Goal: Transaction & Acquisition: Purchase product/service

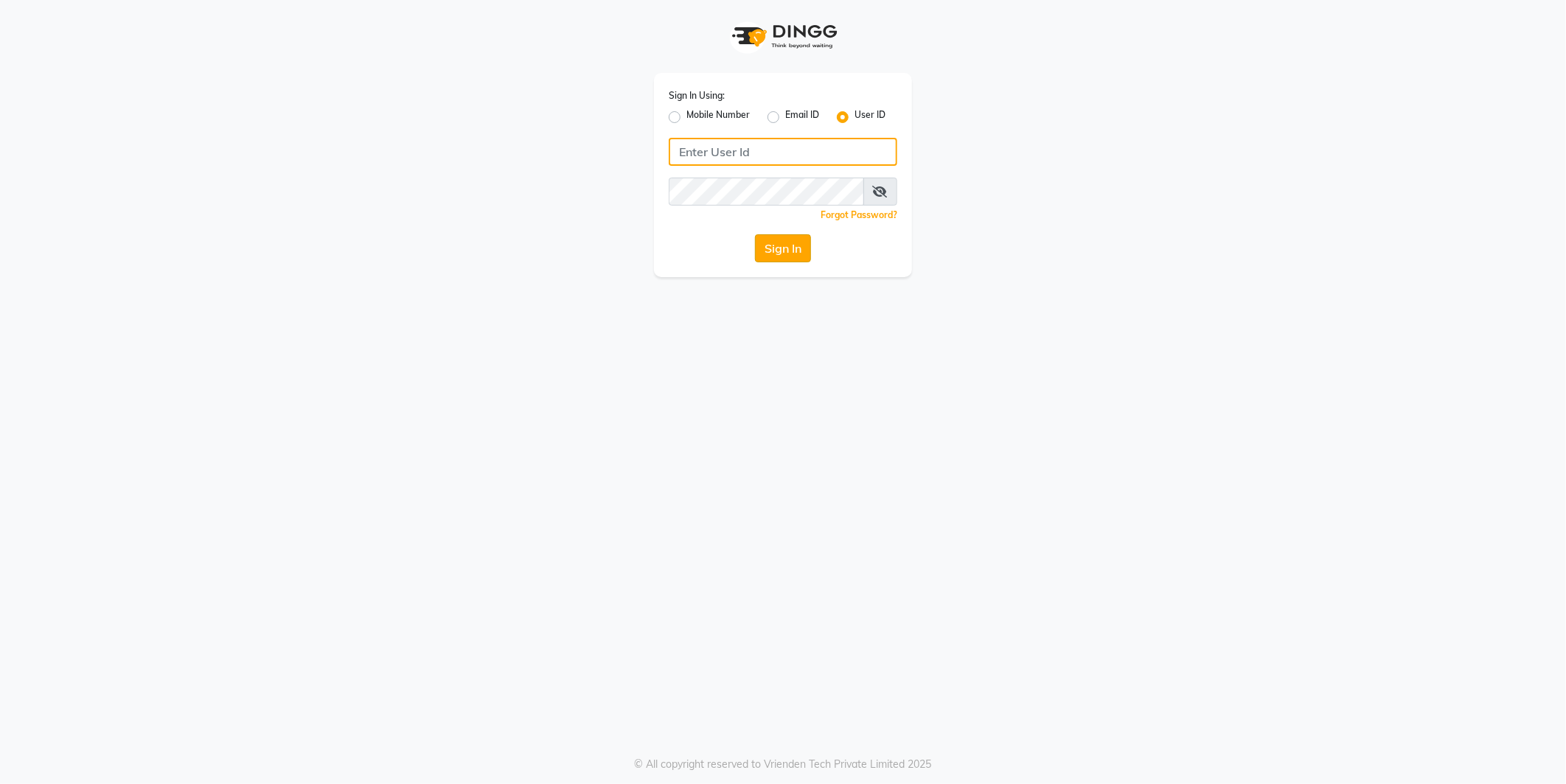
type input "e2555-01"
click at [804, 244] on button "Sign In" at bounding box center [783, 249] width 56 height 28
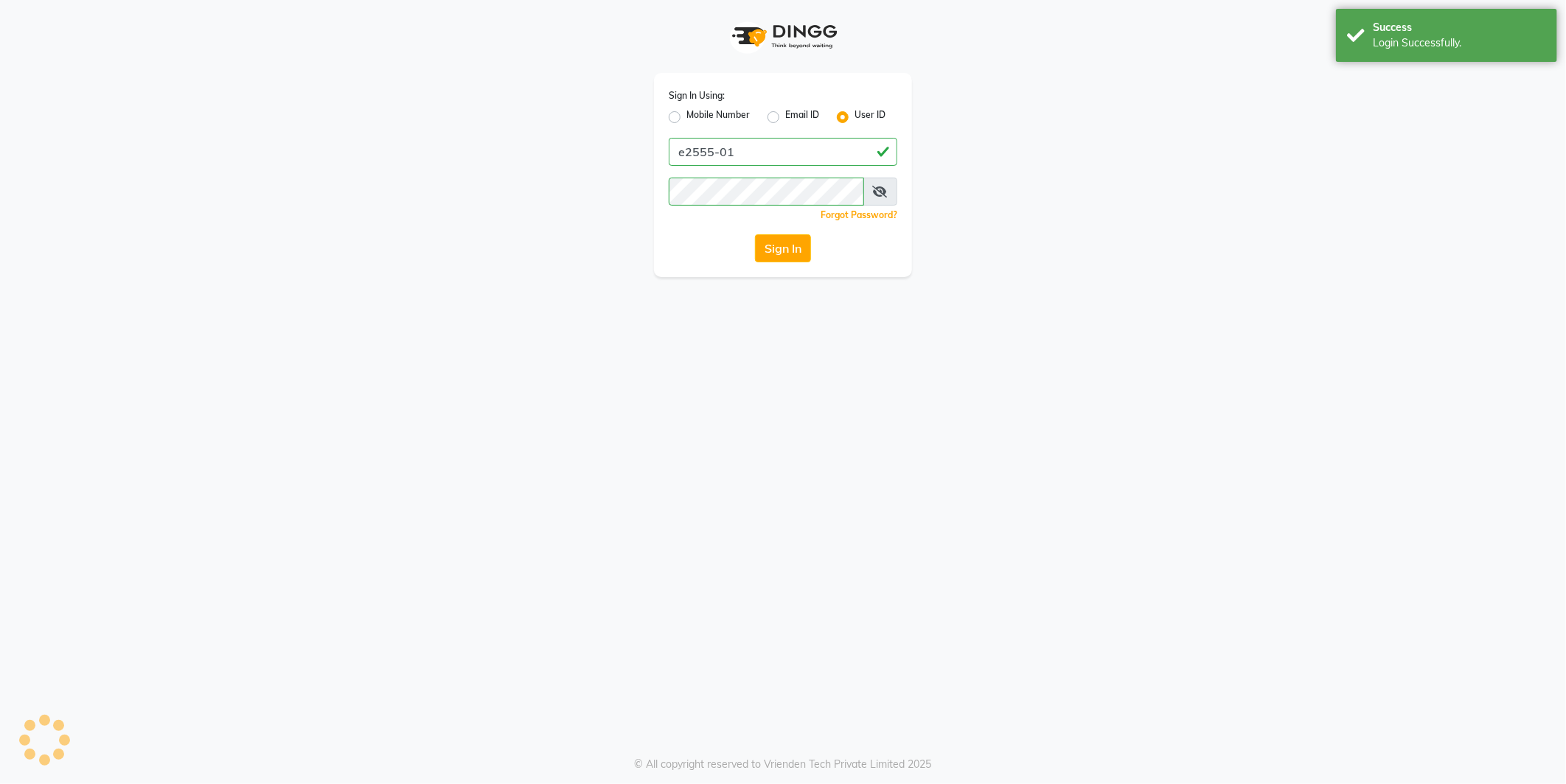
select select "5915"
select select "service"
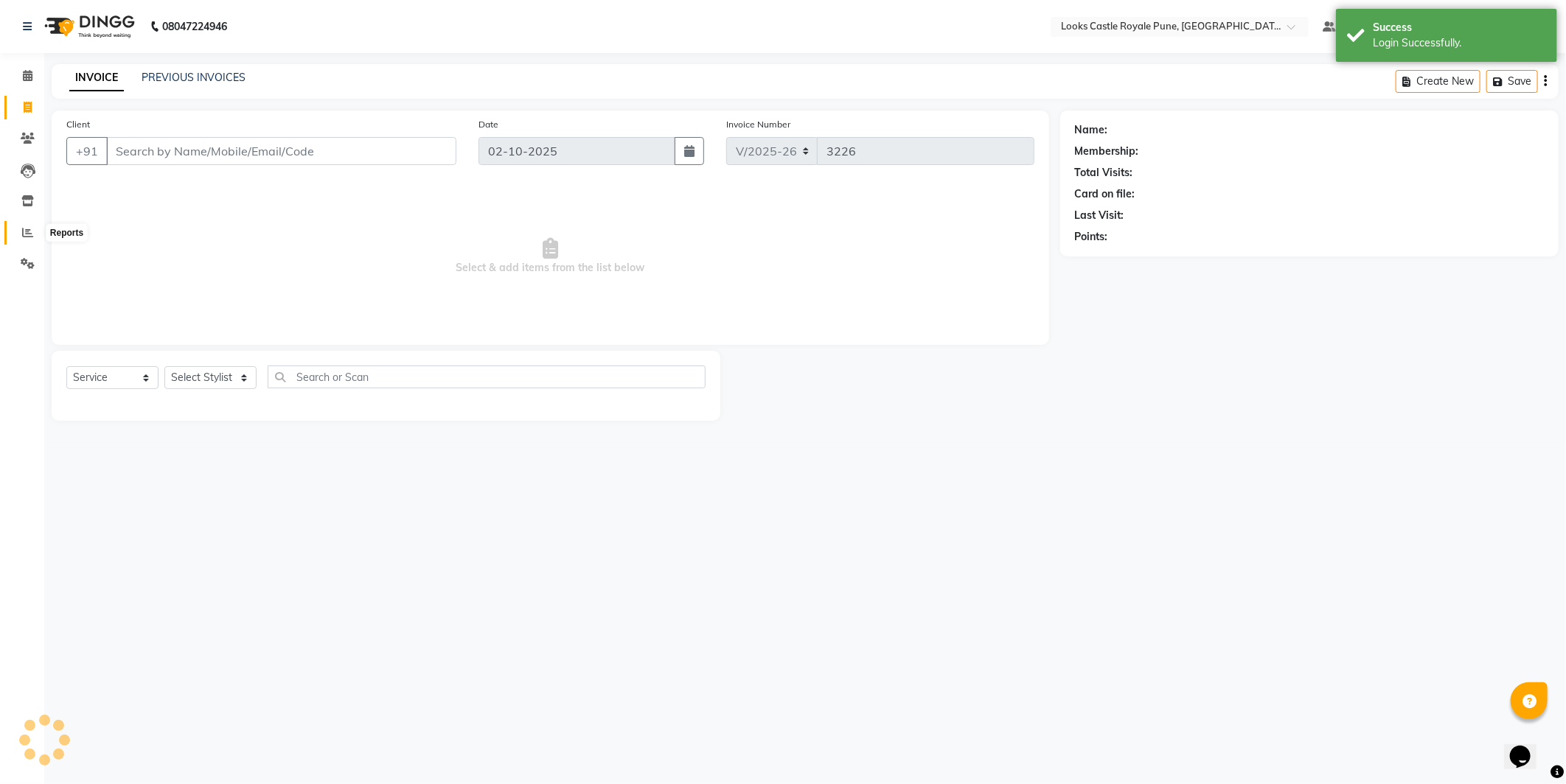
drag, startPoint x: 29, startPoint y: 231, endPoint x: 45, endPoint y: 223, distance: 17.9
click at [29, 231] on icon at bounding box center [27, 232] width 11 height 11
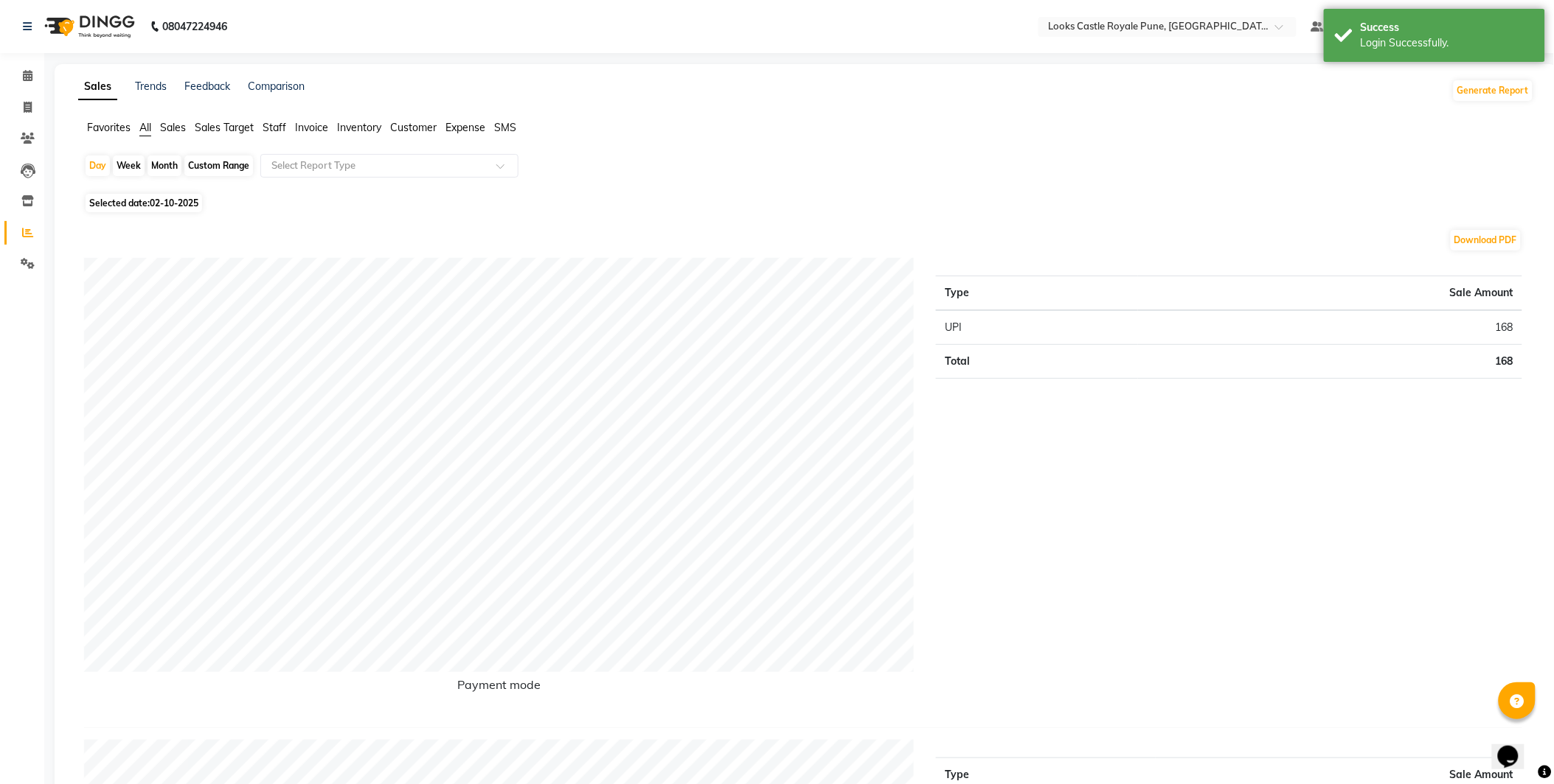
click at [276, 130] on span "Staff" at bounding box center [275, 127] width 23 height 13
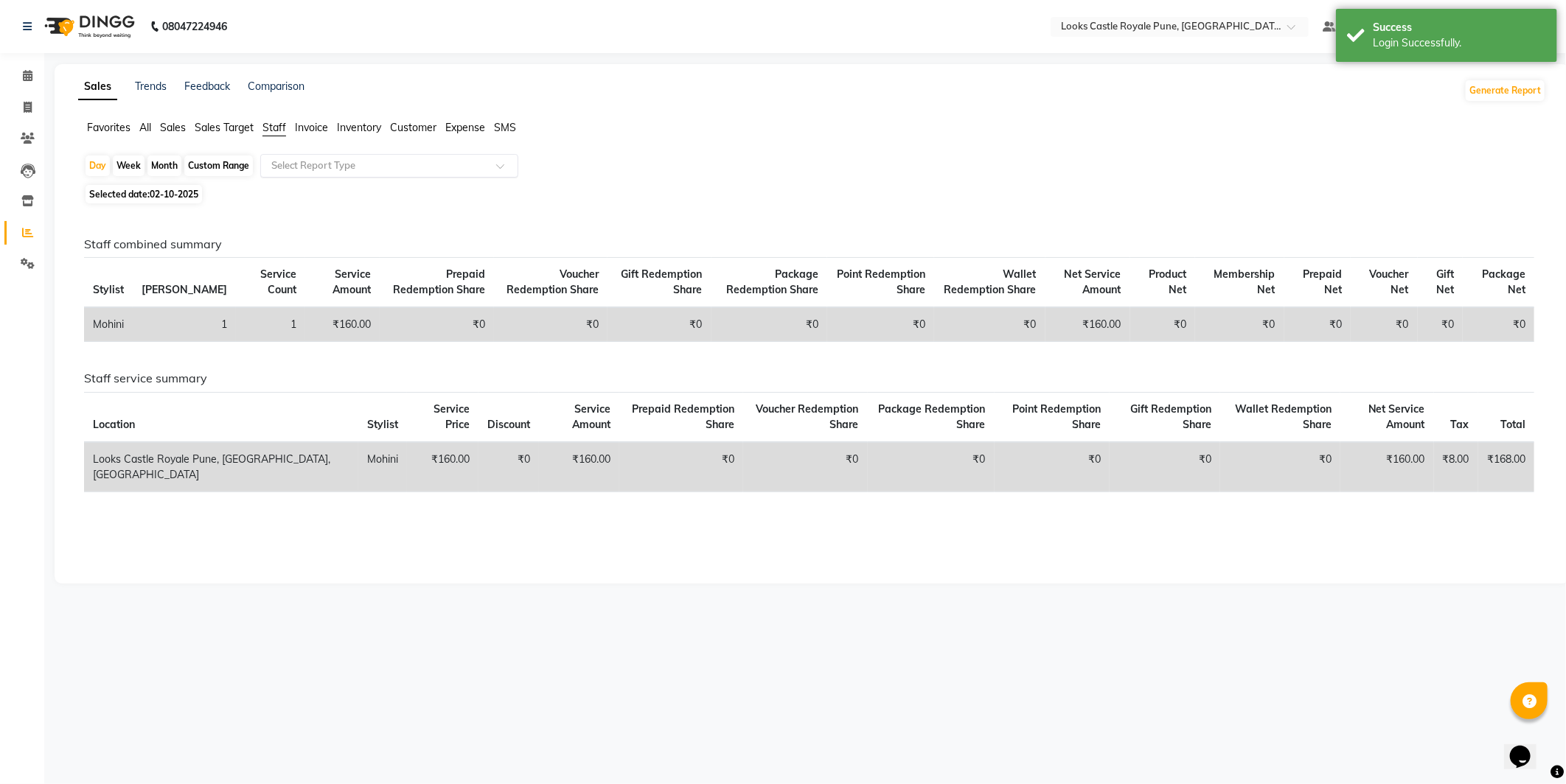
click at [339, 170] on input "text" at bounding box center [374, 166] width 212 height 15
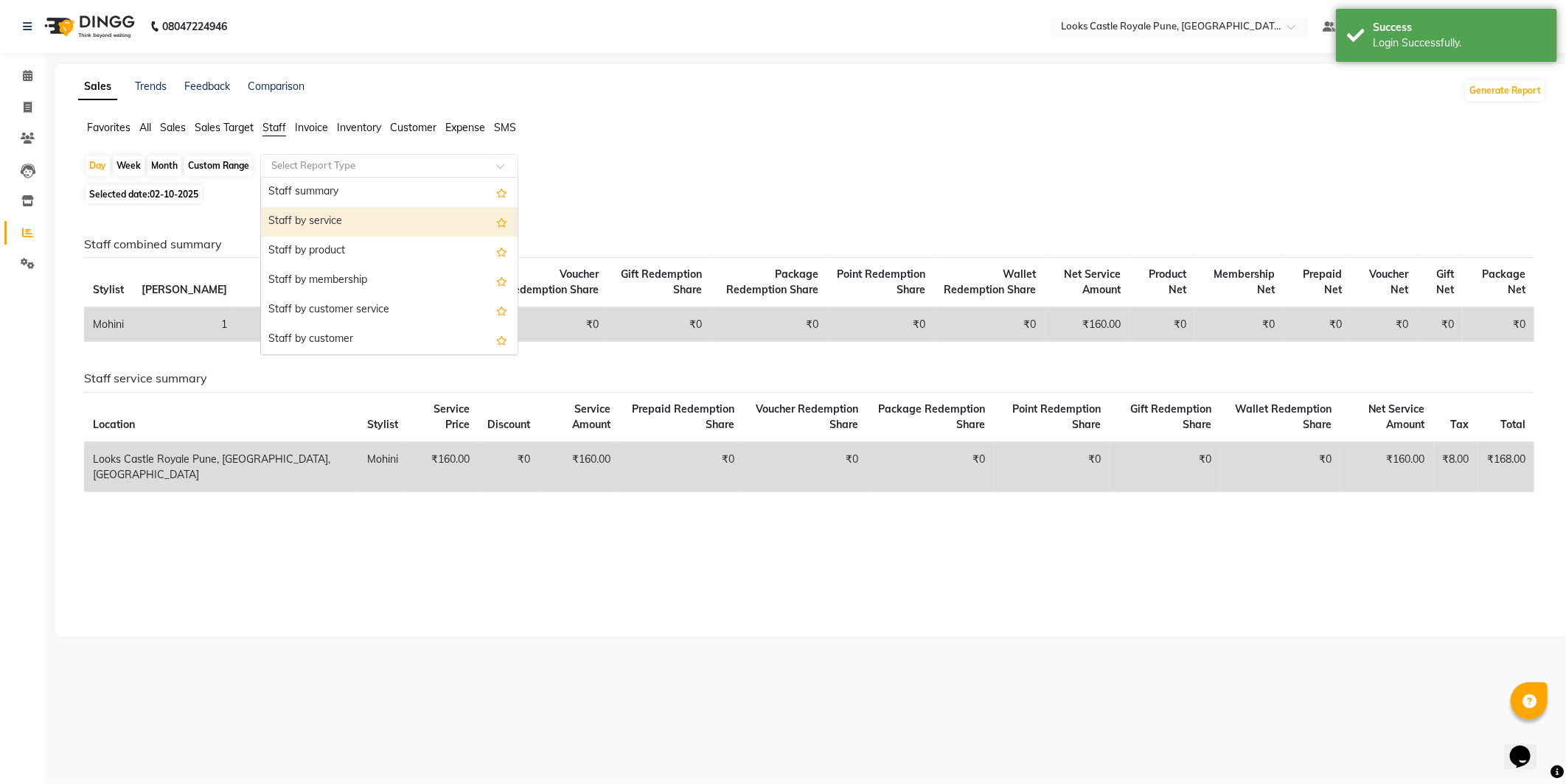
click at [327, 232] on div "Staff by service" at bounding box center [389, 221] width 257 height 29
select select "full_report"
select select "csv"
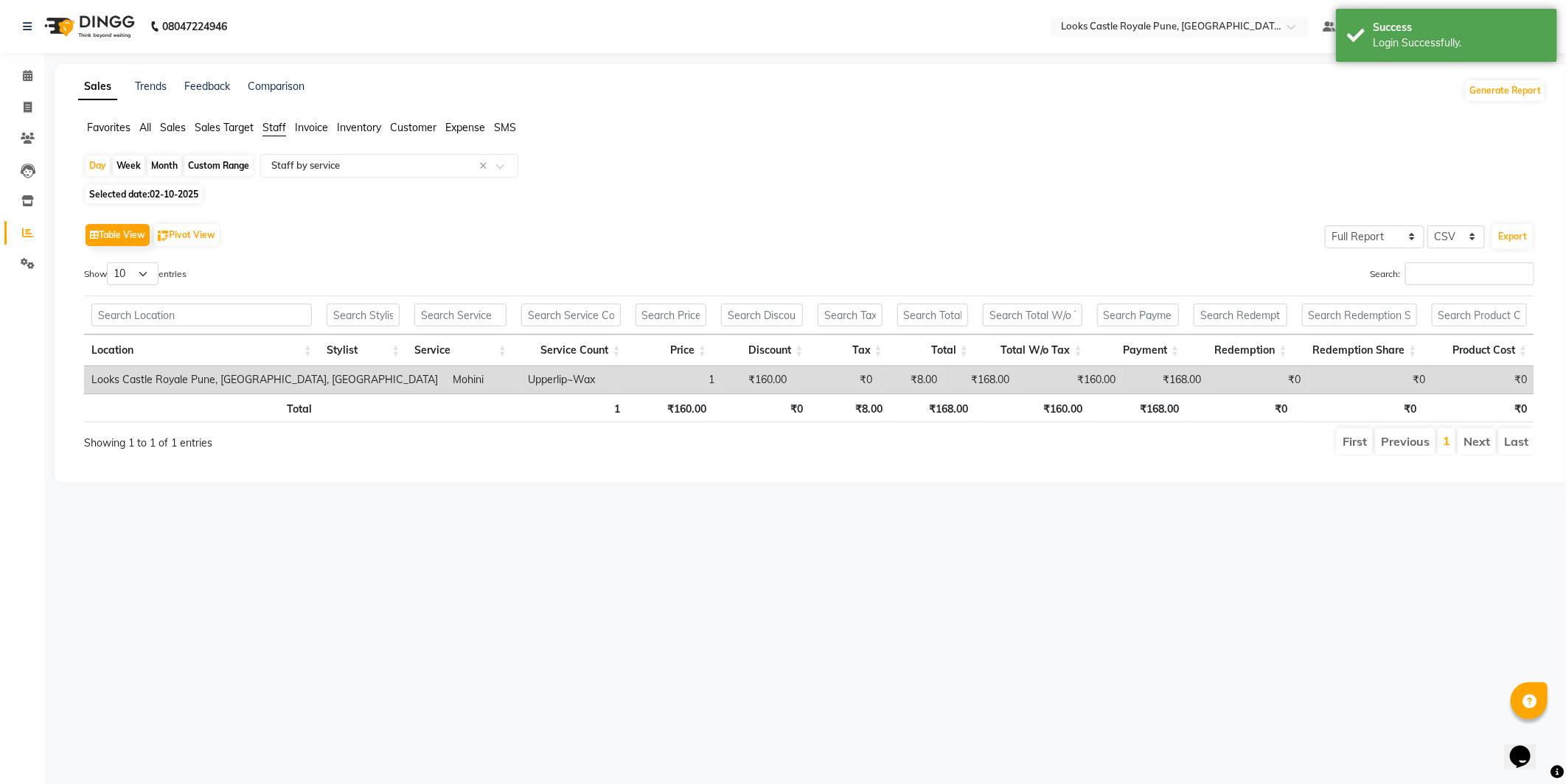
click at [147, 193] on span "Selected date: [DATE]" at bounding box center [144, 195] width 116 height 18
select select "10"
select select "2025"
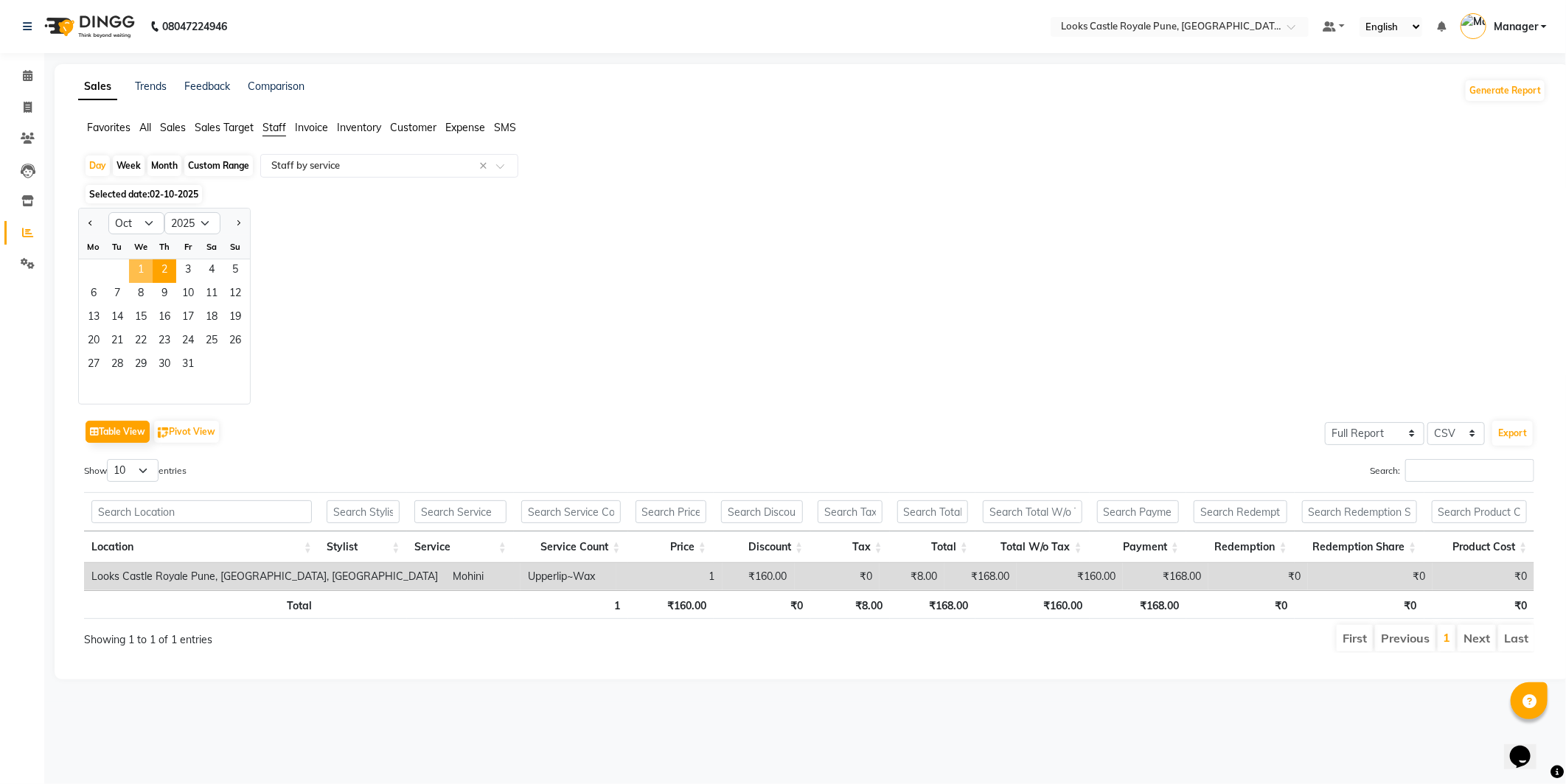
click at [143, 268] on span "1" at bounding box center [141, 271] width 23 height 23
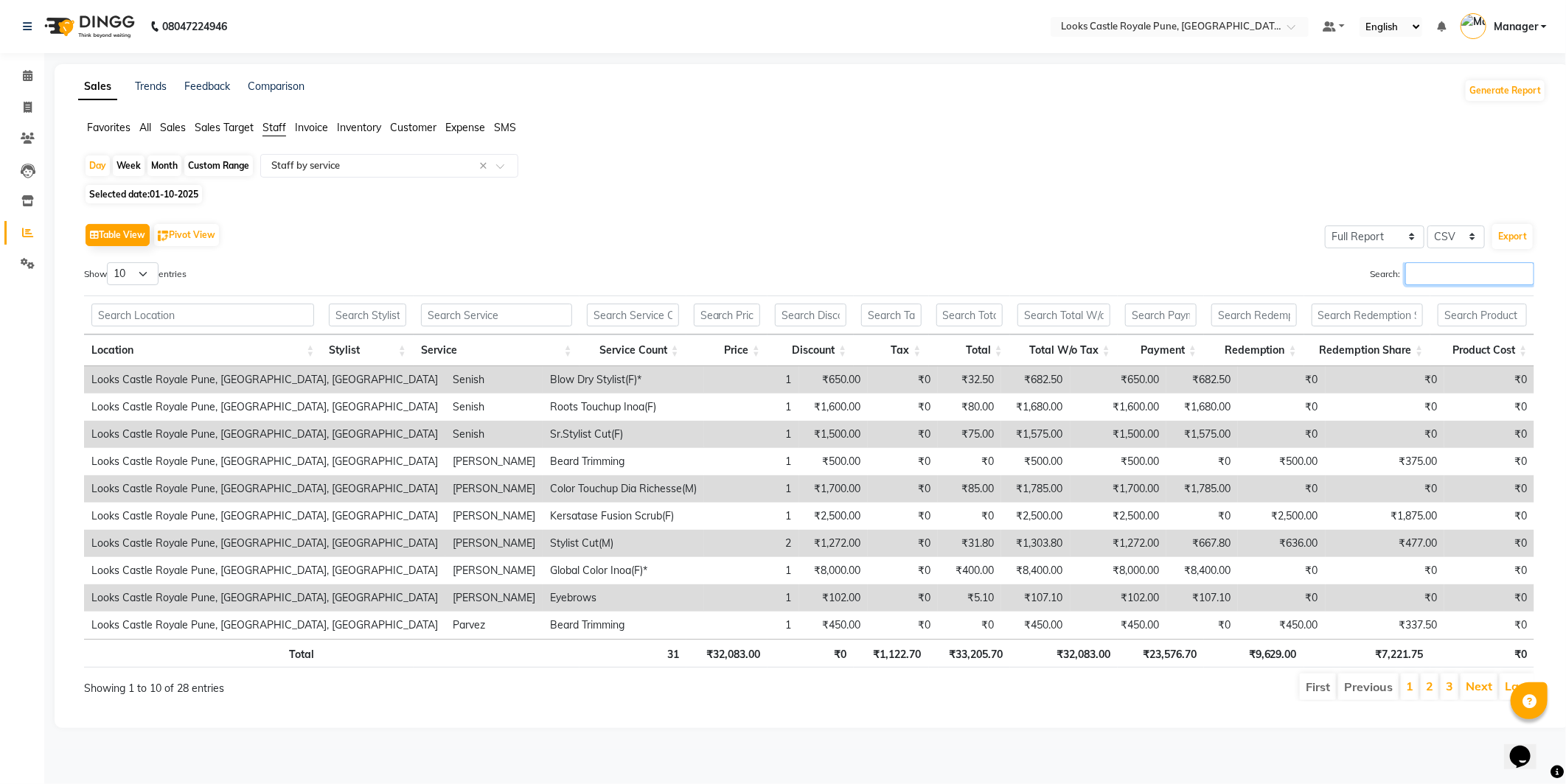
click at [1476, 276] on input "Search:" at bounding box center [1470, 274] width 129 height 22
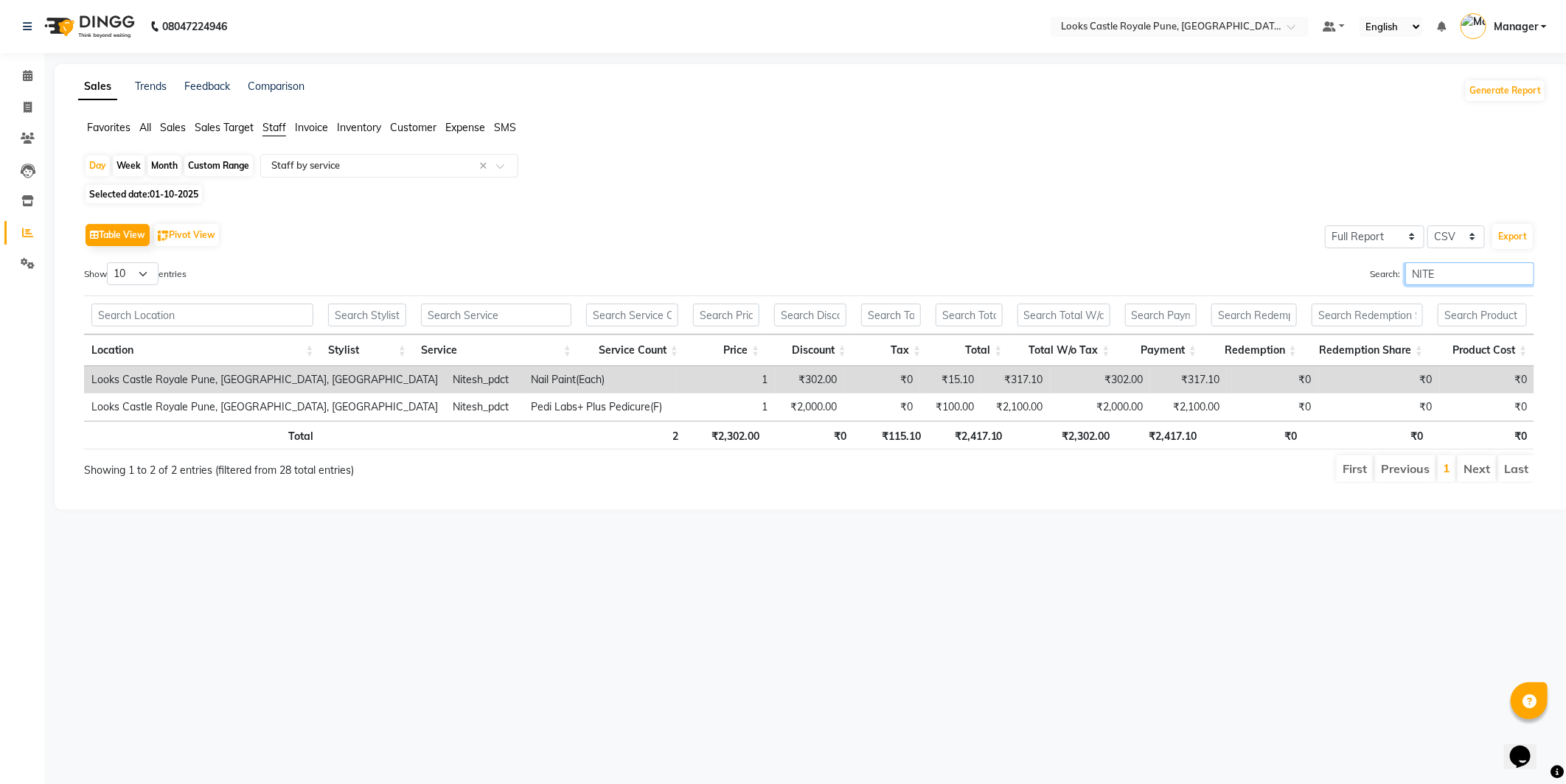
type input "NITE"
click at [24, 75] on icon at bounding box center [27, 75] width 10 height 11
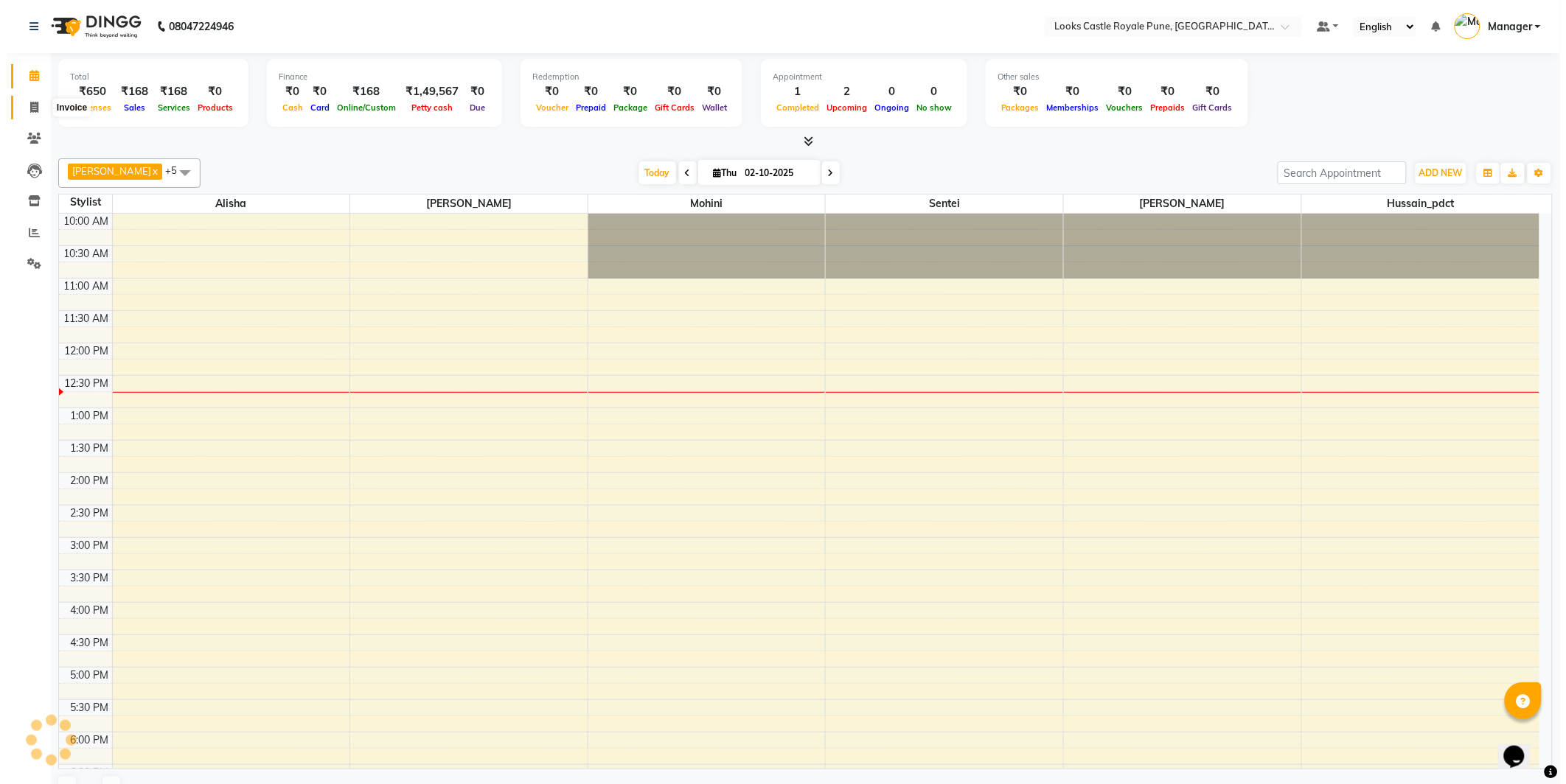
scroll to position [131, 0]
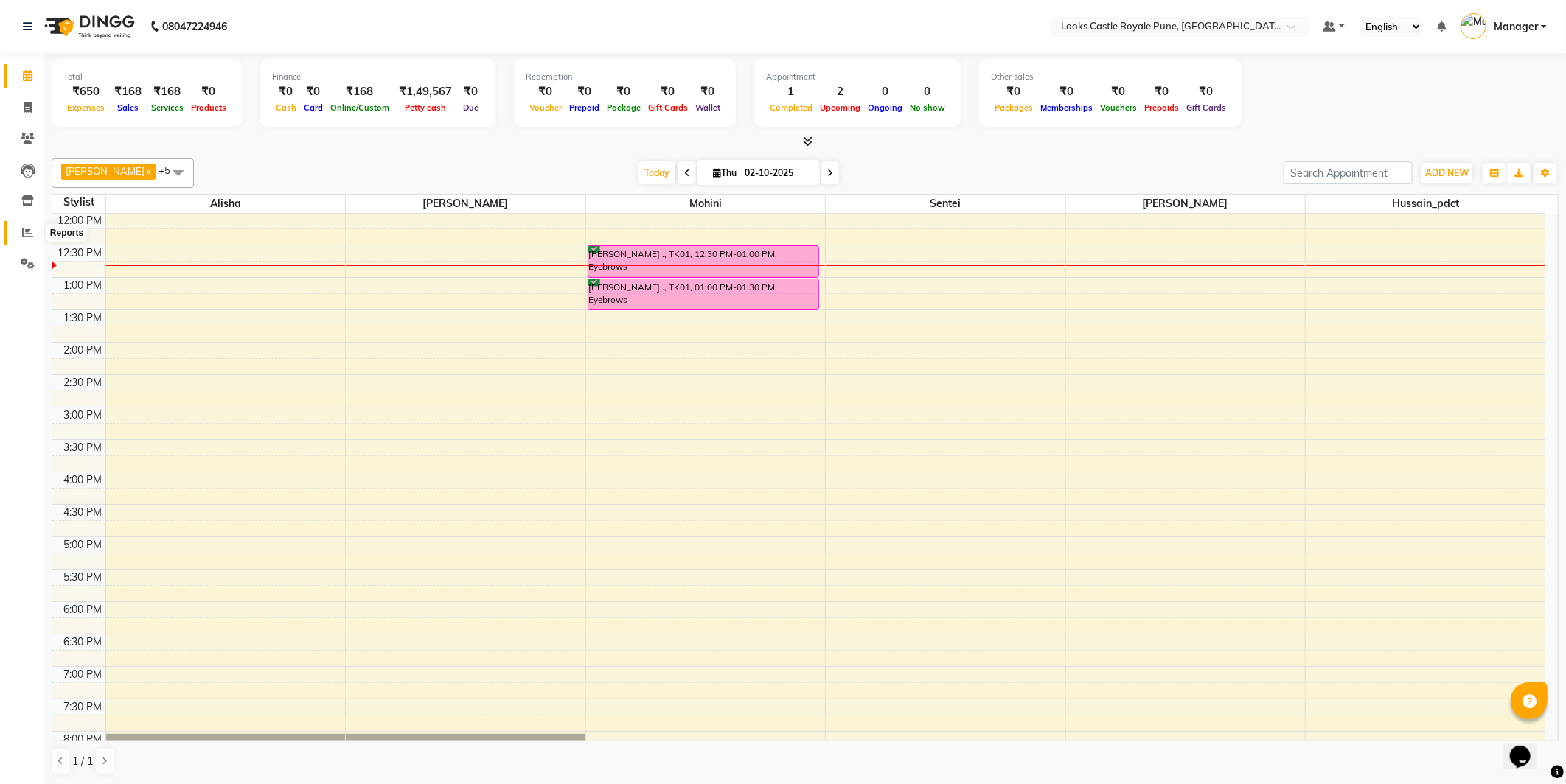
click at [35, 227] on span at bounding box center [27, 233] width 26 height 17
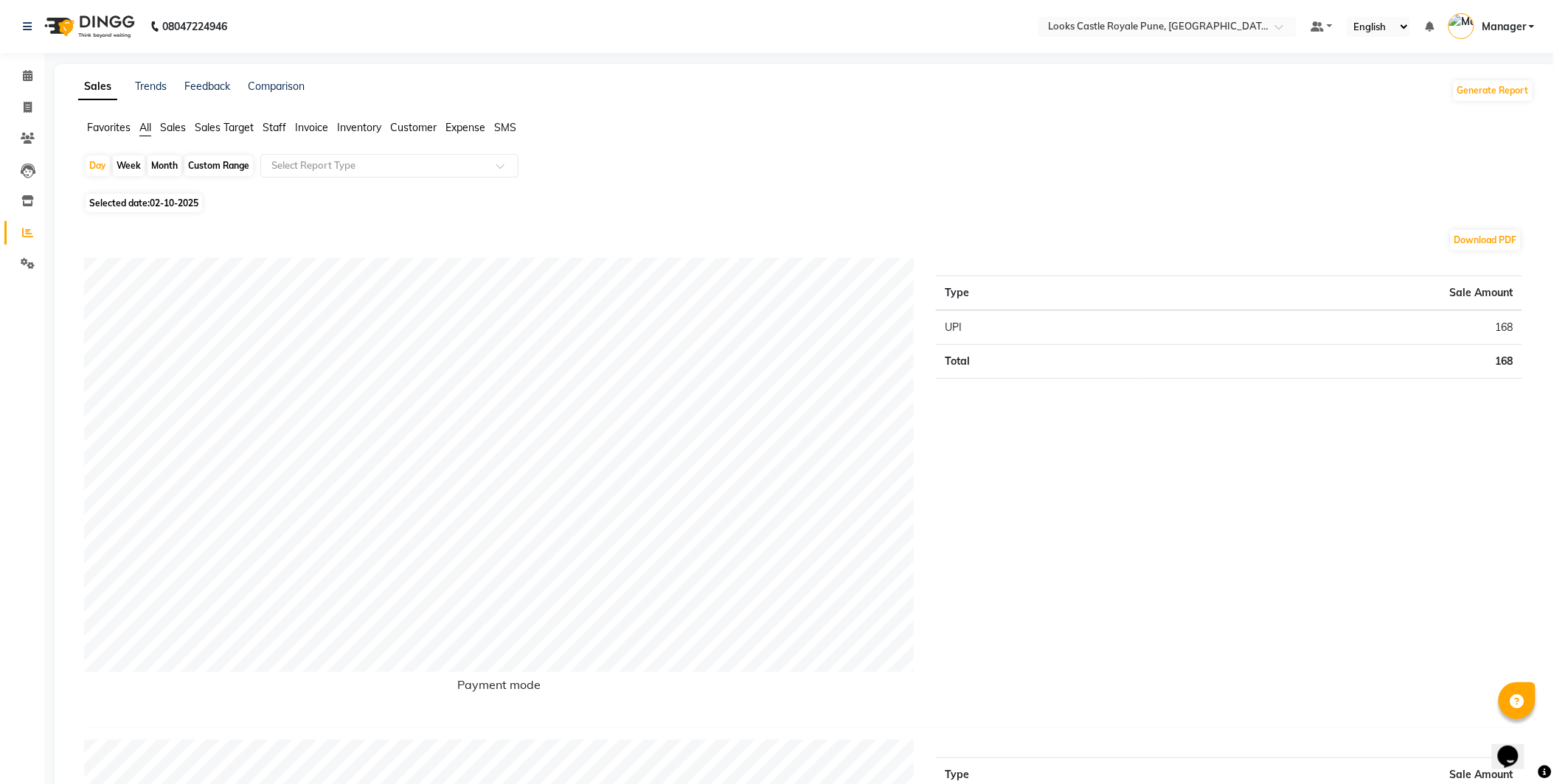
click at [128, 198] on span "Selected date: [DATE]" at bounding box center [144, 203] width 116 height 18
select select "10"
select select "2025"
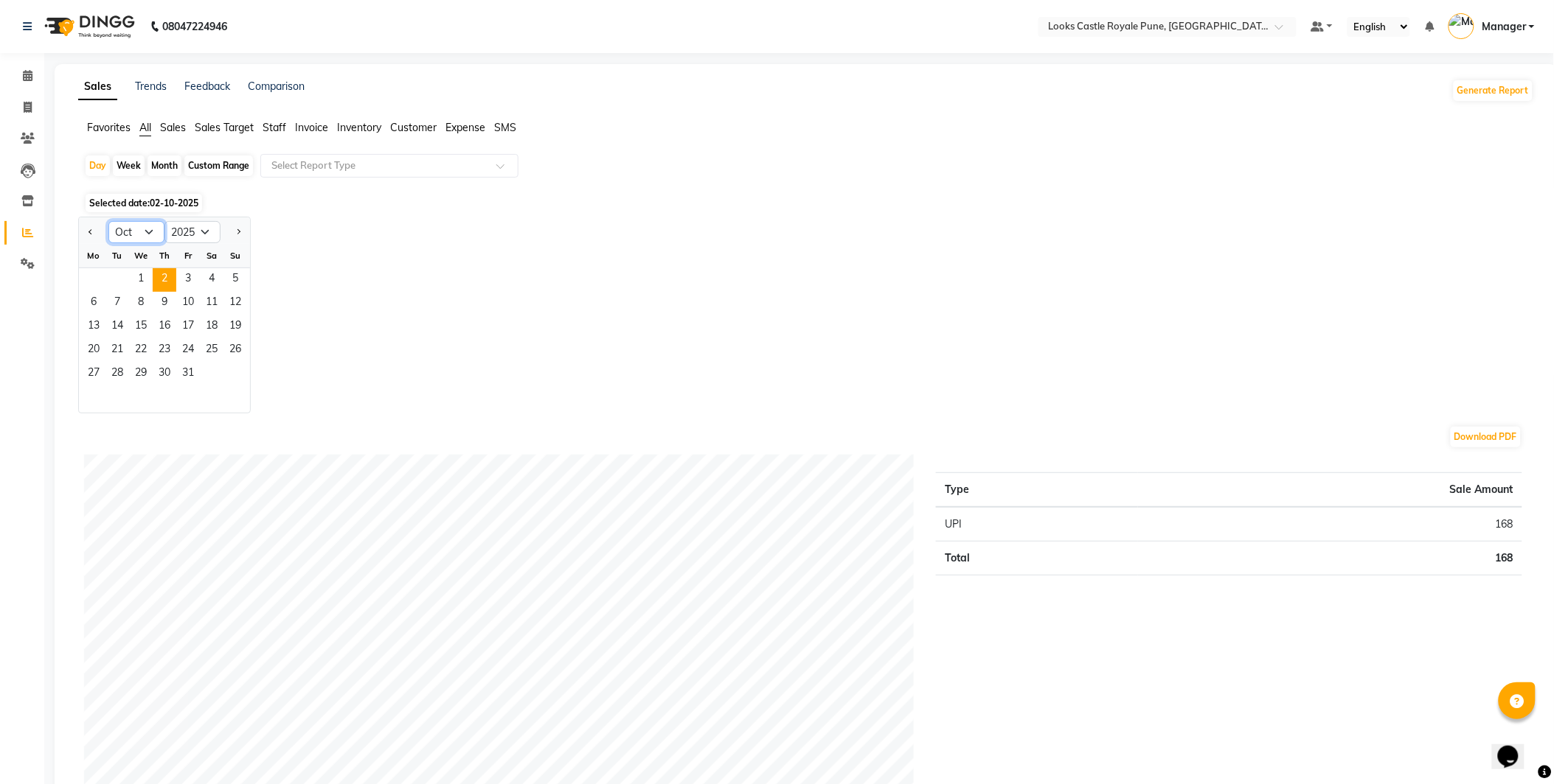
click at [130, 231] on select "Jan Feb Mar Apr May Jun [DATE] Aug Sep Oct Nov Dec" at bounding box center [136, 232] width 56 height 22
select select "9"
click at [108, 221] on select "Jan Feb Mar Apr May Jun [DATE] Aug Sep Oct Nov Dec" at bounding box center [136, 232] width 56 height 22
click at [205, 233] on select "2015 2016 2017 2018 2019 2020 2021 2022 2023 2024 2025 2026 2027 2028 2029 2030…" at bounding box center [192, 232] width 56 height 22
click at [203, 234] on select "2015 2016 2017 2018 2019 2020 2021 2022 2023 2024 2025 2026 2027 2028 2029 2030…" at bounding box center [192, 232] width 56 height 22
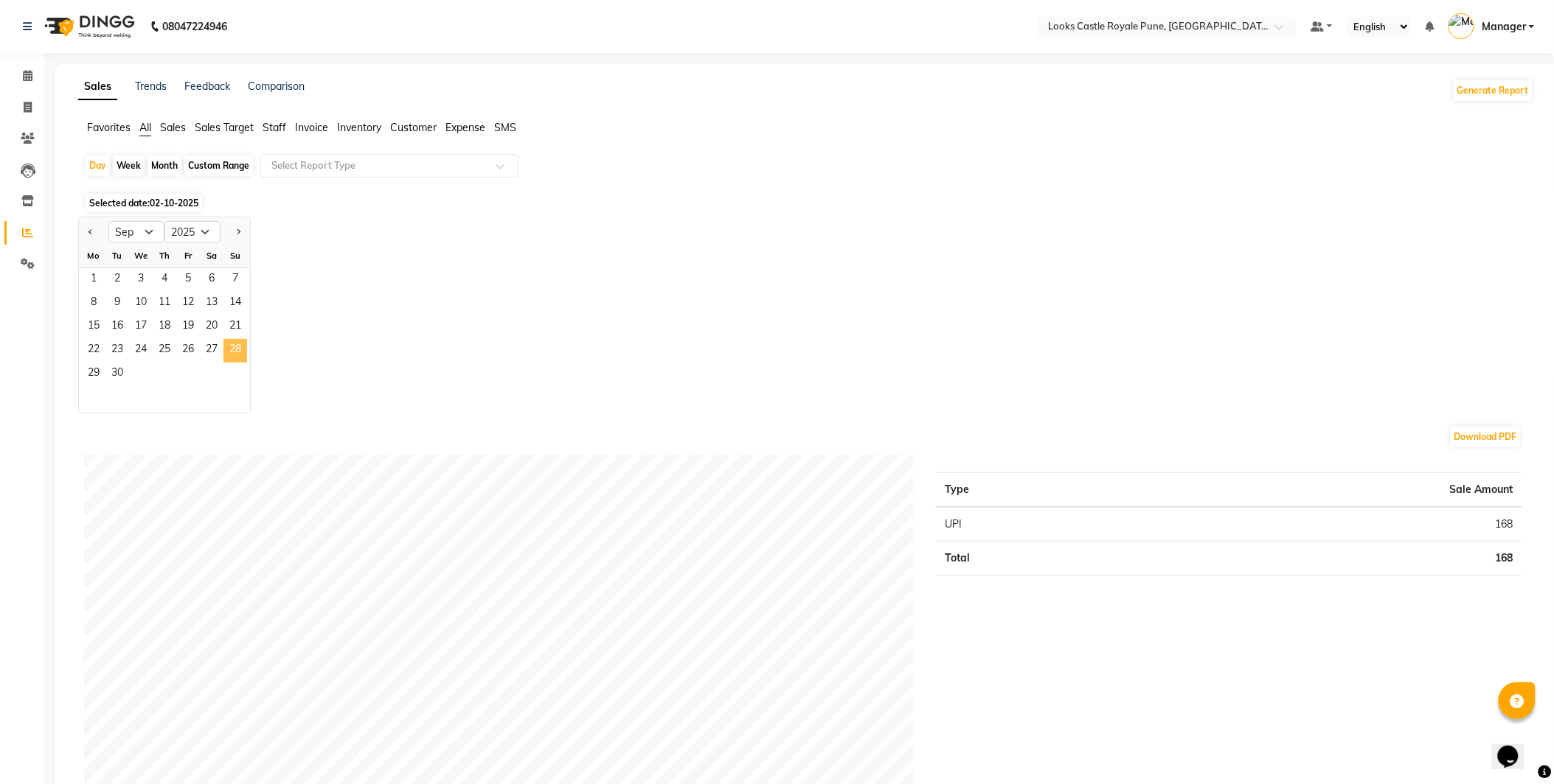
click at [226, 342] on span "28" at bounding box center [235, 351] width 23 height 23
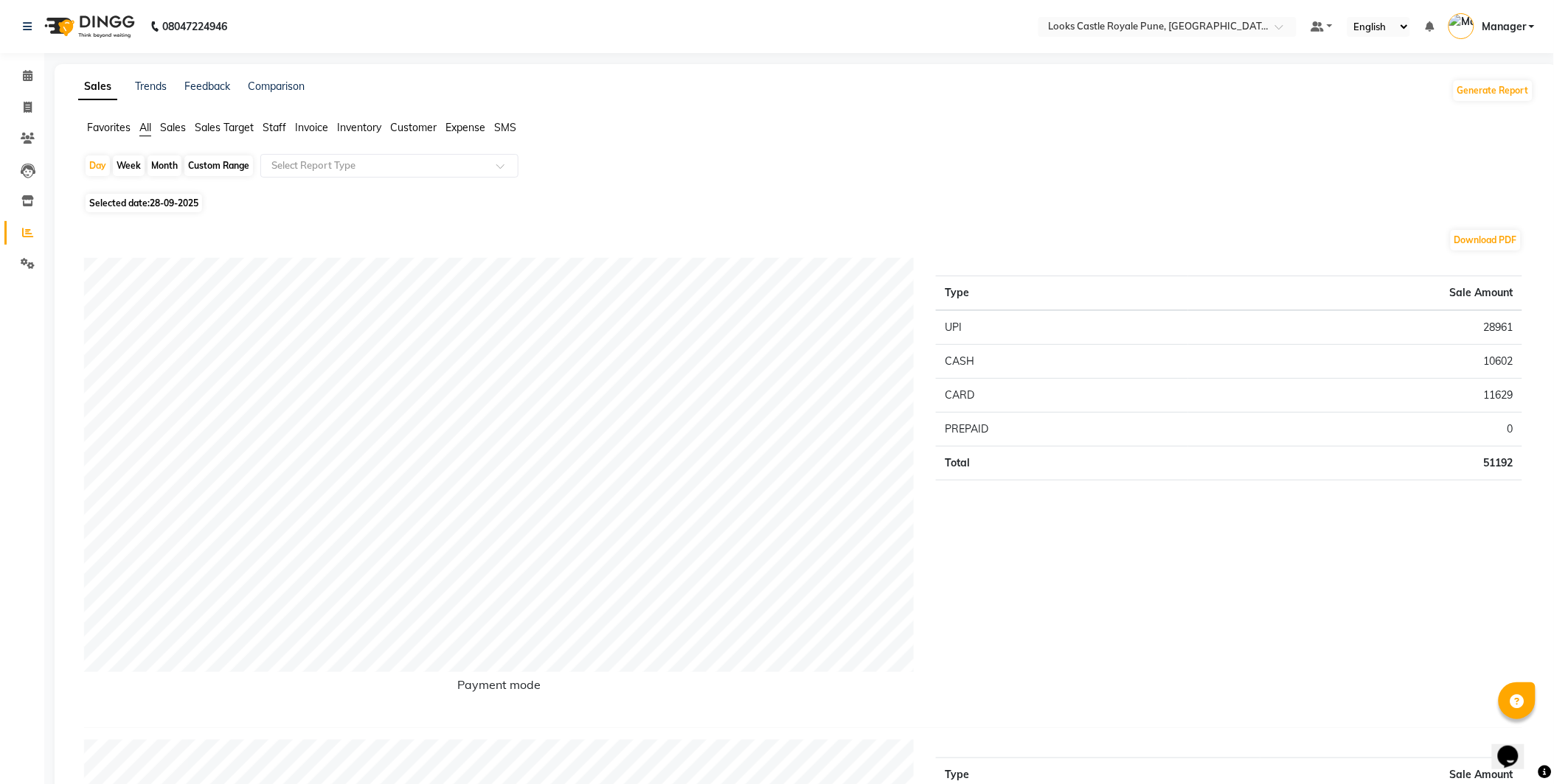
click at [270, 126] on span "Staff" at bounding box center [275, 127] width 23 height 13
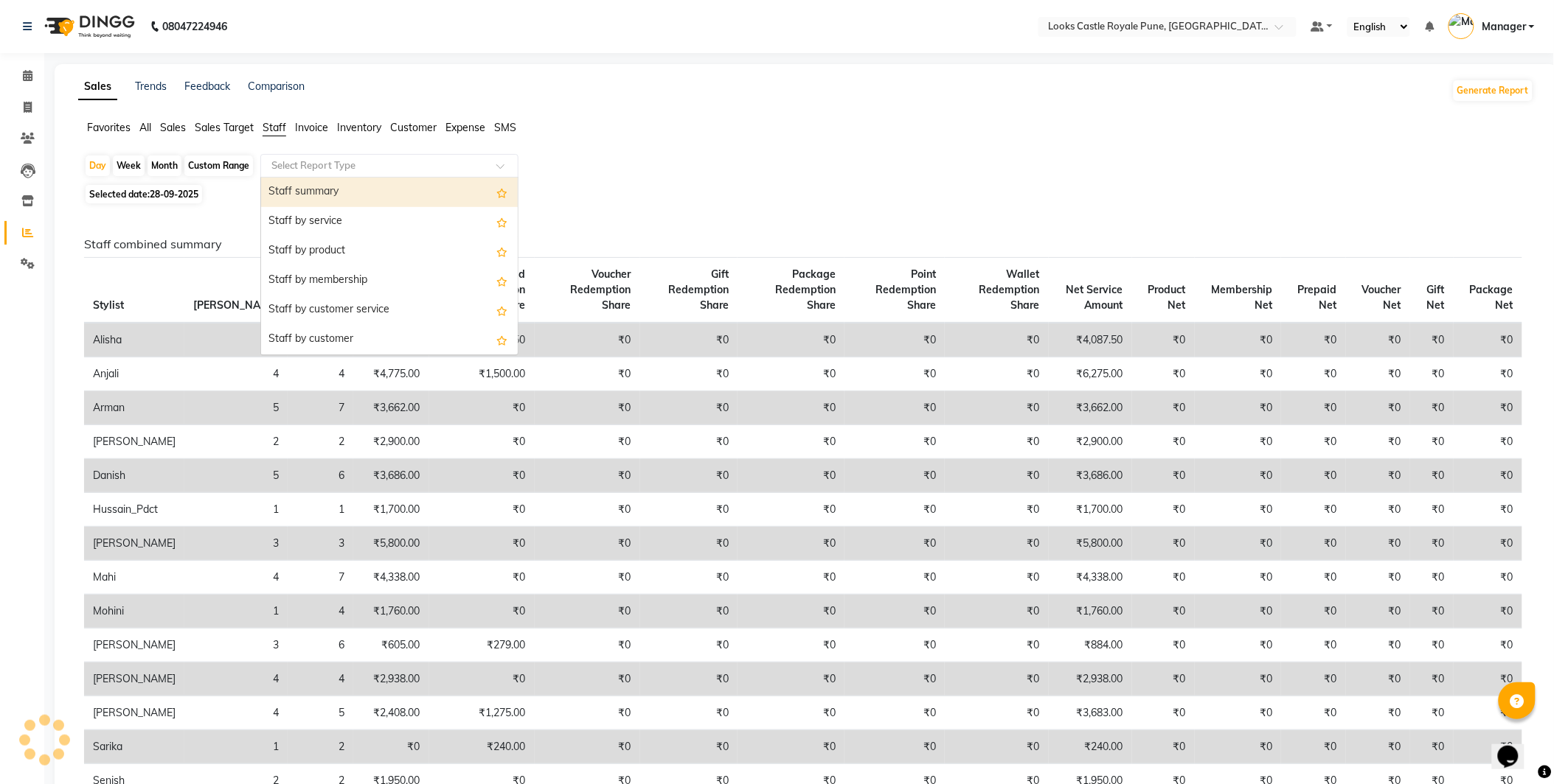
click at [330, 170] on input "text" at bounding box center [374, 166] width 212 height 15
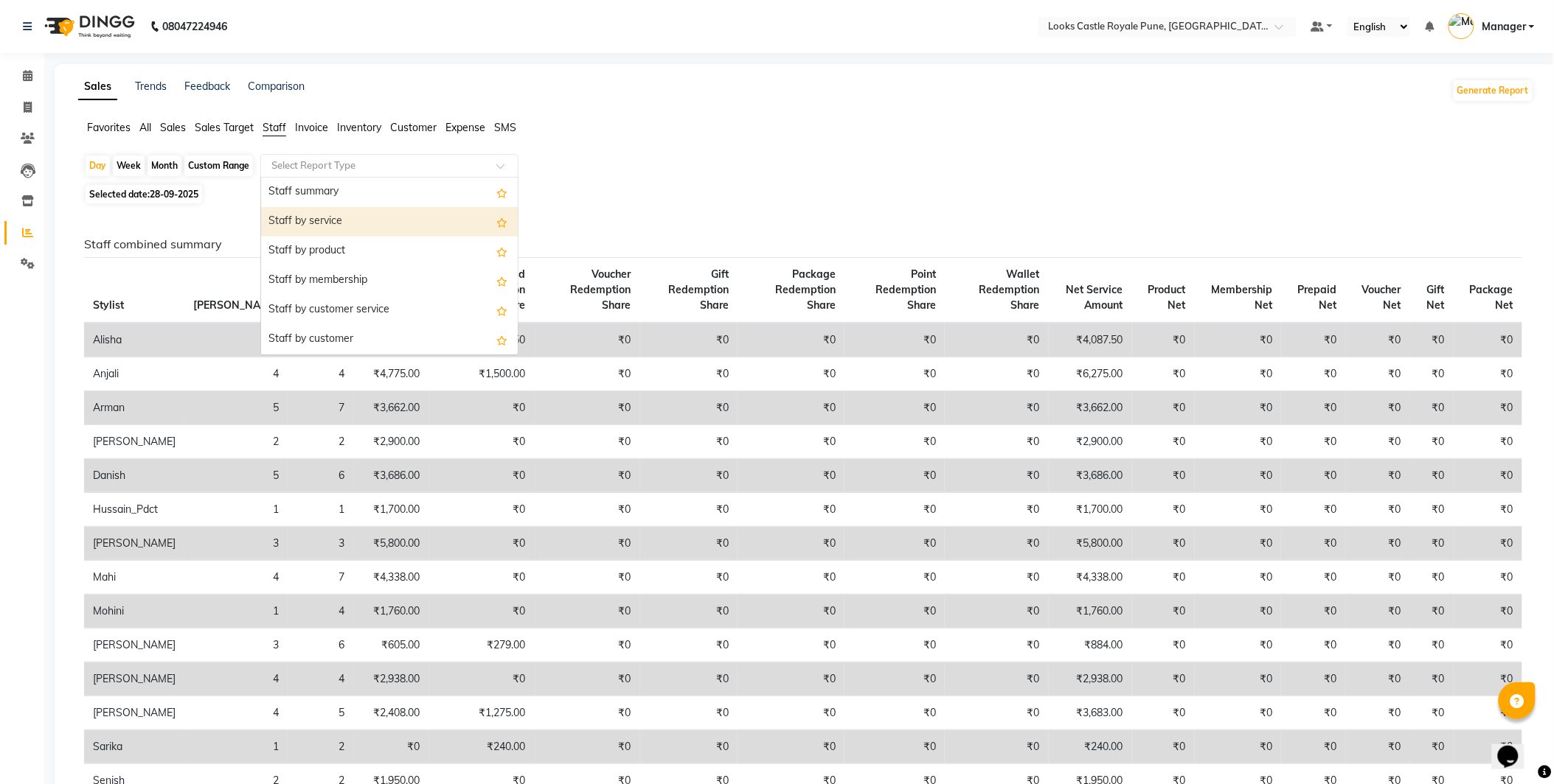
click at [352, 219] on div "Staff by service" at bounding box center [389, 221] width 257 height 29
select select "full_report"
select select "csv"
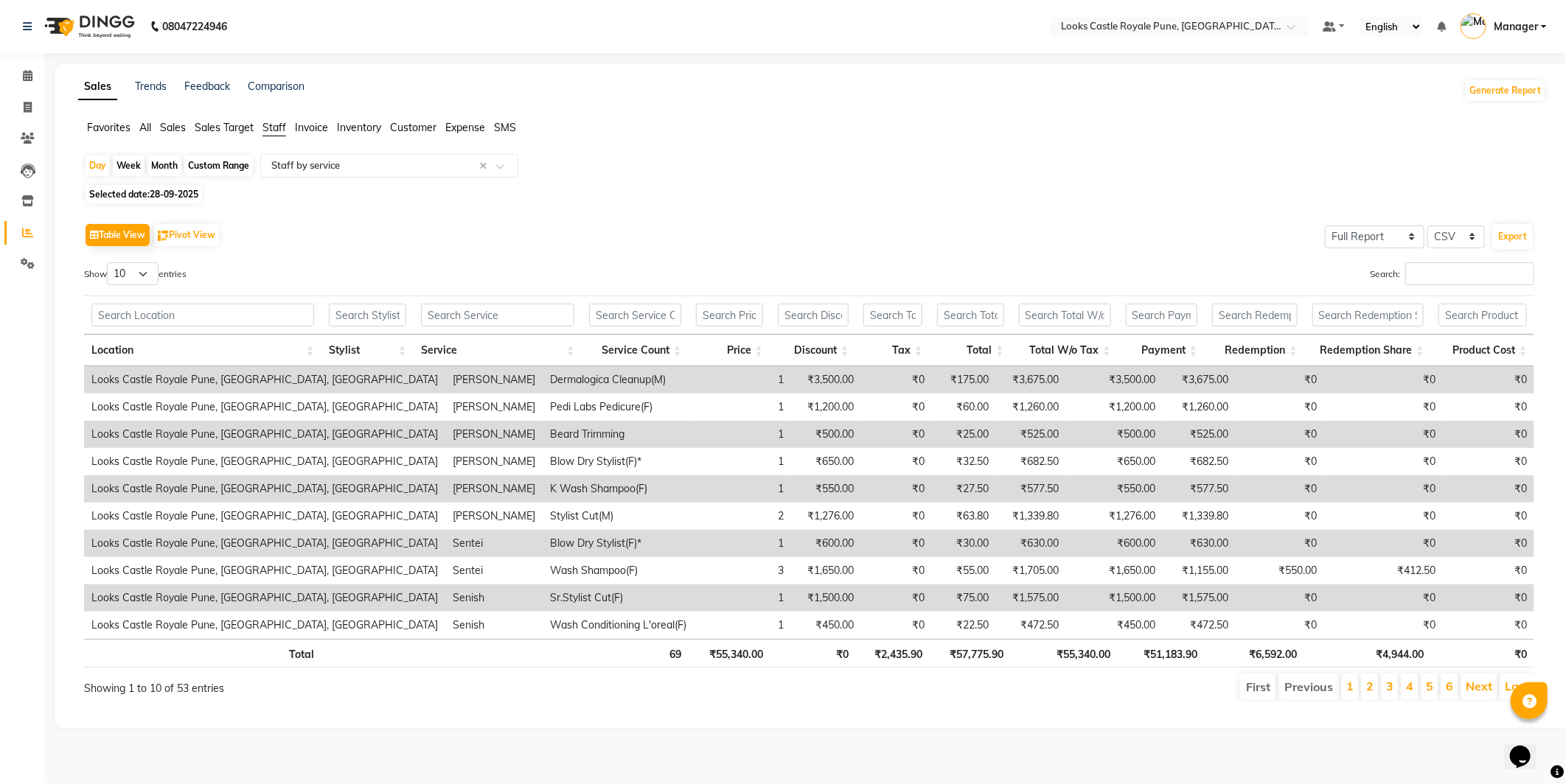
click at [1396, 284] on label "Search:" at bounding box center [1452, 274] width 165 height 22
click at [1405, 284] on input "Search:" at bounding box center [1470, 274] width 129 height 22
click at [1405, 284] on input "Search:" at bounding box center [1470, 274] width 129 height 22
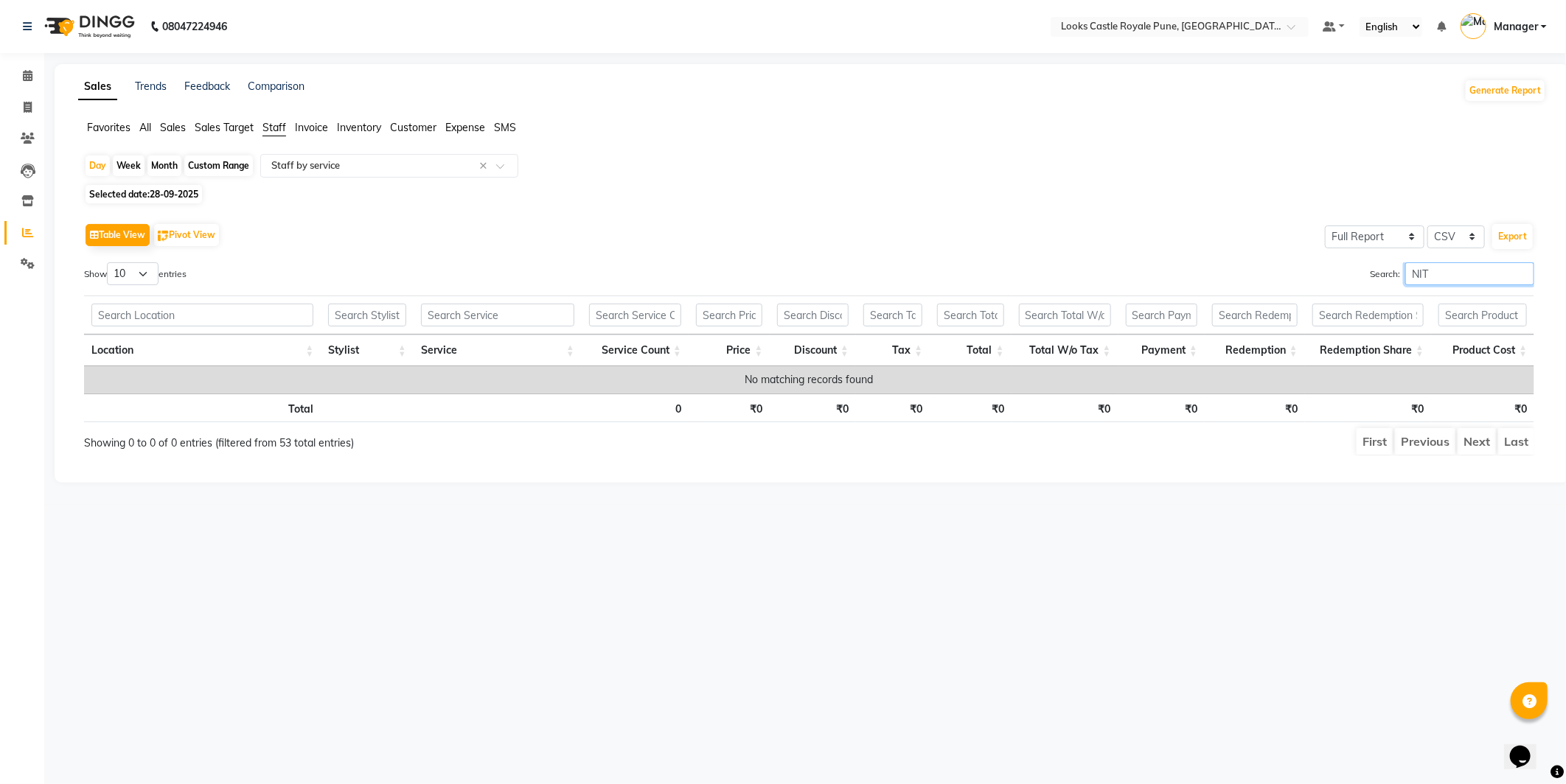
type input "NIT"
click at [156, 195] on span "28-09-2025" at bounding box center [174, 194] width 49 height 11
select select "9"
select select "2025"
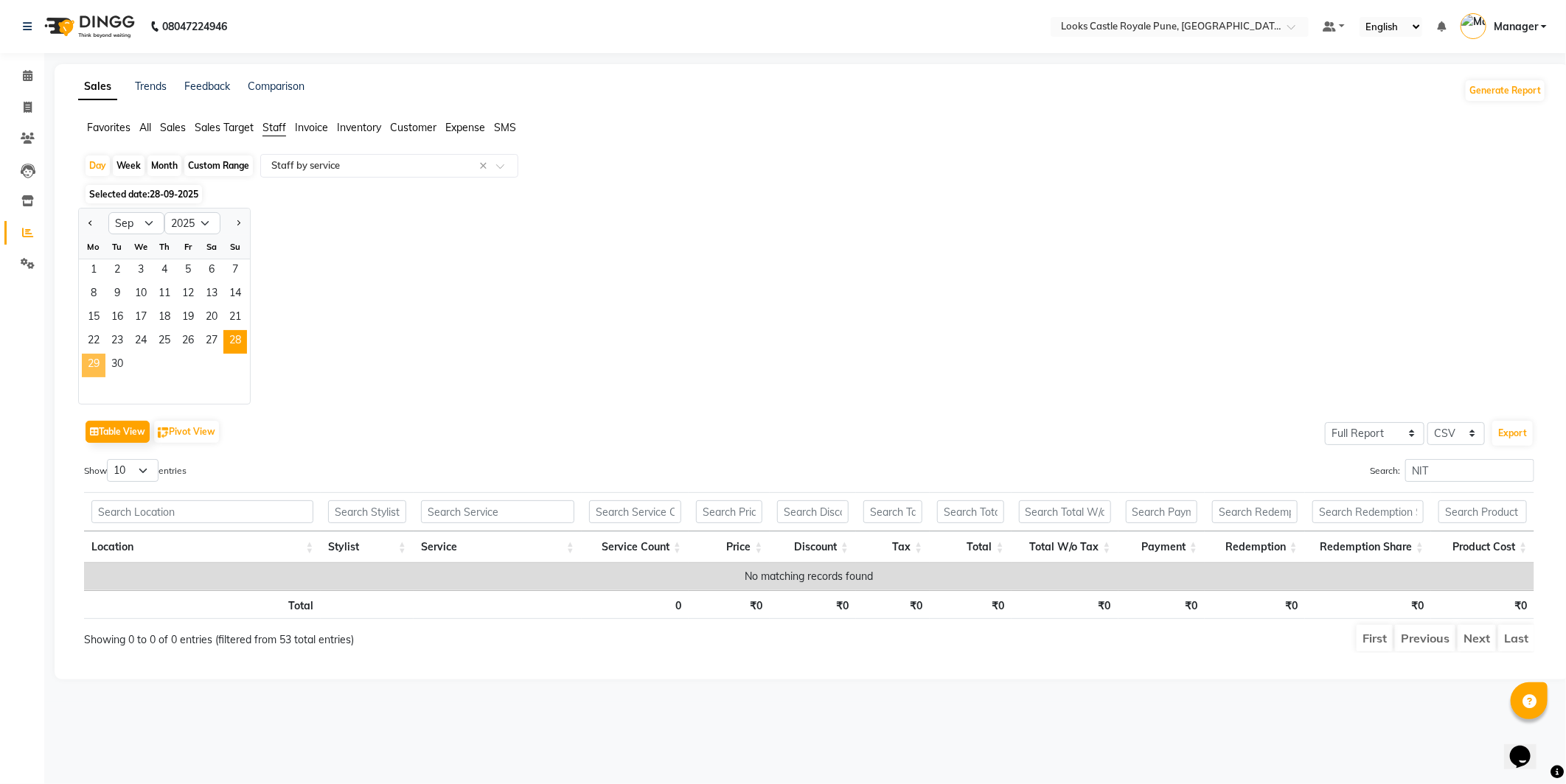
click at [99, 367] on span "29" at bounding box center [93, 366] width 23 height 23
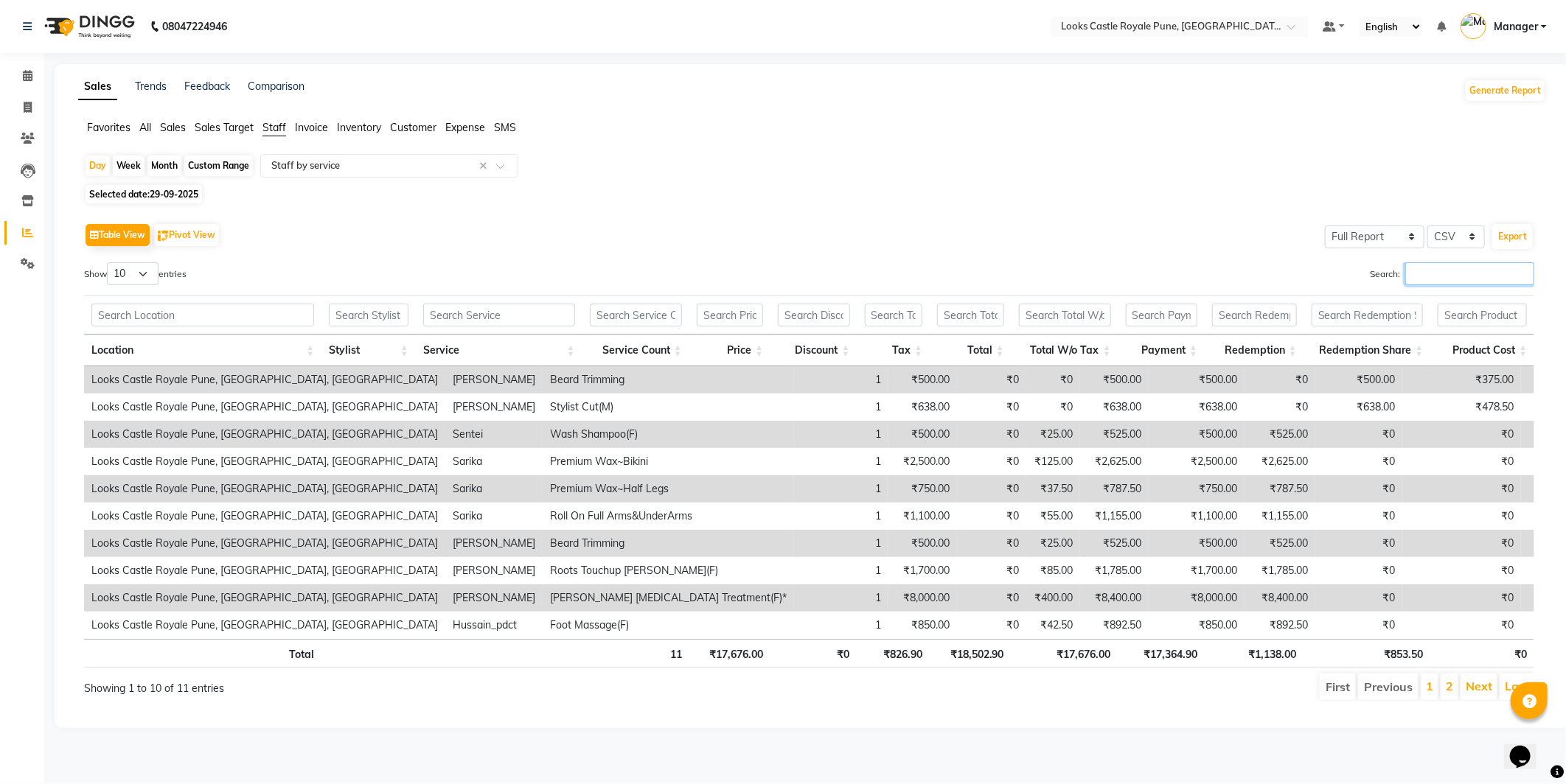
click at [1432, 274] on input "Search:" at bounding box center [1470, 274] width 129 height 22
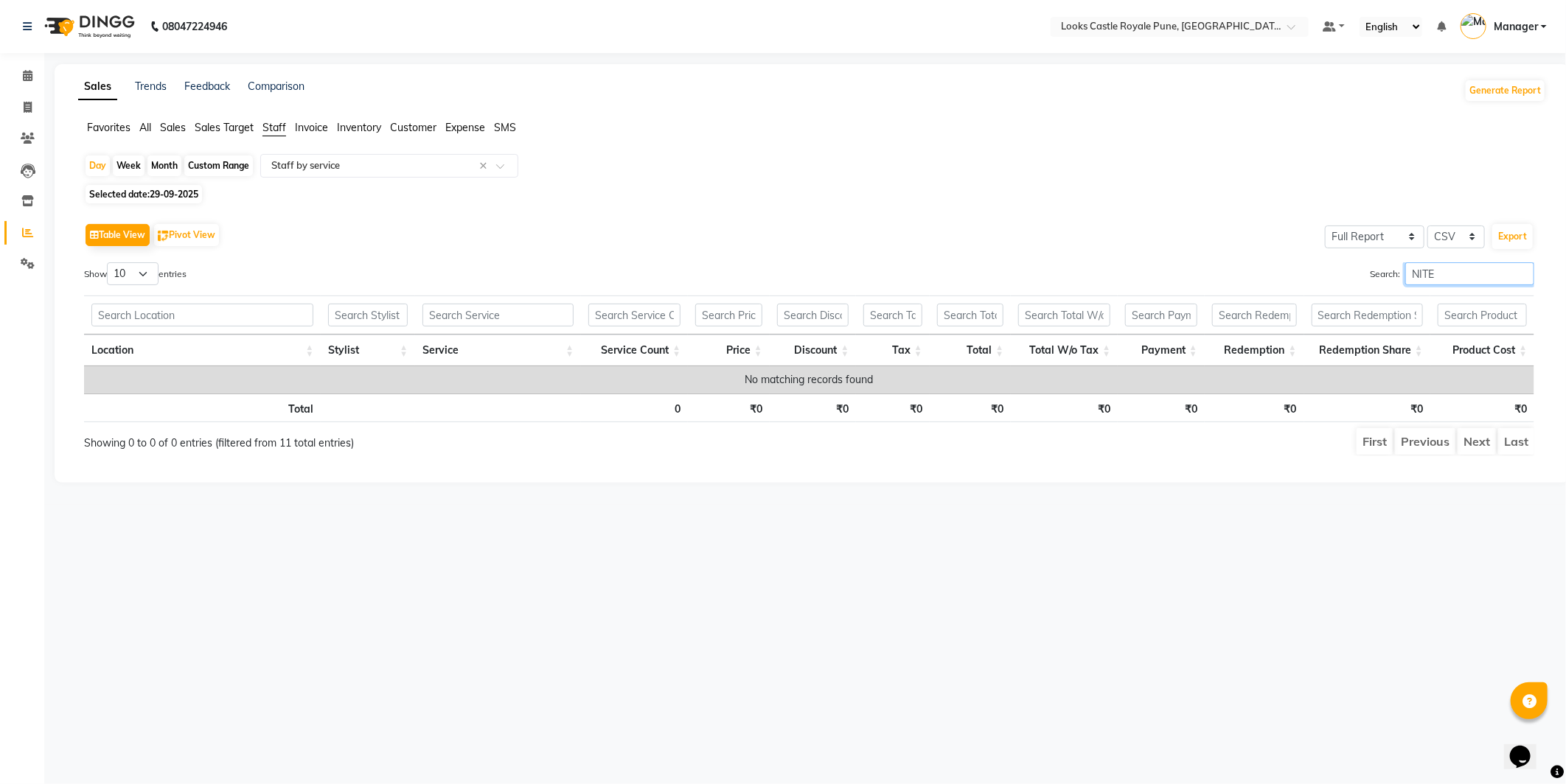
type input "NITE"
click at [147, 200] on span "Selected date: [DATE]" at bounding box center [144, 195] width 116 height 18
select select "9"
select select "2025"
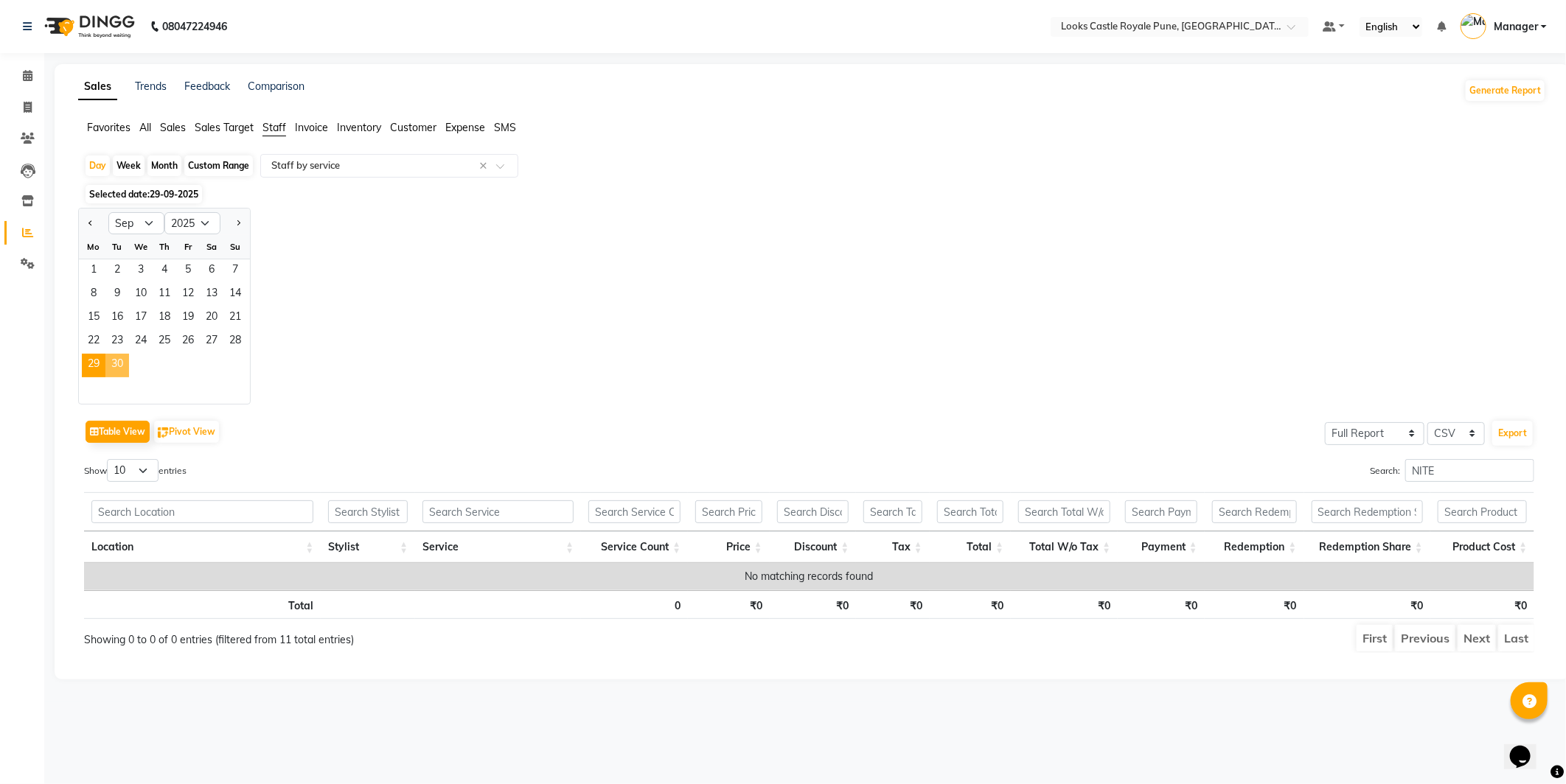
click at [120, 362] on span "30" at bounding box center [117, 366] width 23 height 23
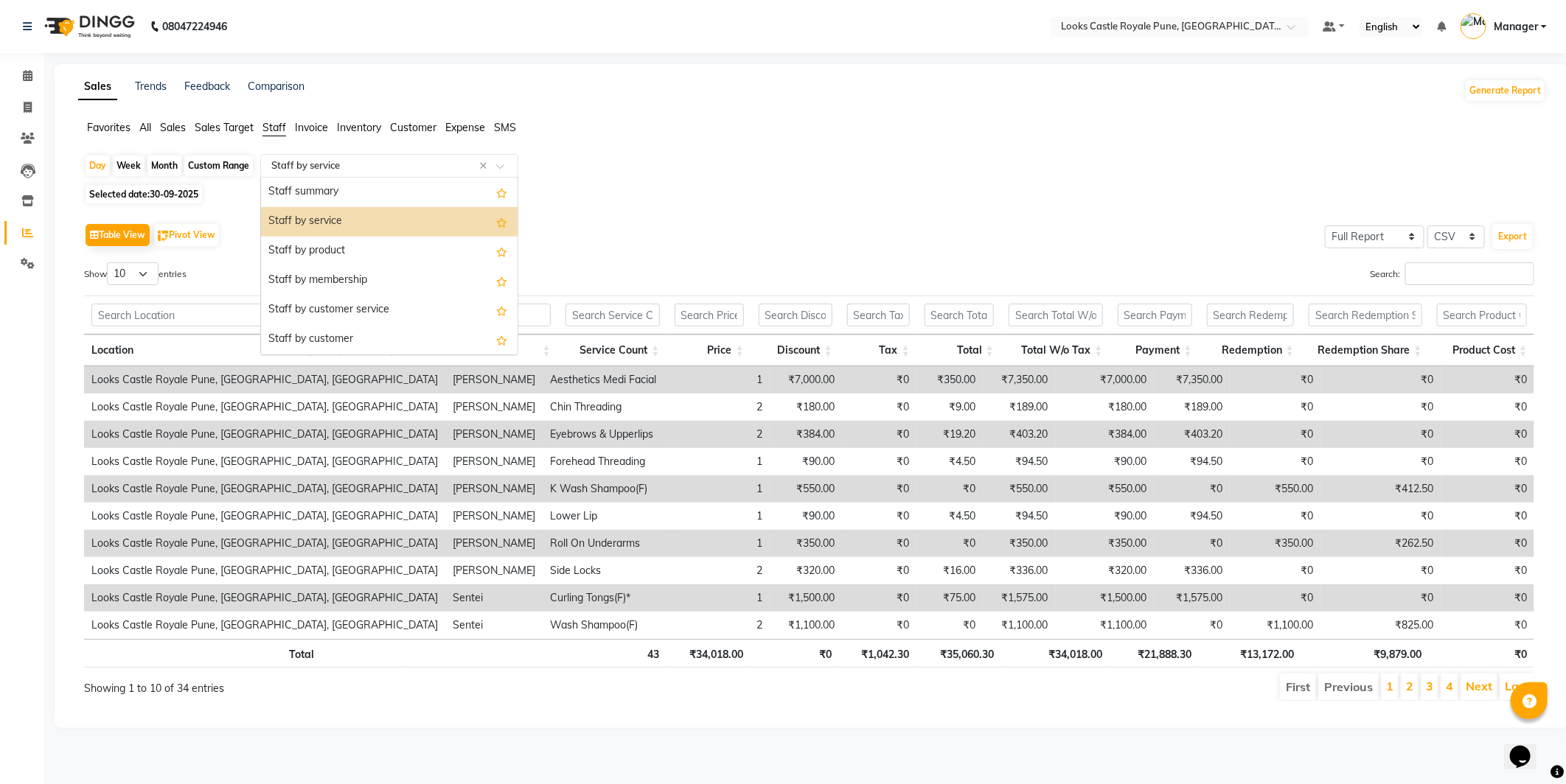
click at [312, 165] on input "text" at bounding box center [374, 166] width 212 height 15
click at [310, 227] on div "Staff by service" at bounding box center [389, 221] width 257 height 29
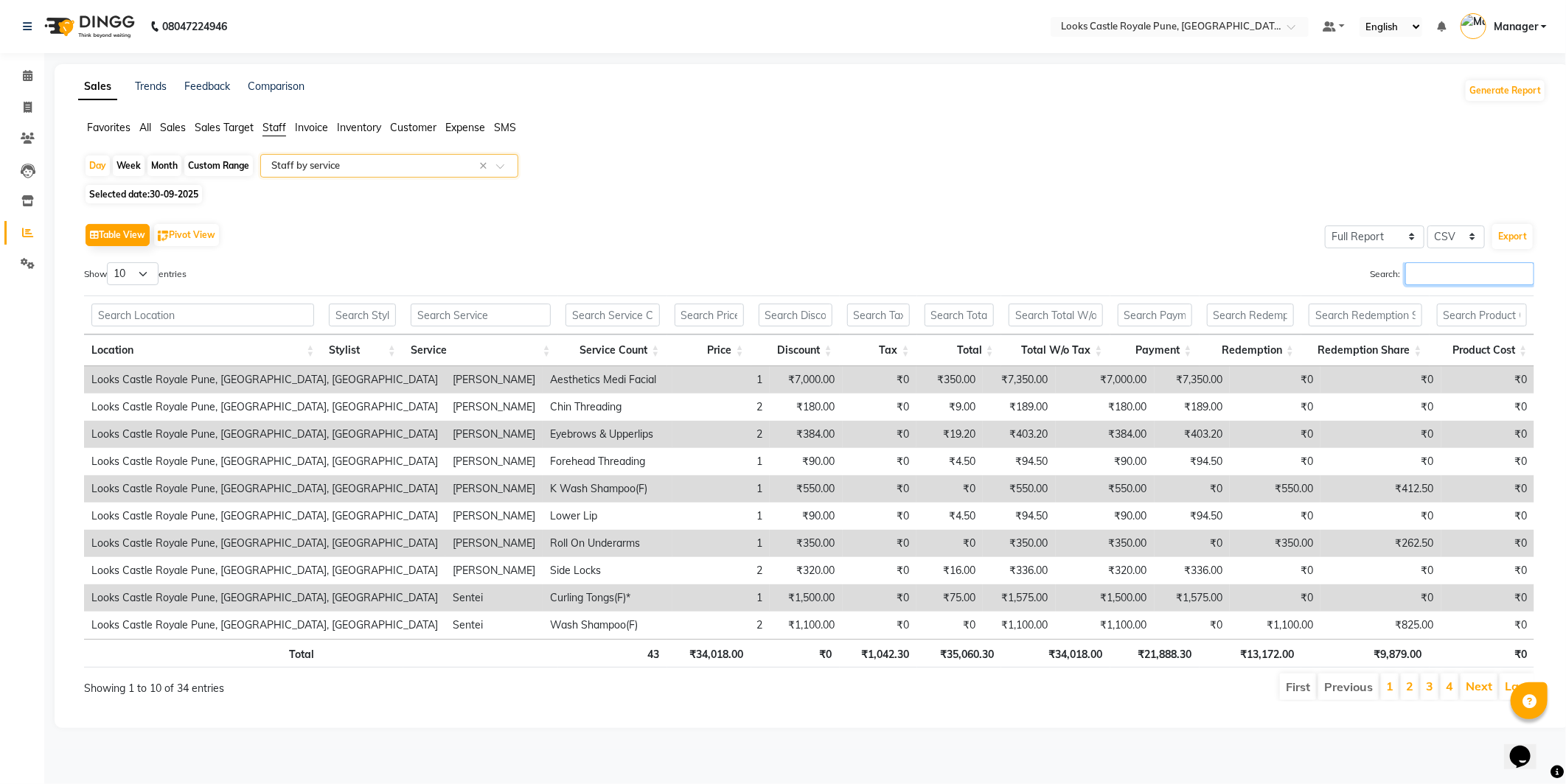
click at [1450, 267] on input "Search:" at bounding box center [1470, 274] width 129 height 22
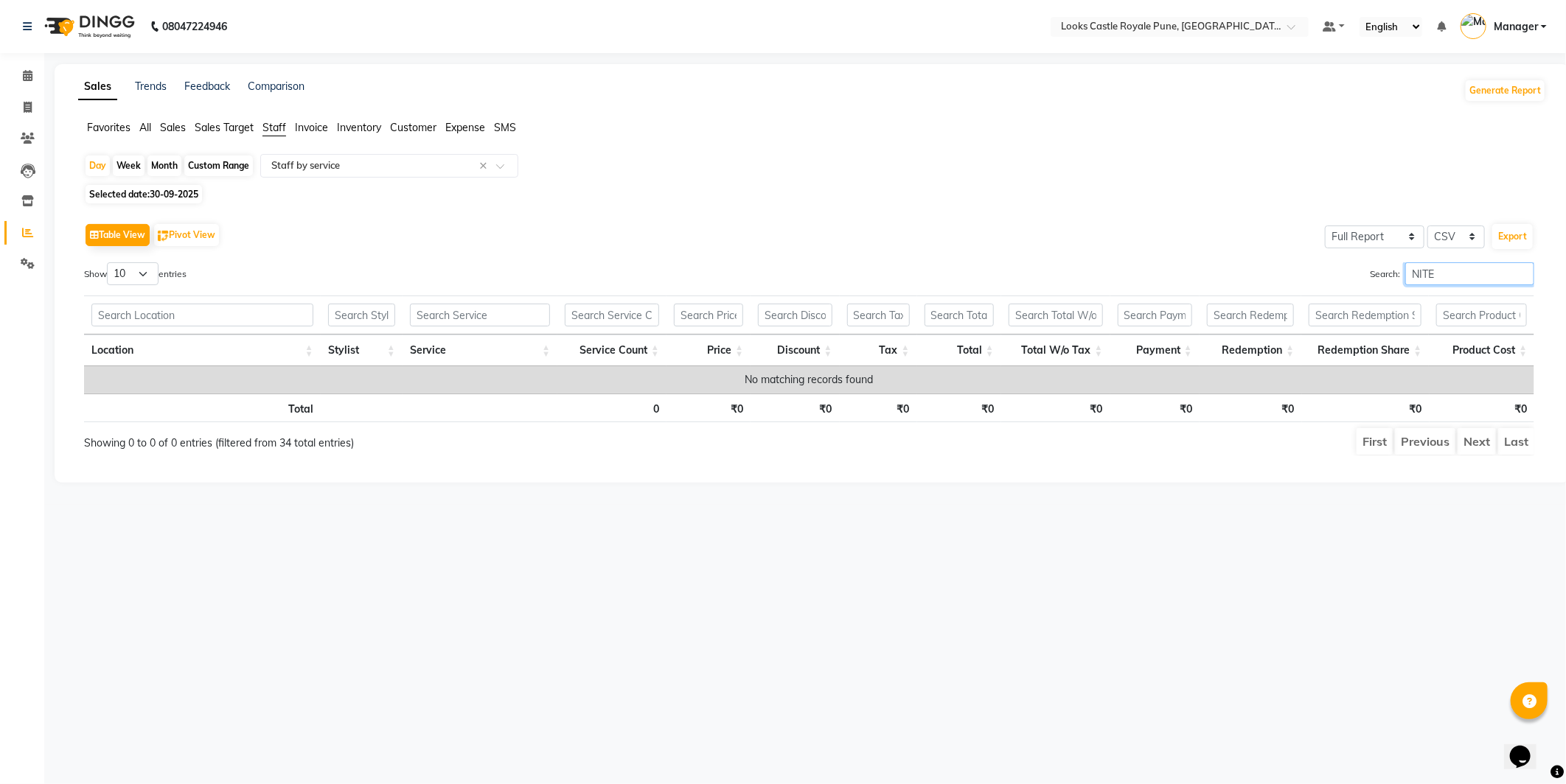
type input "NITE"
click at [266, 222] on div "Table View Pivot View Select Full Report Filtered Report Select CSV PDF Export" at bounding box center [809, 234] width 1450 height 31
click at [27, 77] on icon at bounding box center [27, 75] width 10 height 11
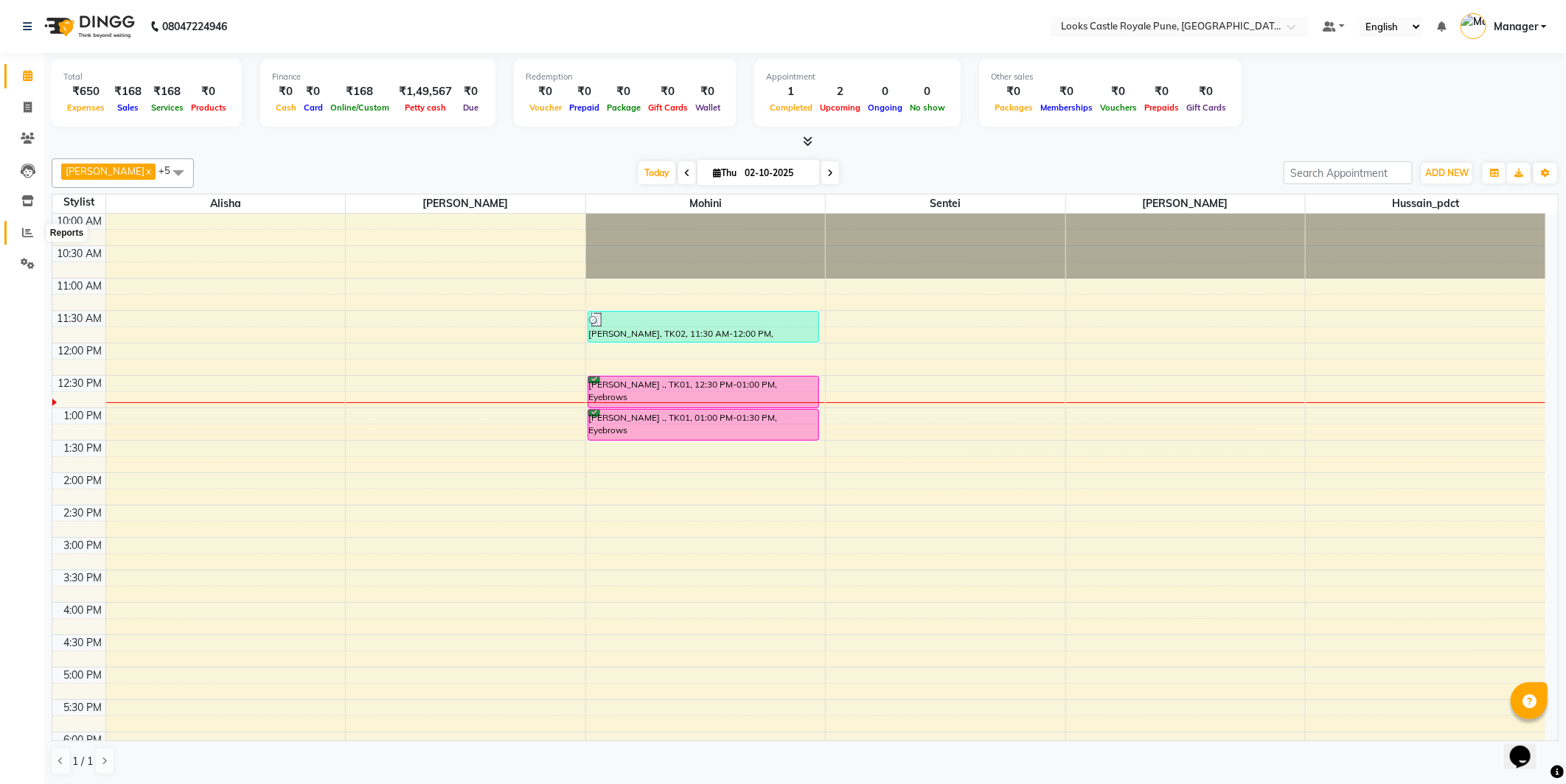
click at [27, 225] on span at bounding box center [27, 233] width 26 height 17
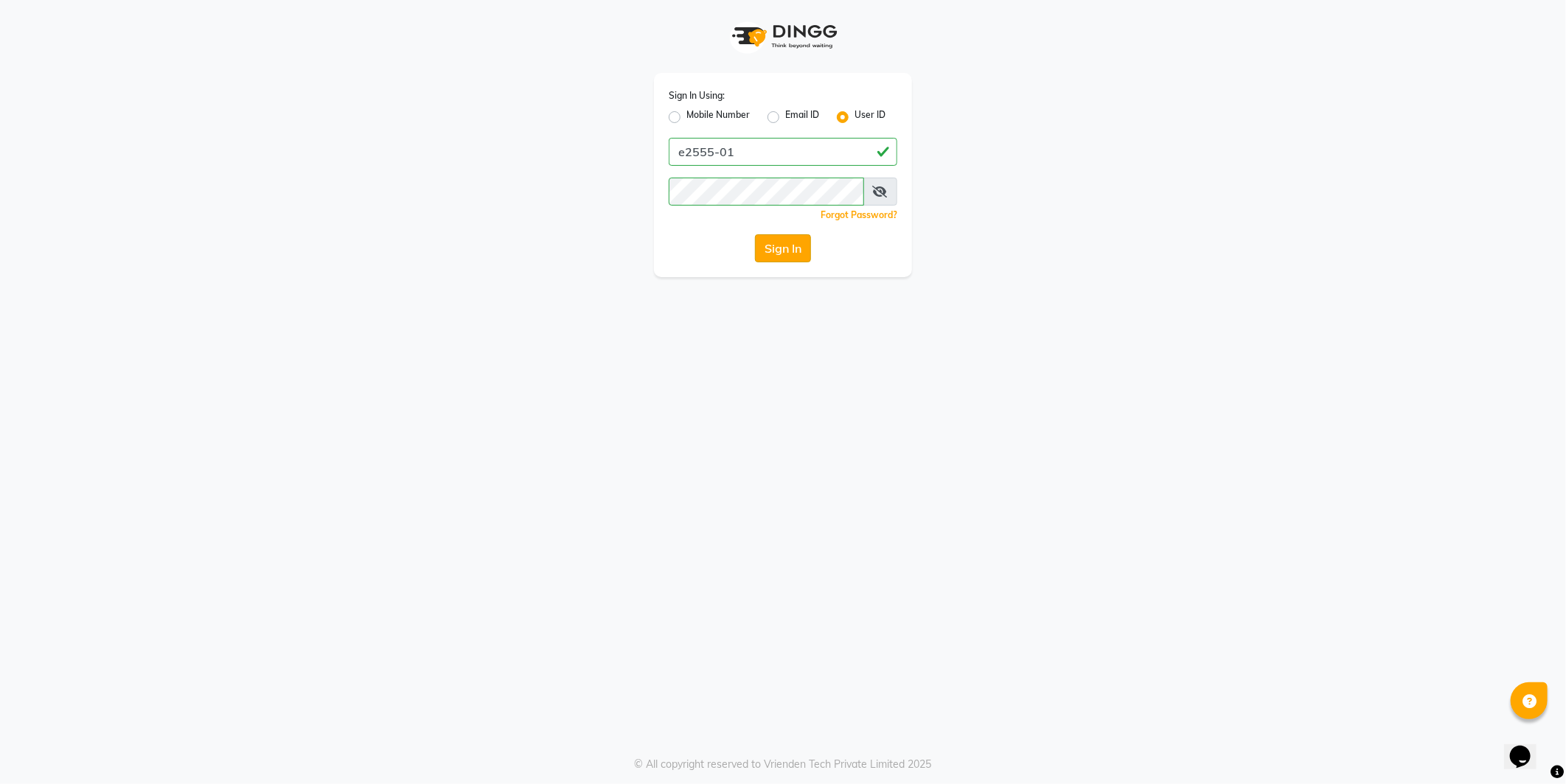
click at [764, 249] on button "Sign In" at bounding box center [783, 249] width 56 height 28
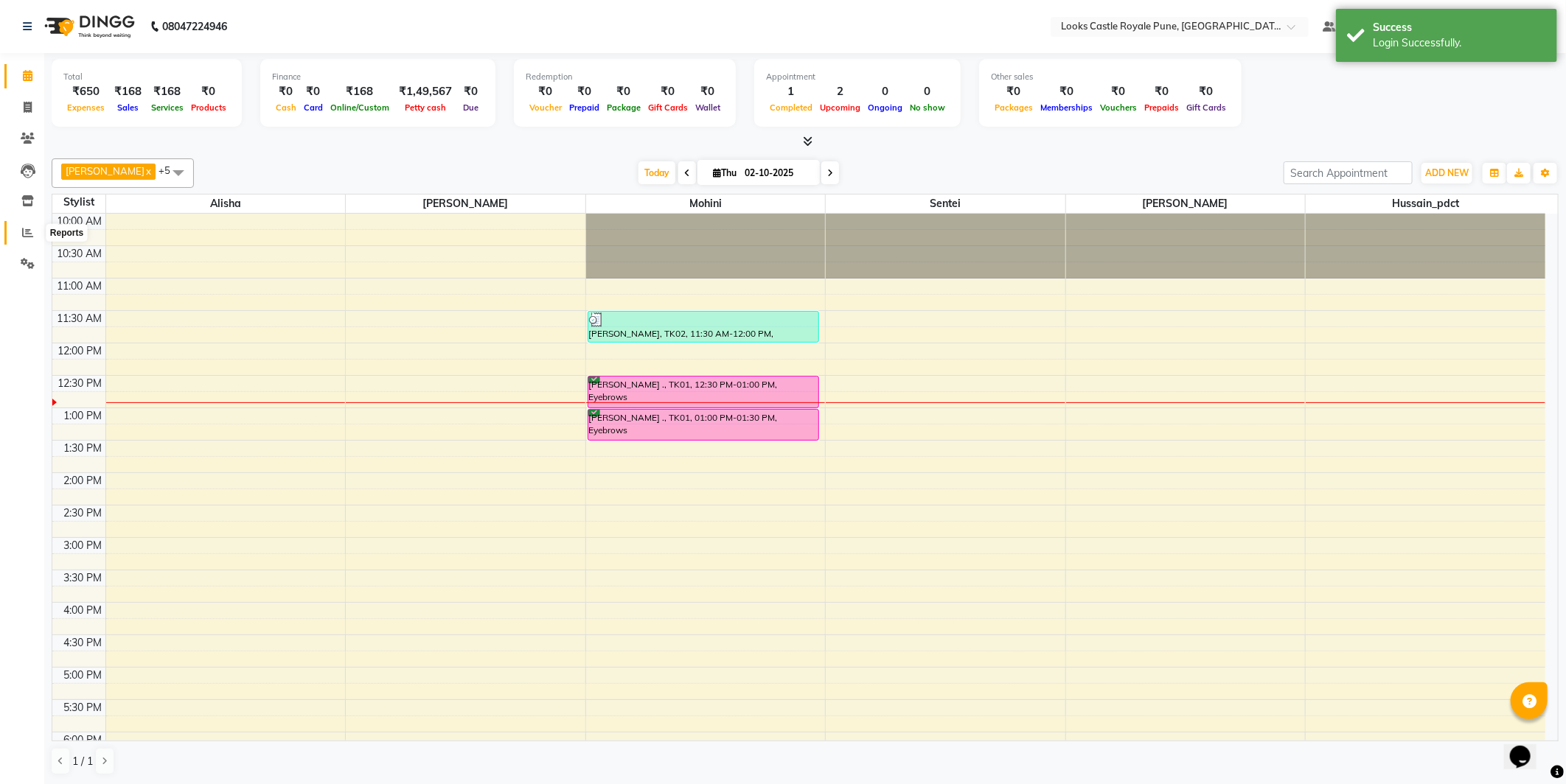
click at [26, 233] on icon at bounding box center [27, 232] width 11 height 11
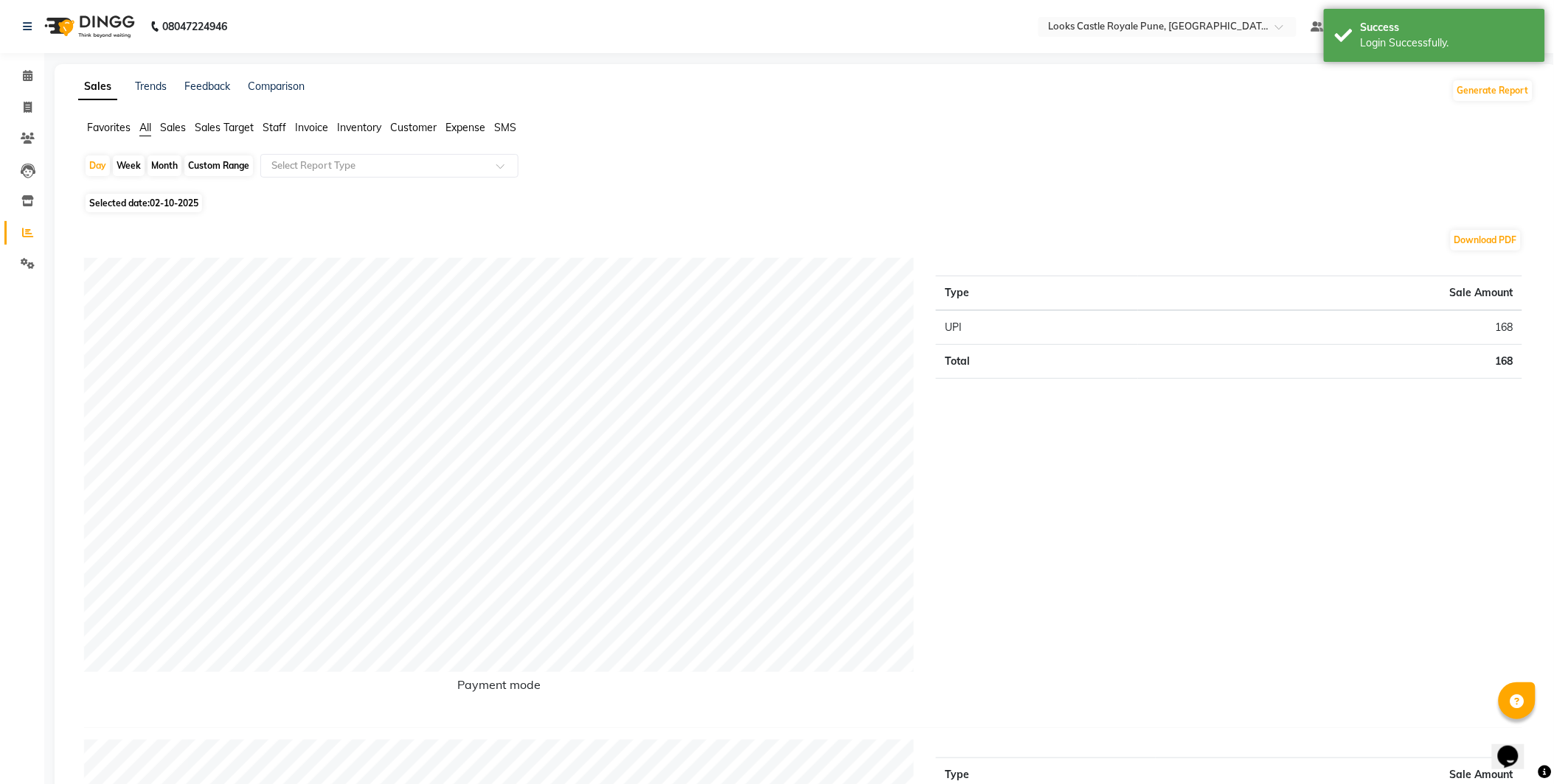
click at [281, 122] on span "Staff" at bounding box center [275, 127] width 23 height 13
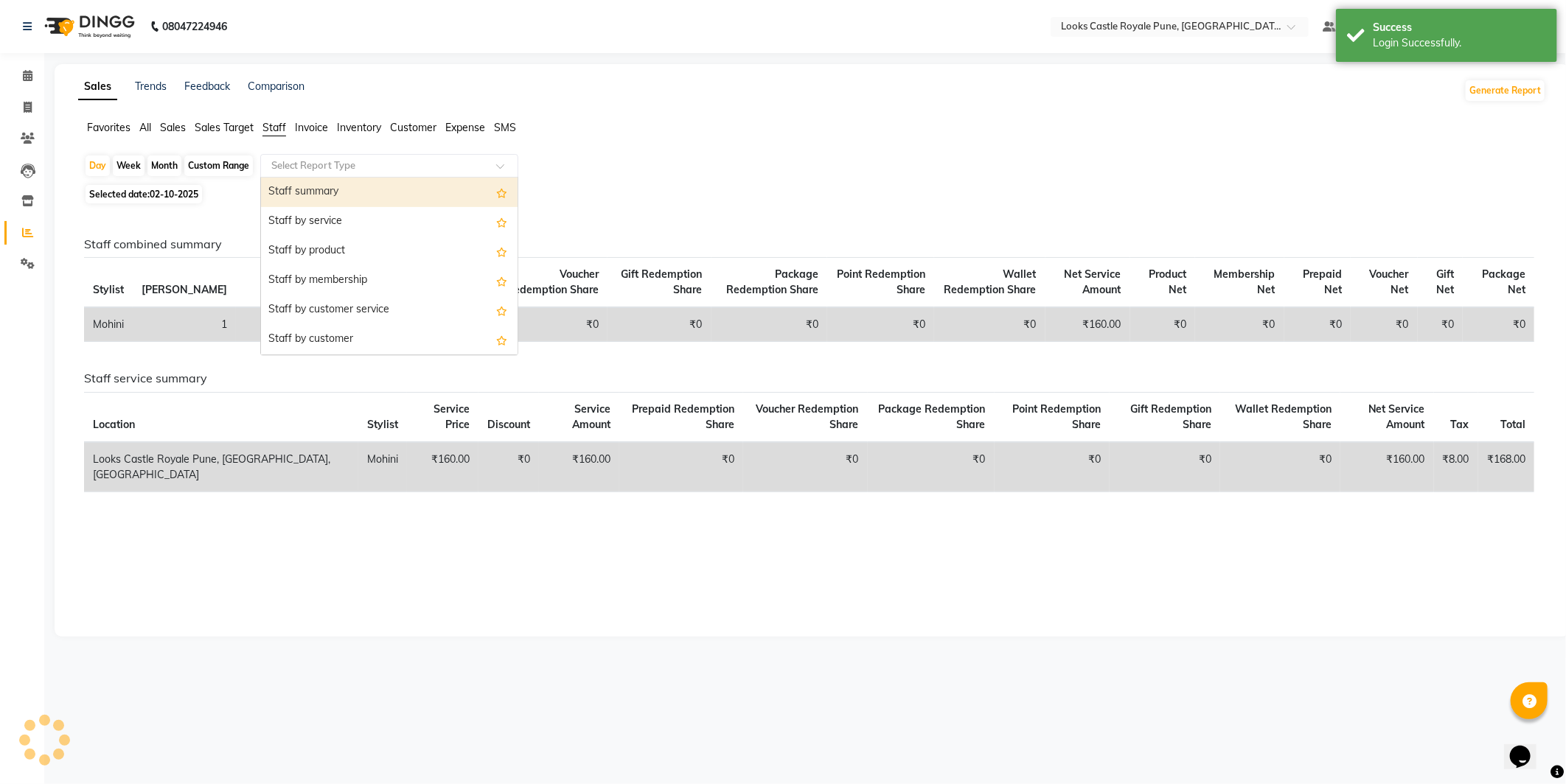
click at [306, 160] on input "text" at bounding box center [374, 166] width 212 height 15
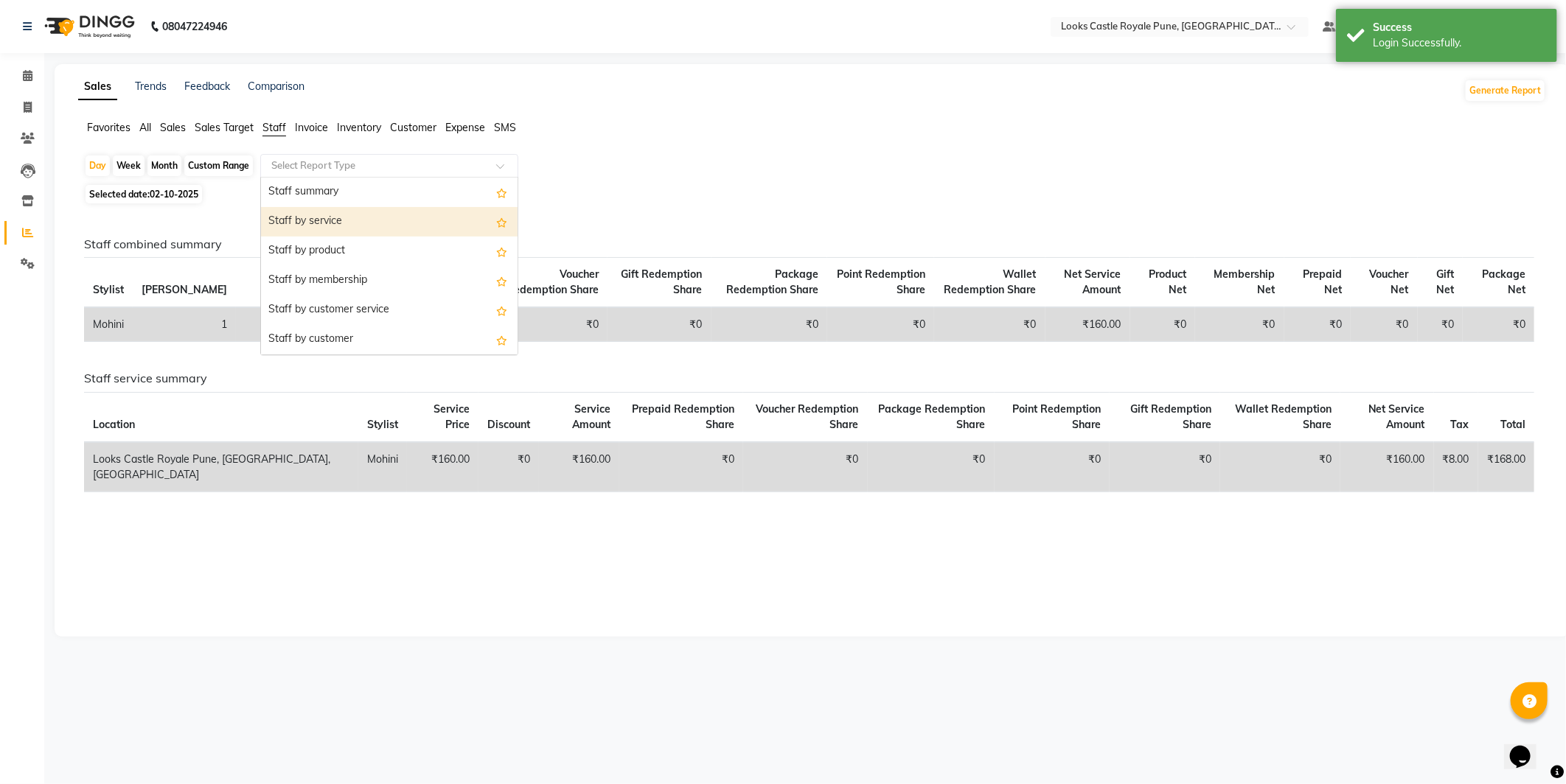
click at [317, 224] on div "Staff by service" at bounding box center [389, 221] width 257 height 29
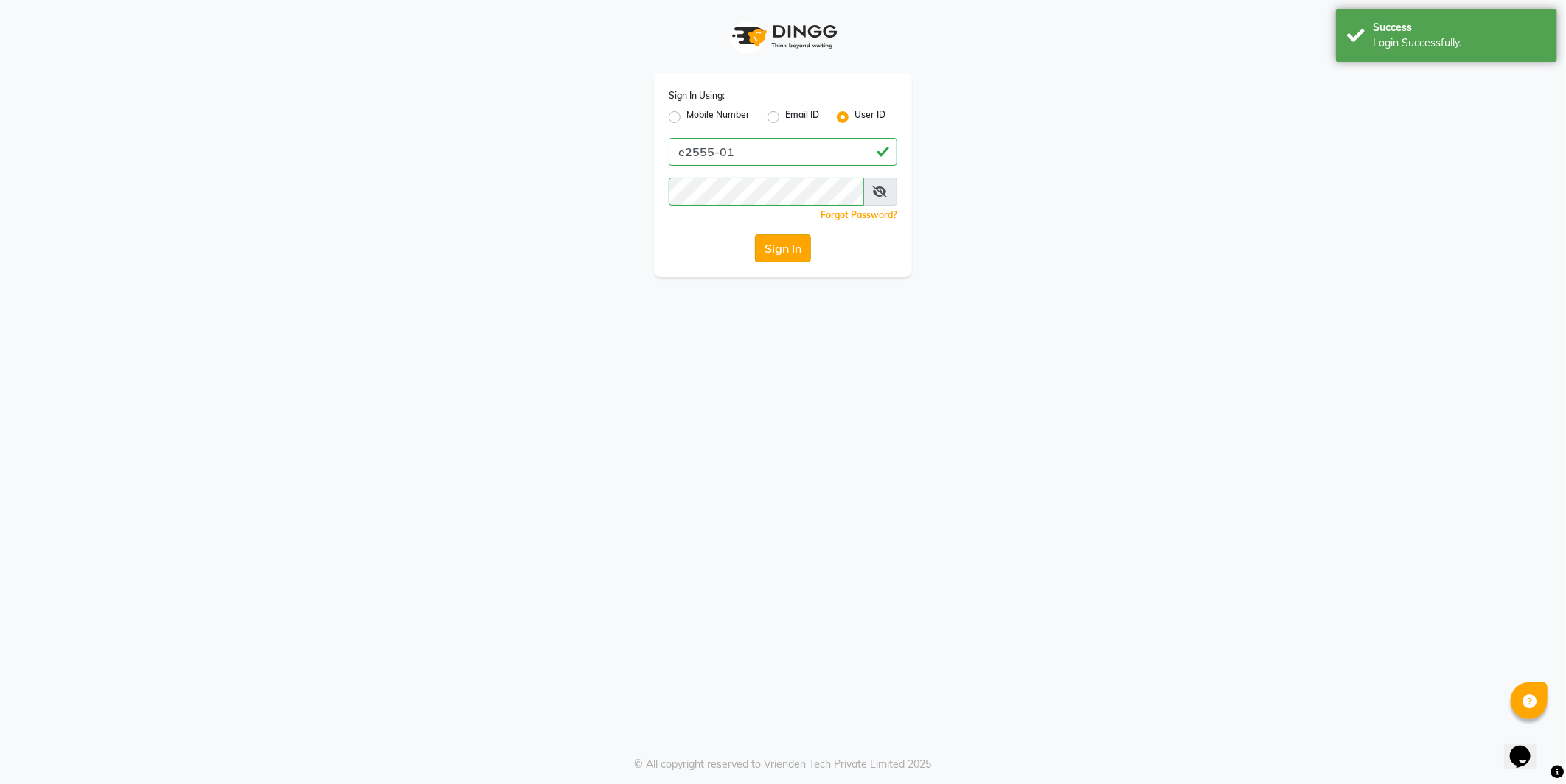
click at [778, 244] on button "Sign In" at bounding box center [783, 249] width 56 height 28
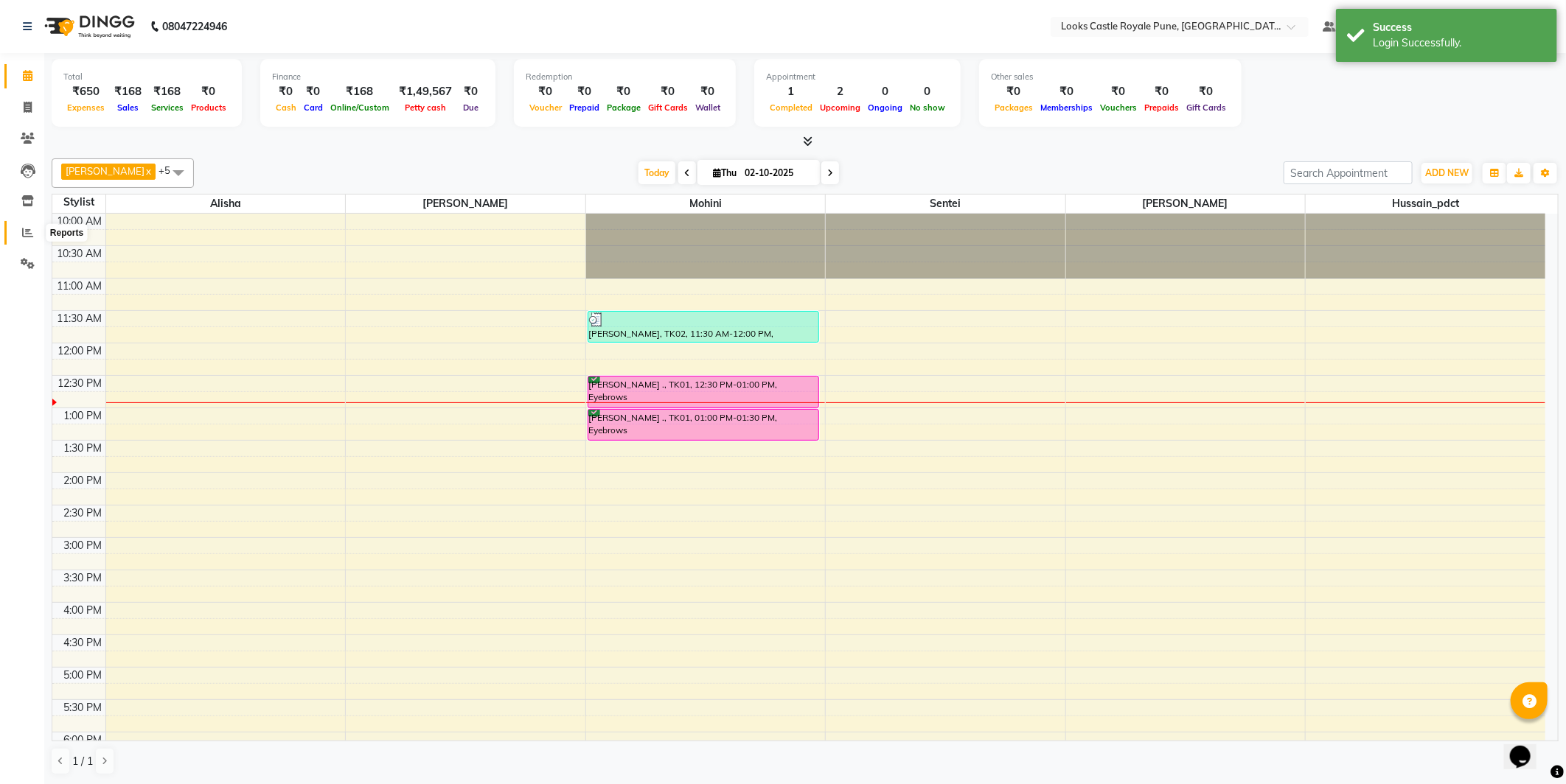
click at [22, 232] on icon at bounding box center [27, 232] width 11 height 11
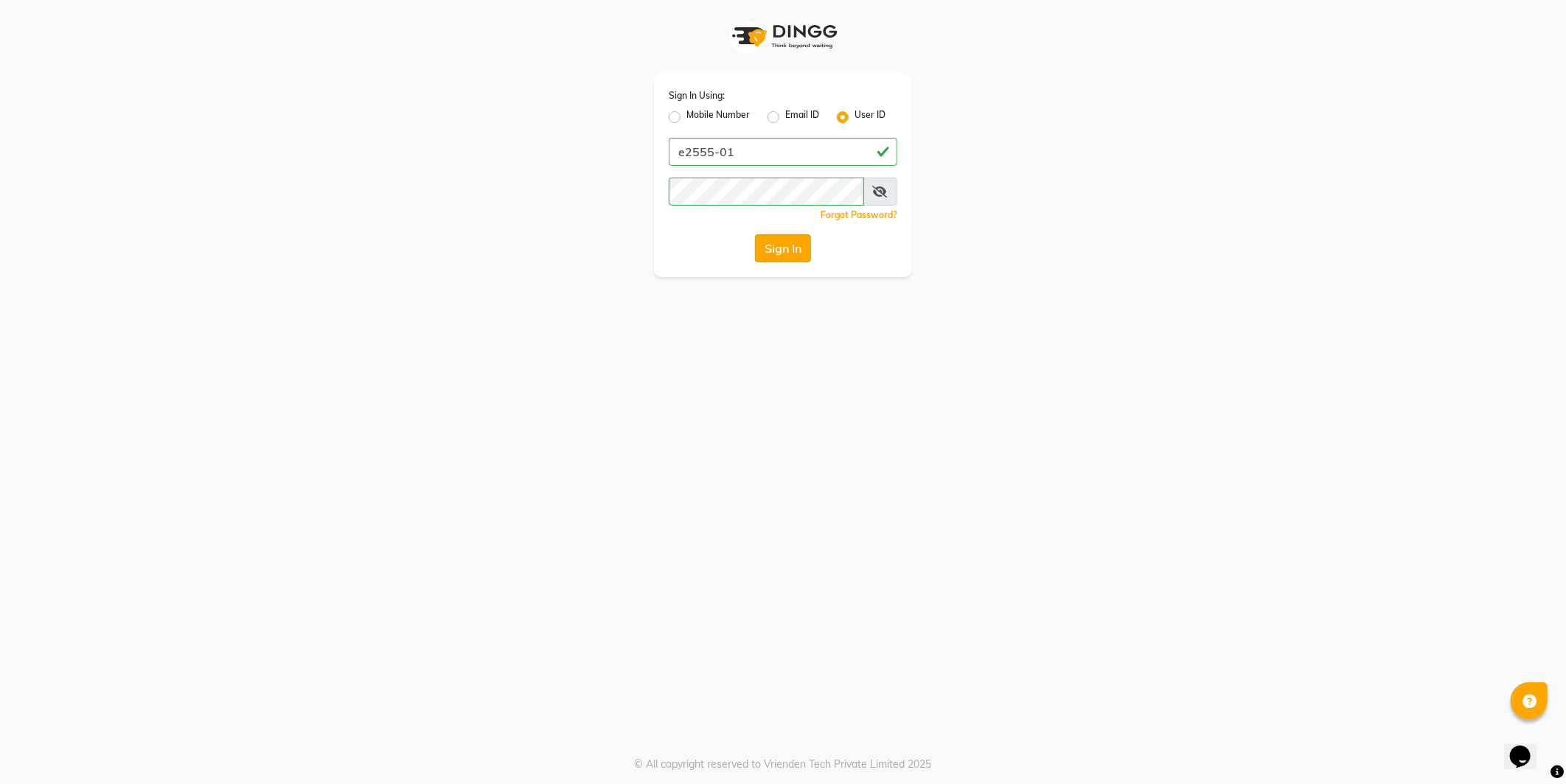
click at [784, 255] on button "Sign In" at bounding box center [783, 249] width 56 height 28
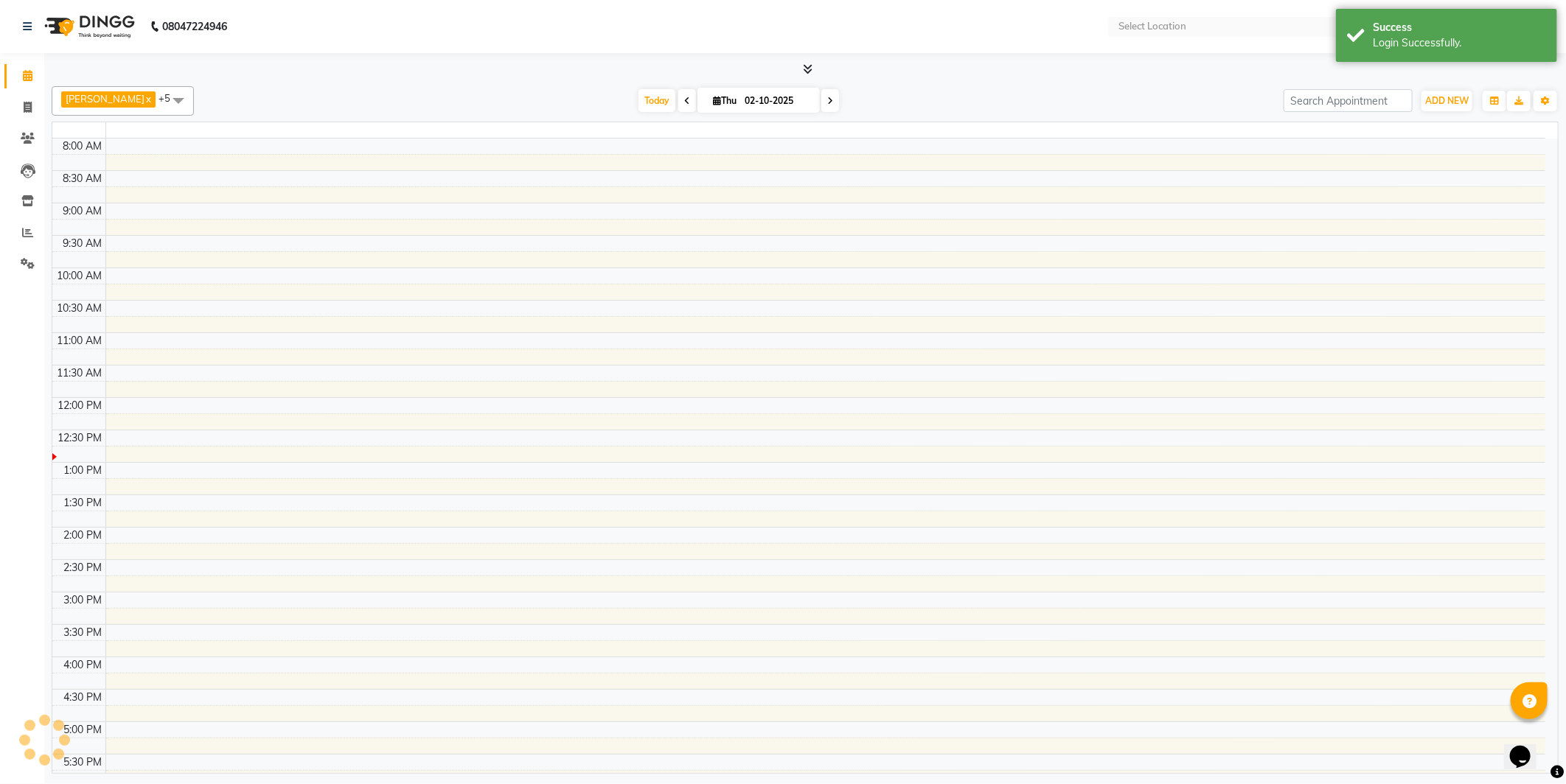
select select "en"
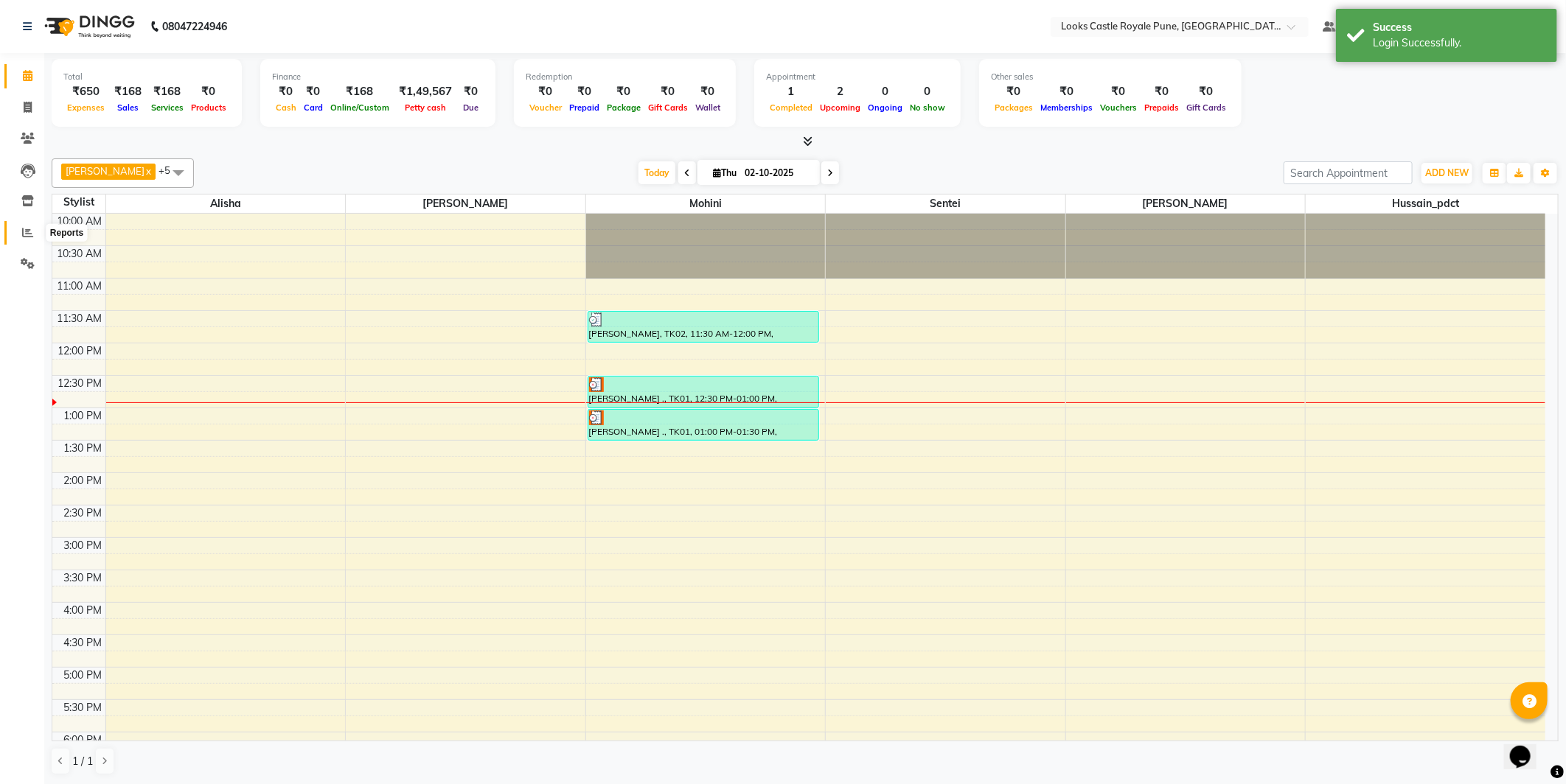
click at [33, 230] on span at bounding box center [27, 233] width 26 height 17
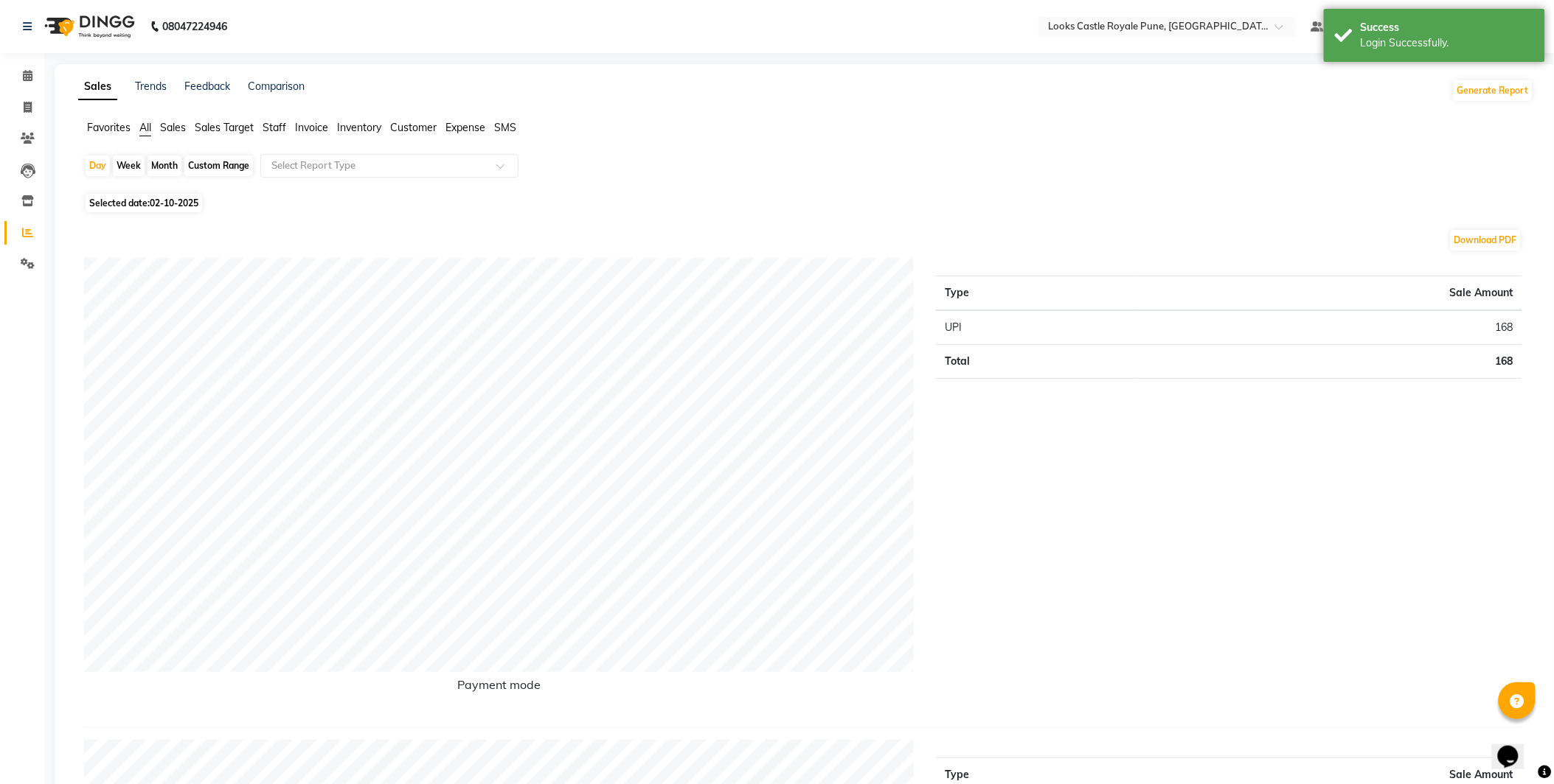
click at [141, 200] on span "Selected date: [DATE]" at bounding box center [144, 203] width 116 height 18
select select "10"
select select "2025"
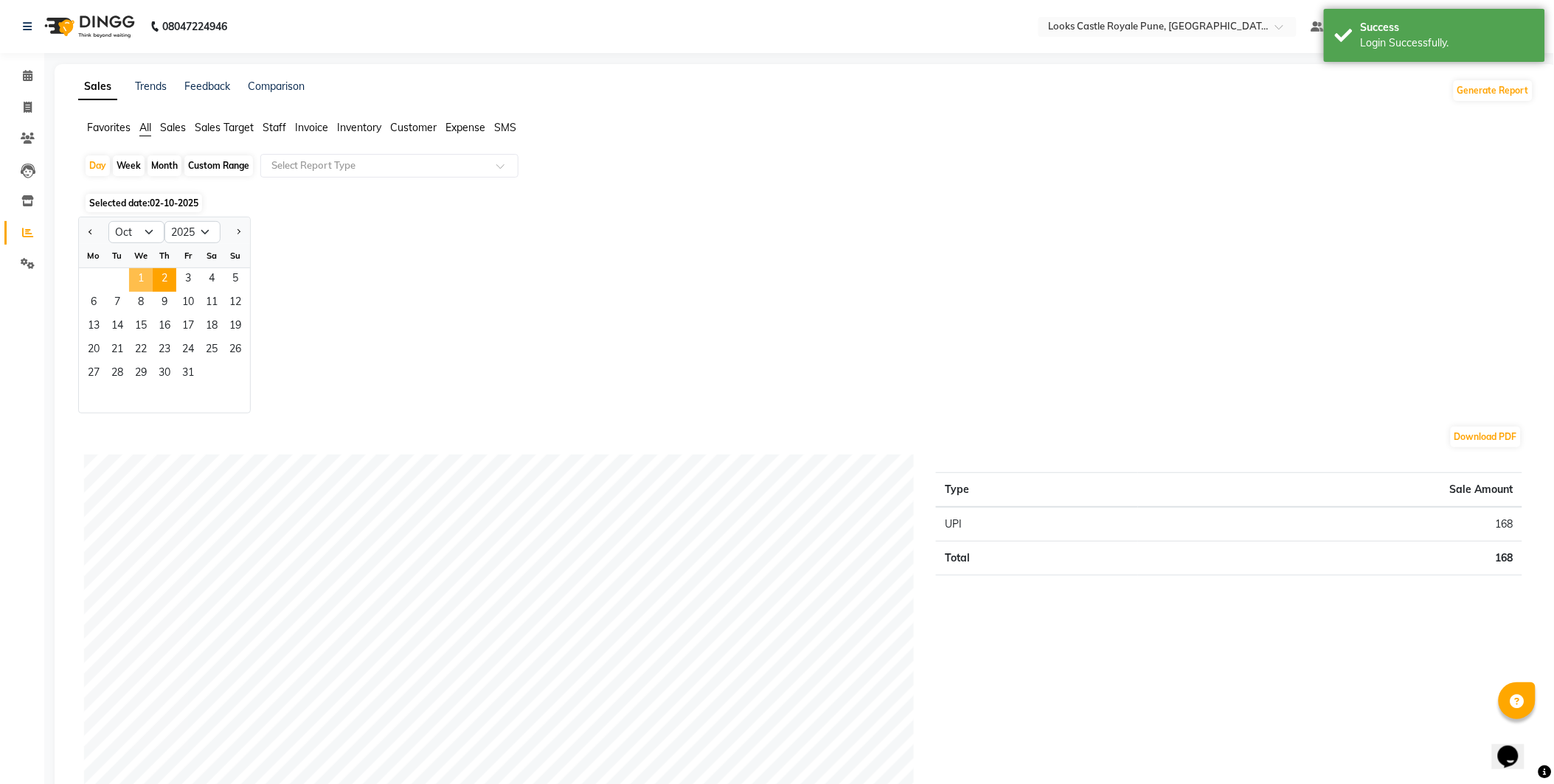
click at [141, 273] on span "1" at bounding box center [141, 280] width 23 height 23
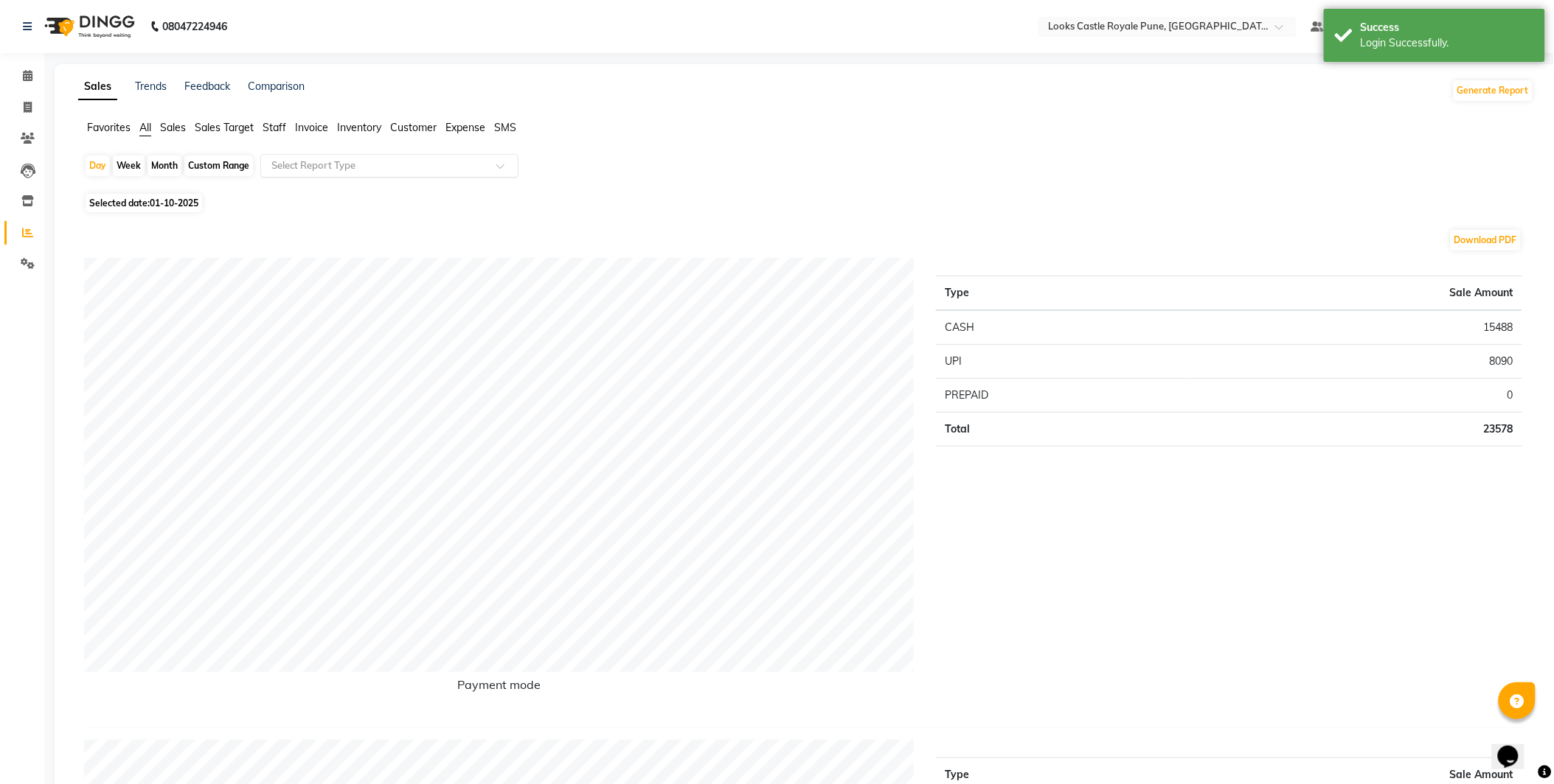
click at [360, 165] on input "text" at bounding box center [374, 166] width 212 height 15
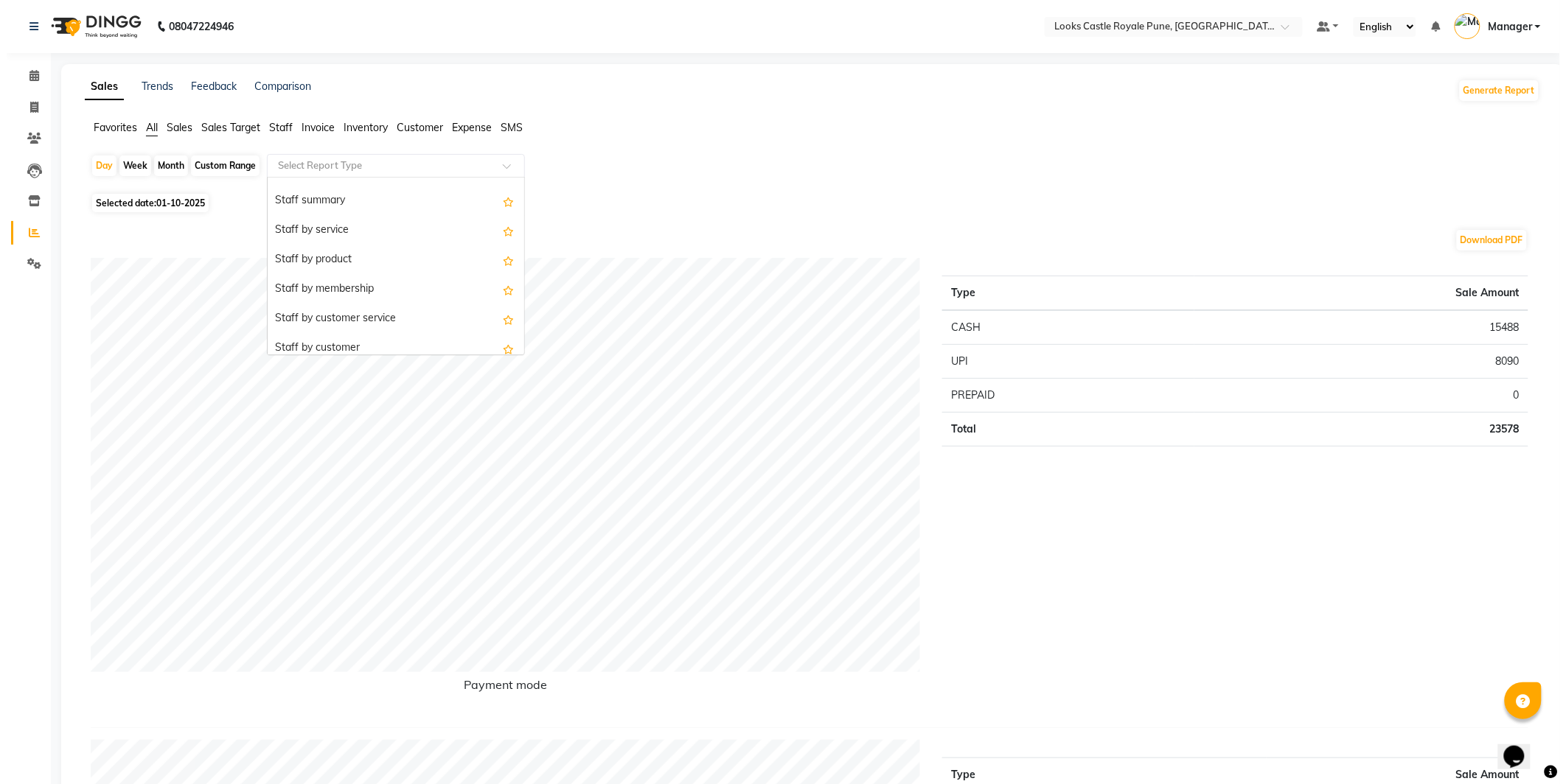
scroll to position [239, 0]
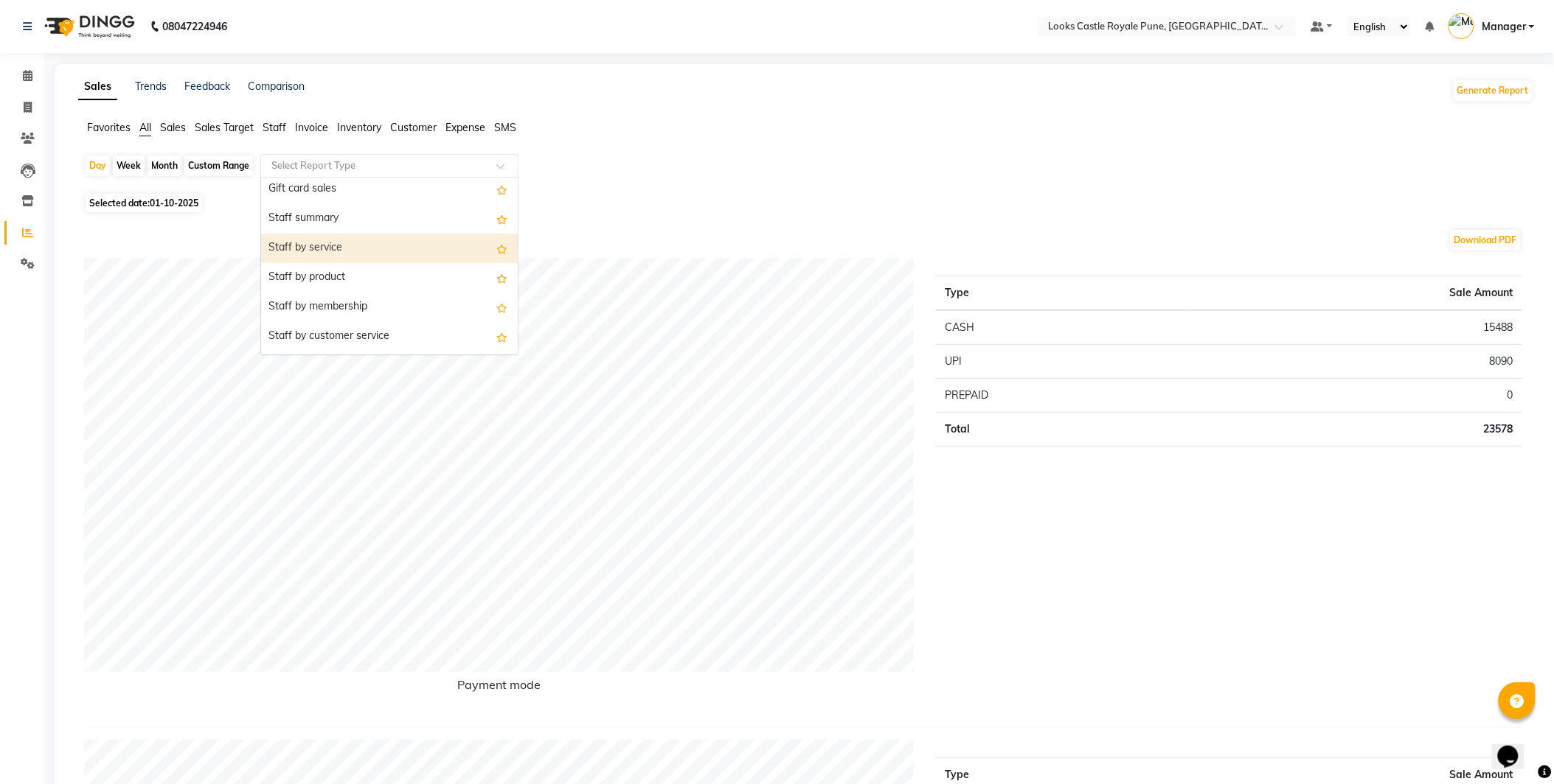
click at [351, 252] on div "Staff by service" at bounding box center [389, 248] width 257 height 29
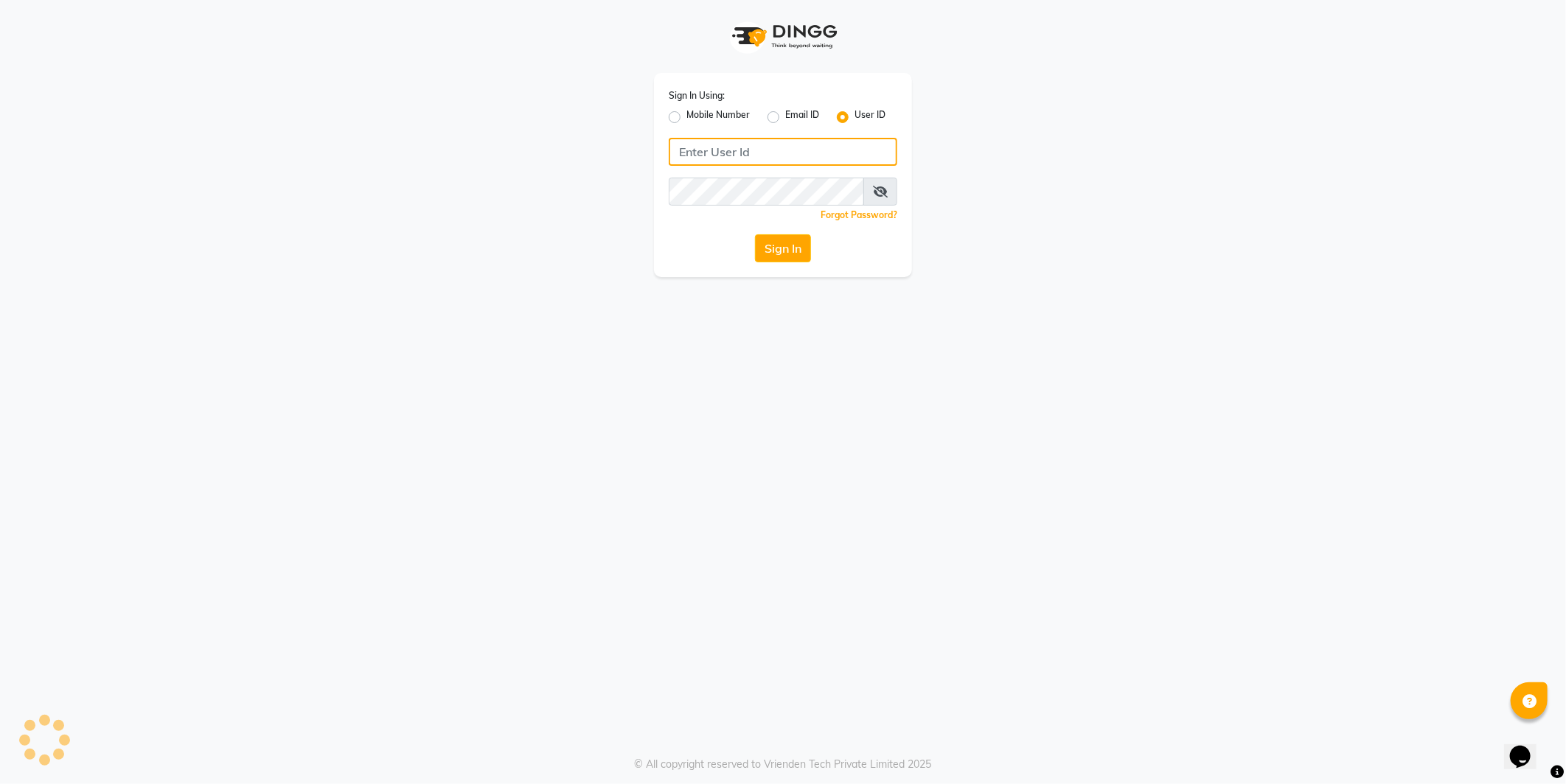
type input "e2555-01"
click at [794, 254] on button "Sign In" at bounding box center [783, 249] width 56 height 28
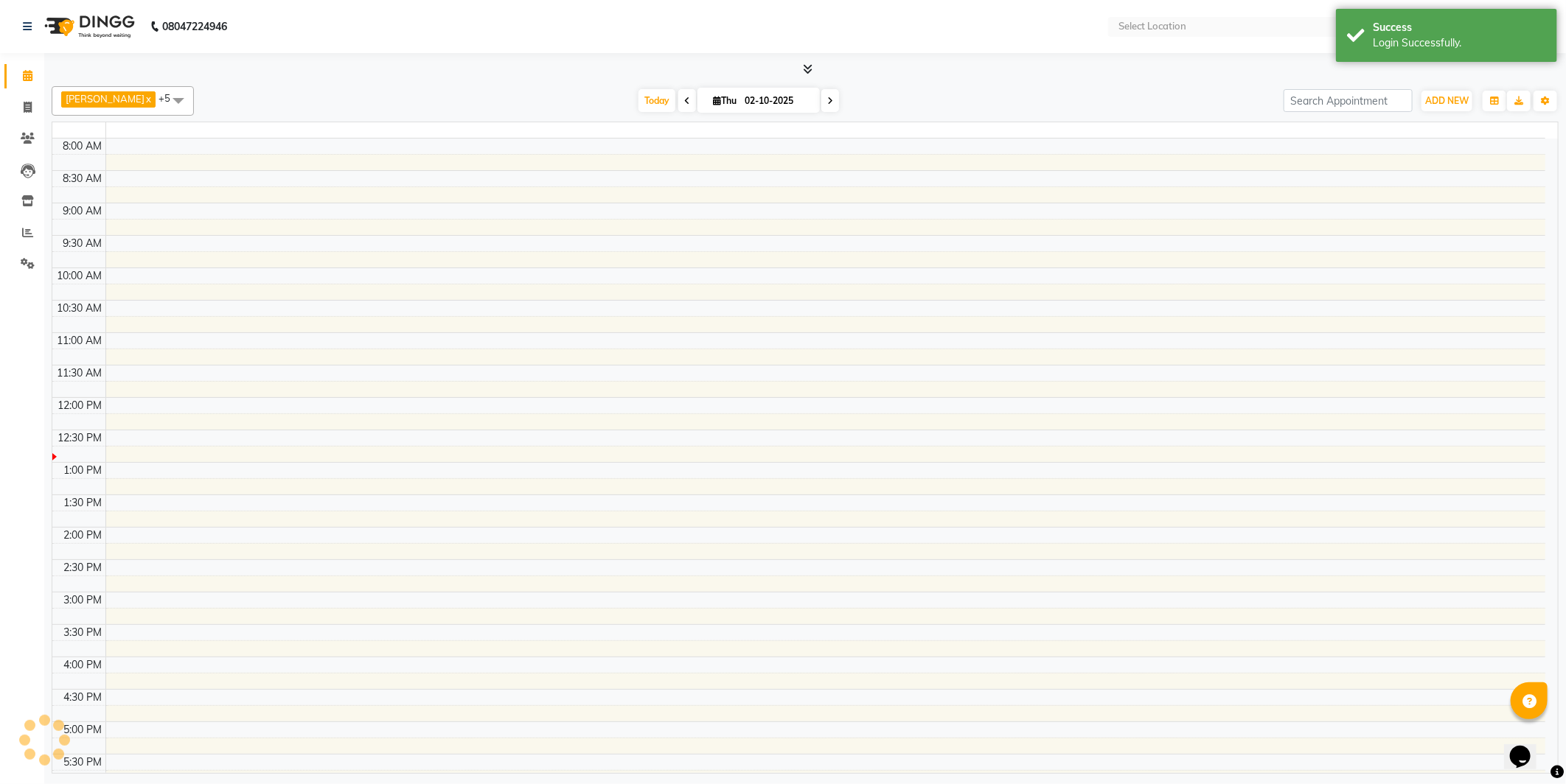
select select "en"
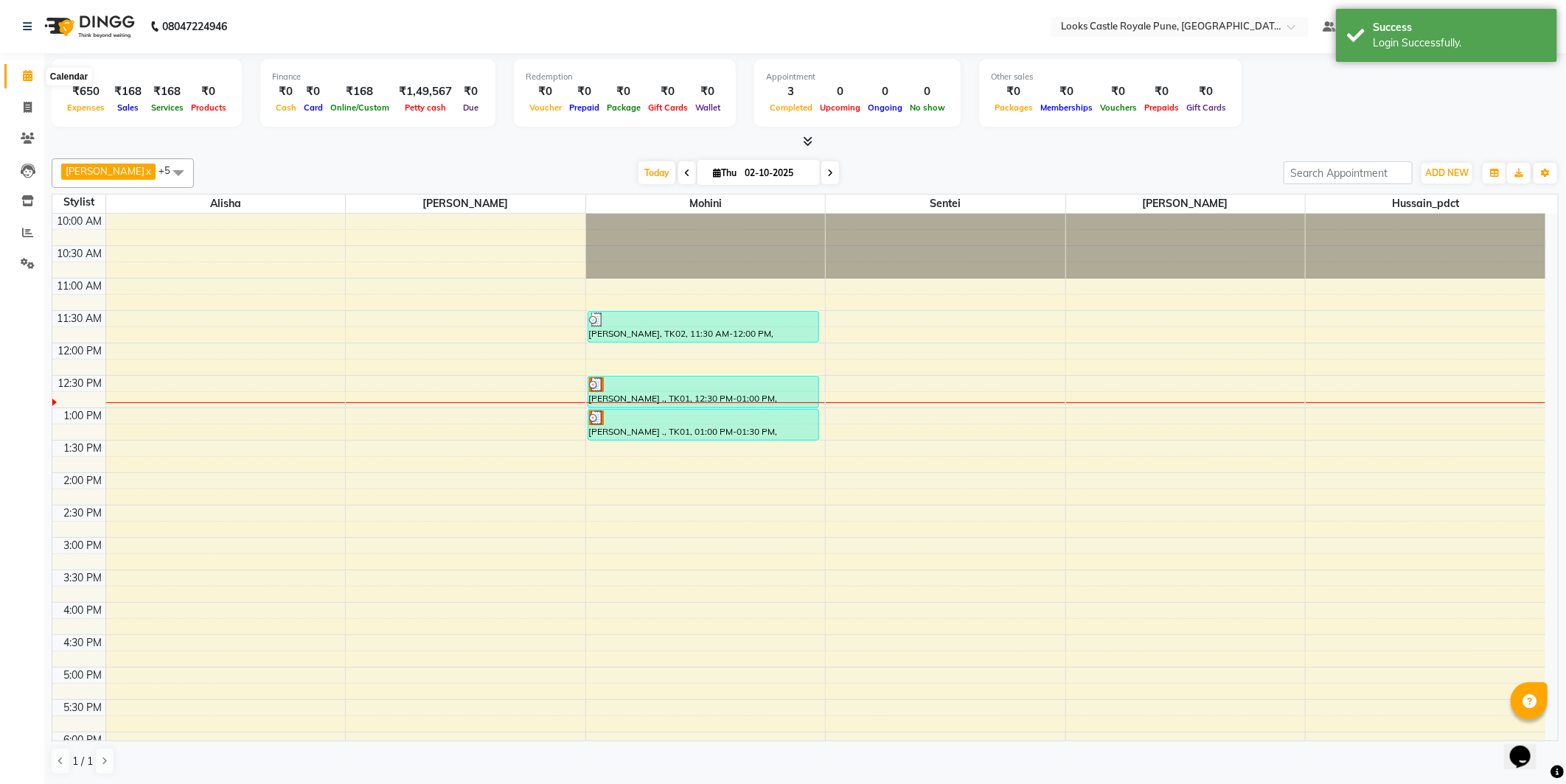
click at [26, 76] on icon at bounding box center [27, 75] width 10 height 11
click at [26, 71] on icon at bounding box center [27, 75] width 10 height 11
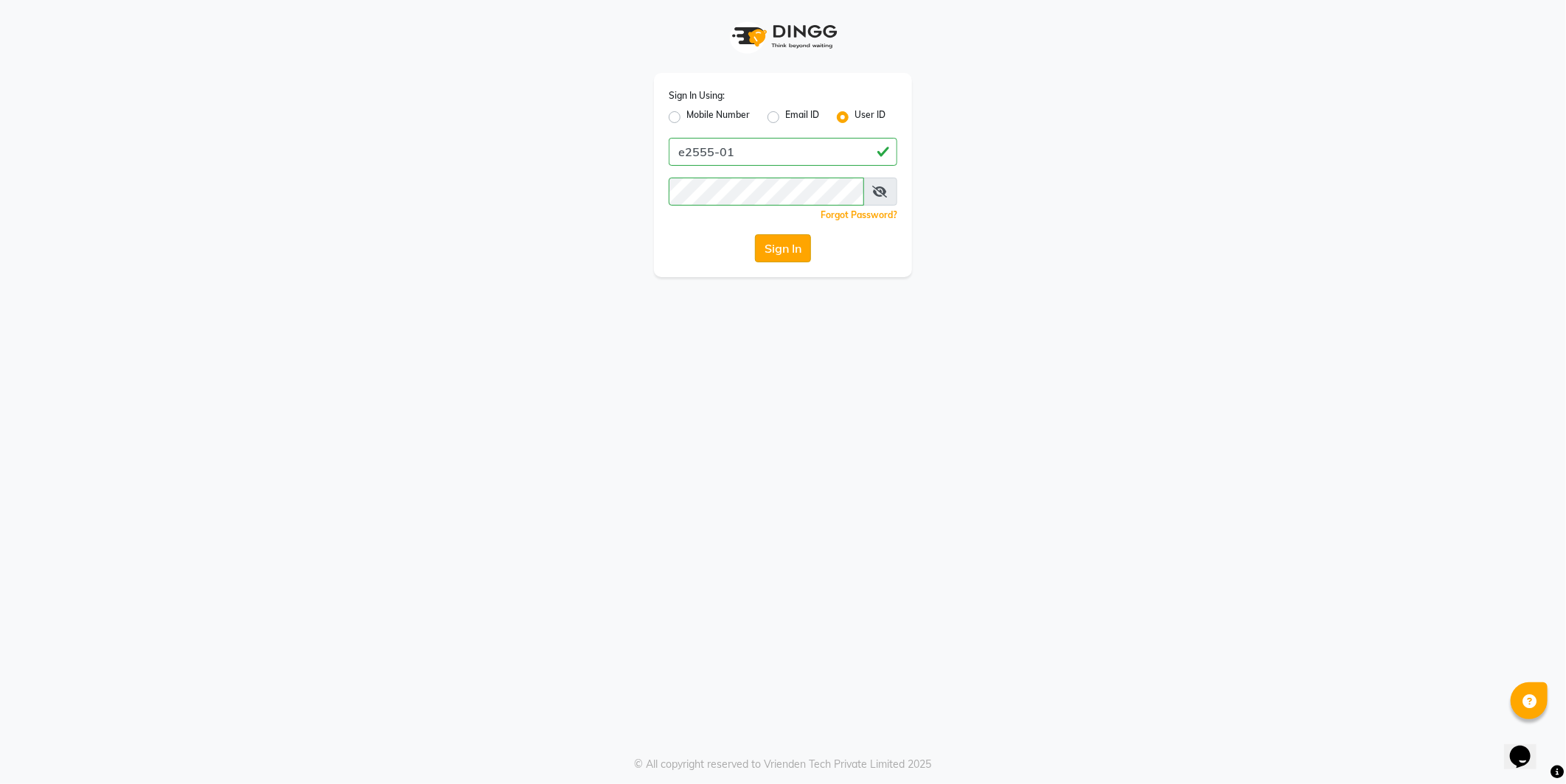
click at [784, 249] on button "Sign In" at bounding box center [783, 249] width 56 height 28
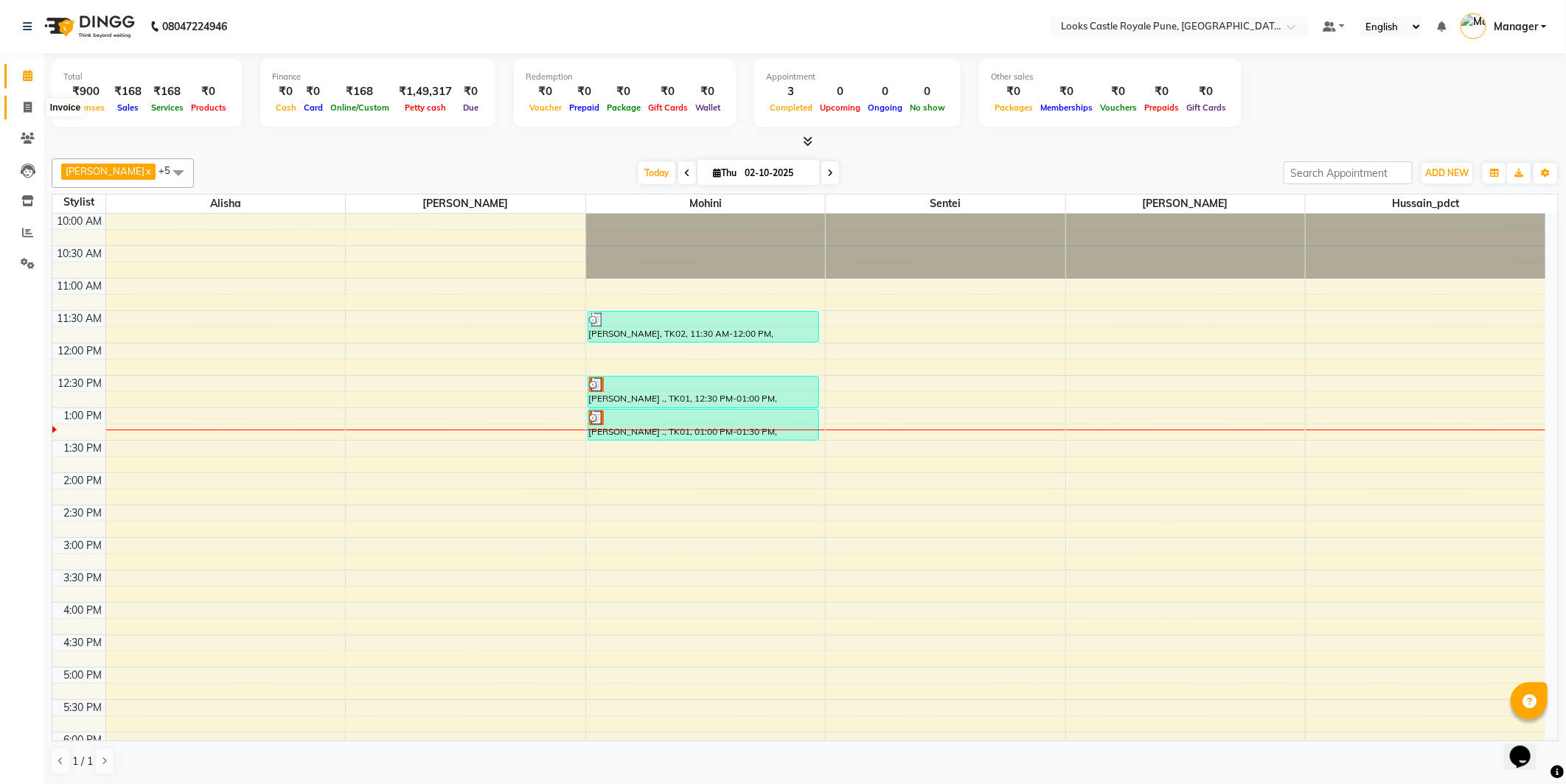
click at [25, 106] on icon at bounding box center [27, 106] width 8 height 11
select select "5915"
select select "service"
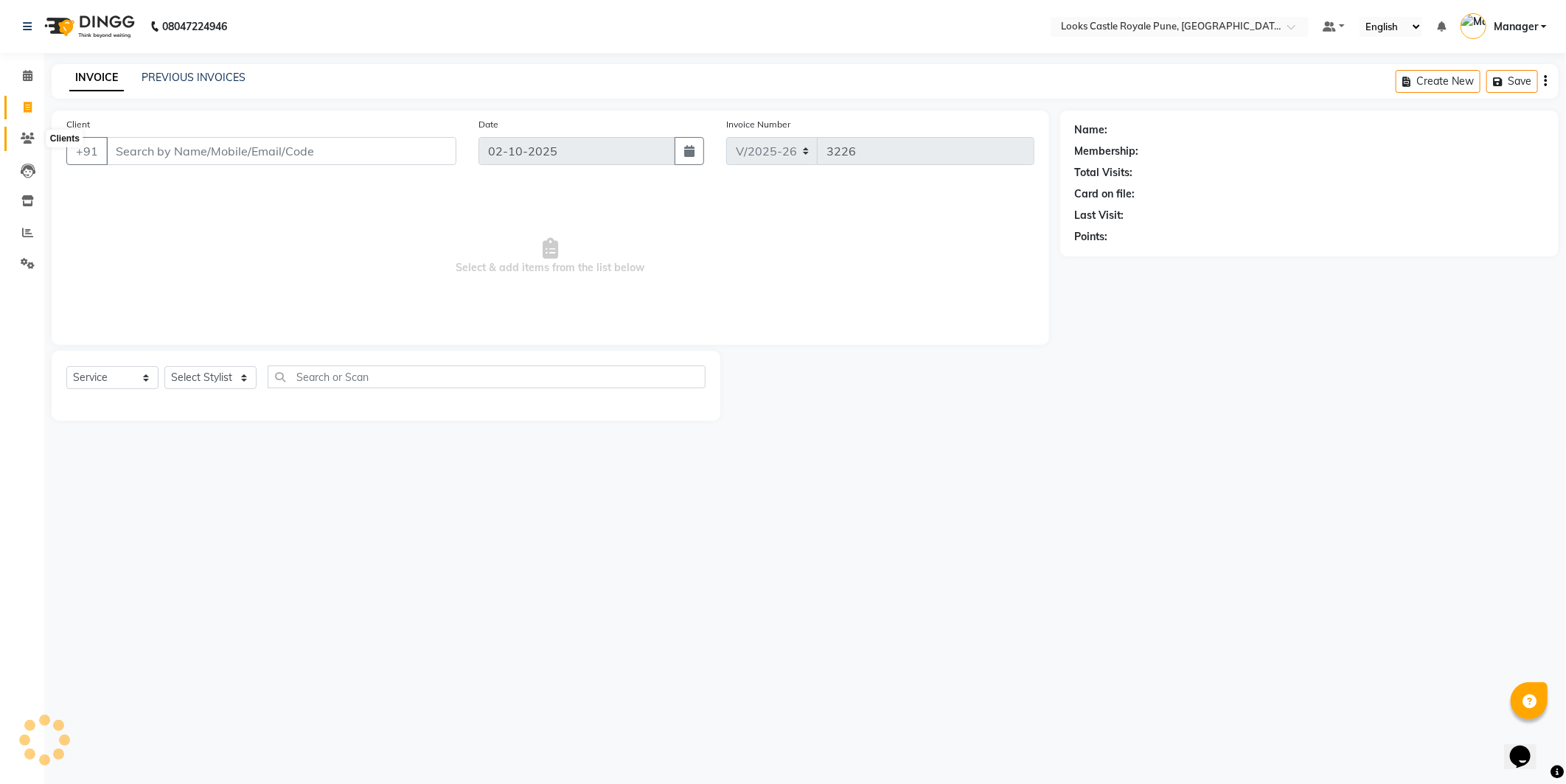
click at [27, 141] on icon at bounding box center [27, 138] width 14 height 11
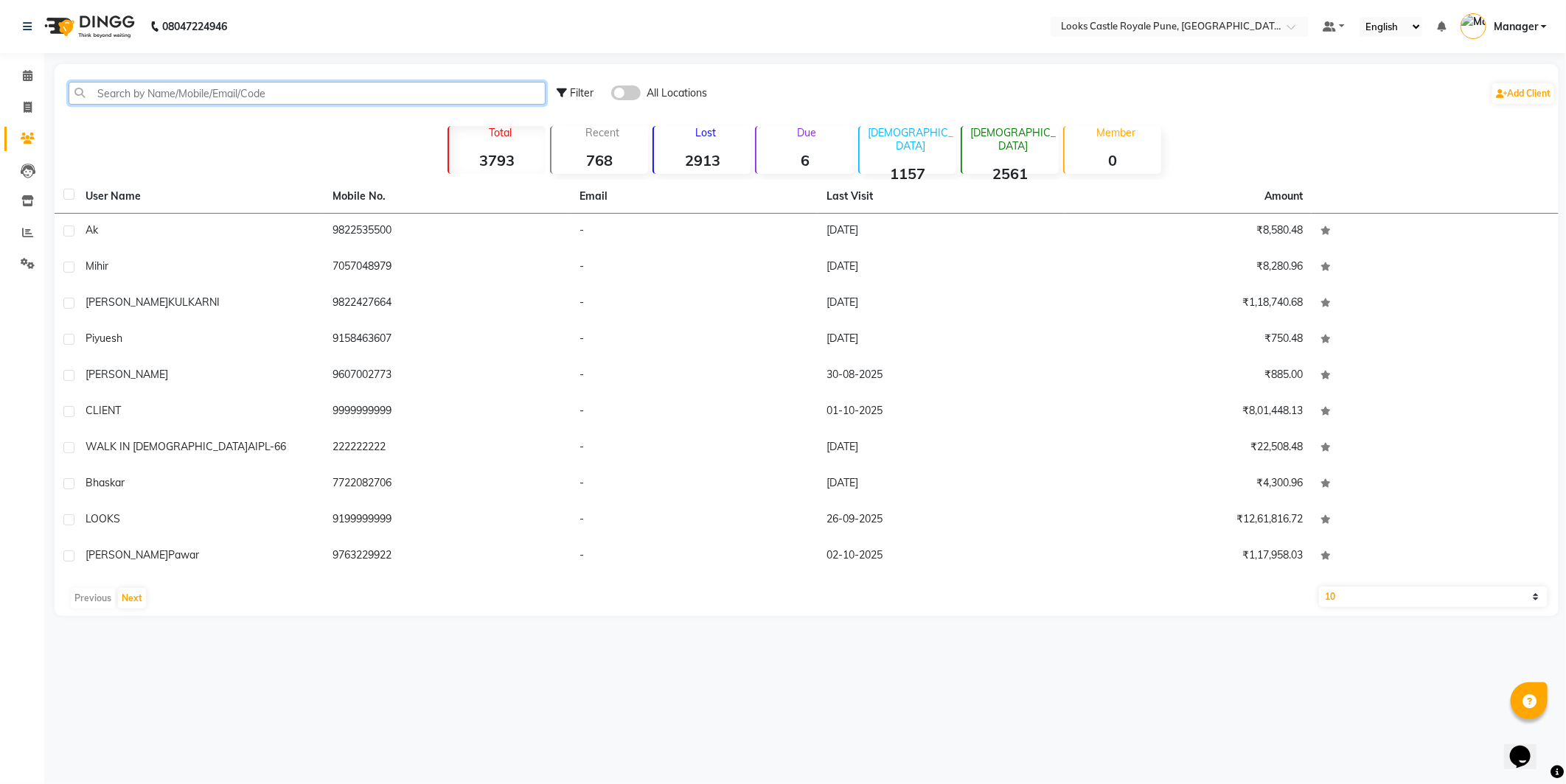
click at [234, 93] on input "text" at bounding box center [307, 92] width 477 height 22
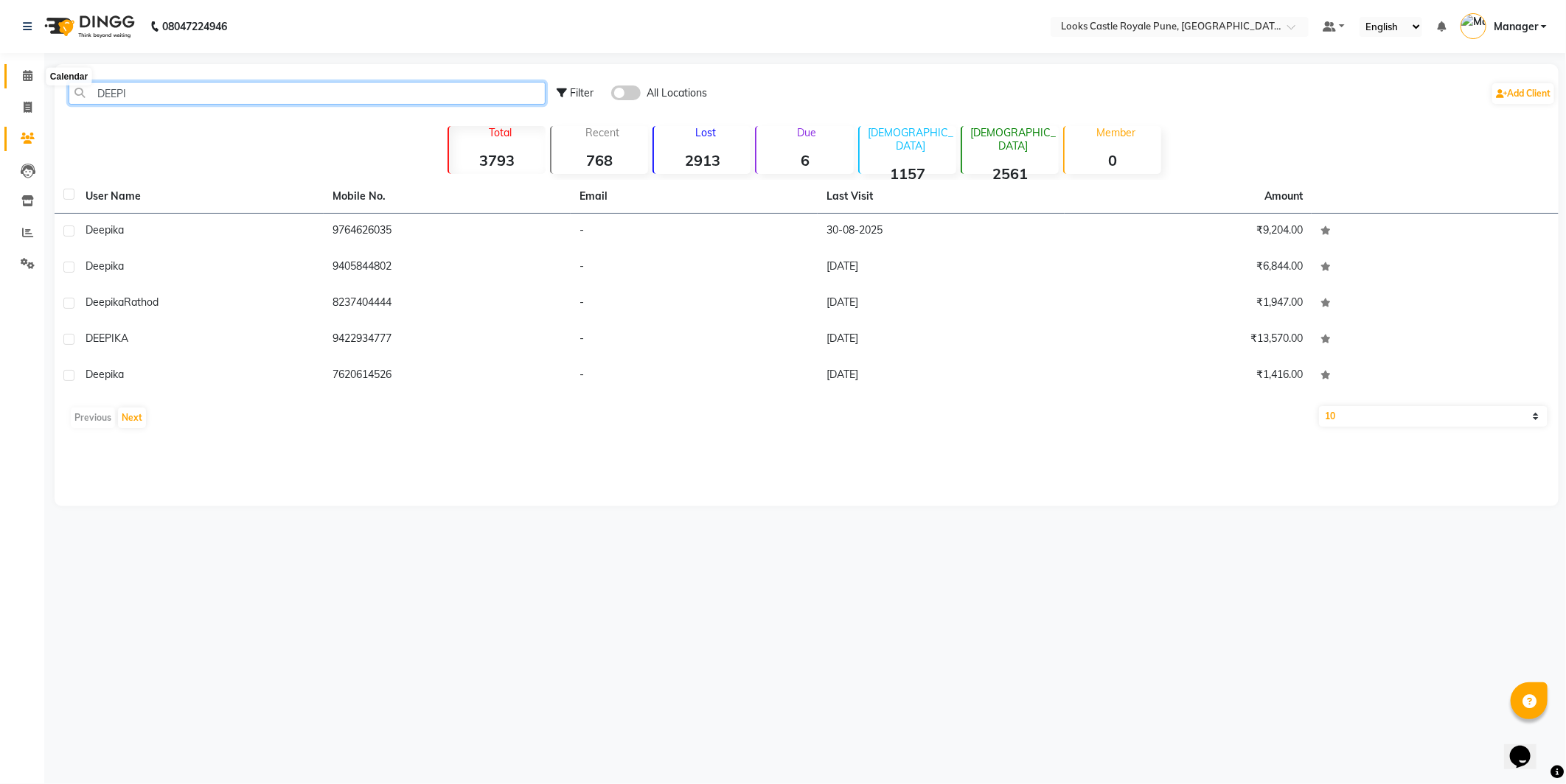
type input "DEEPI"
click at [33, 71] on span at bounding box center [27, 76] width 26 height 17
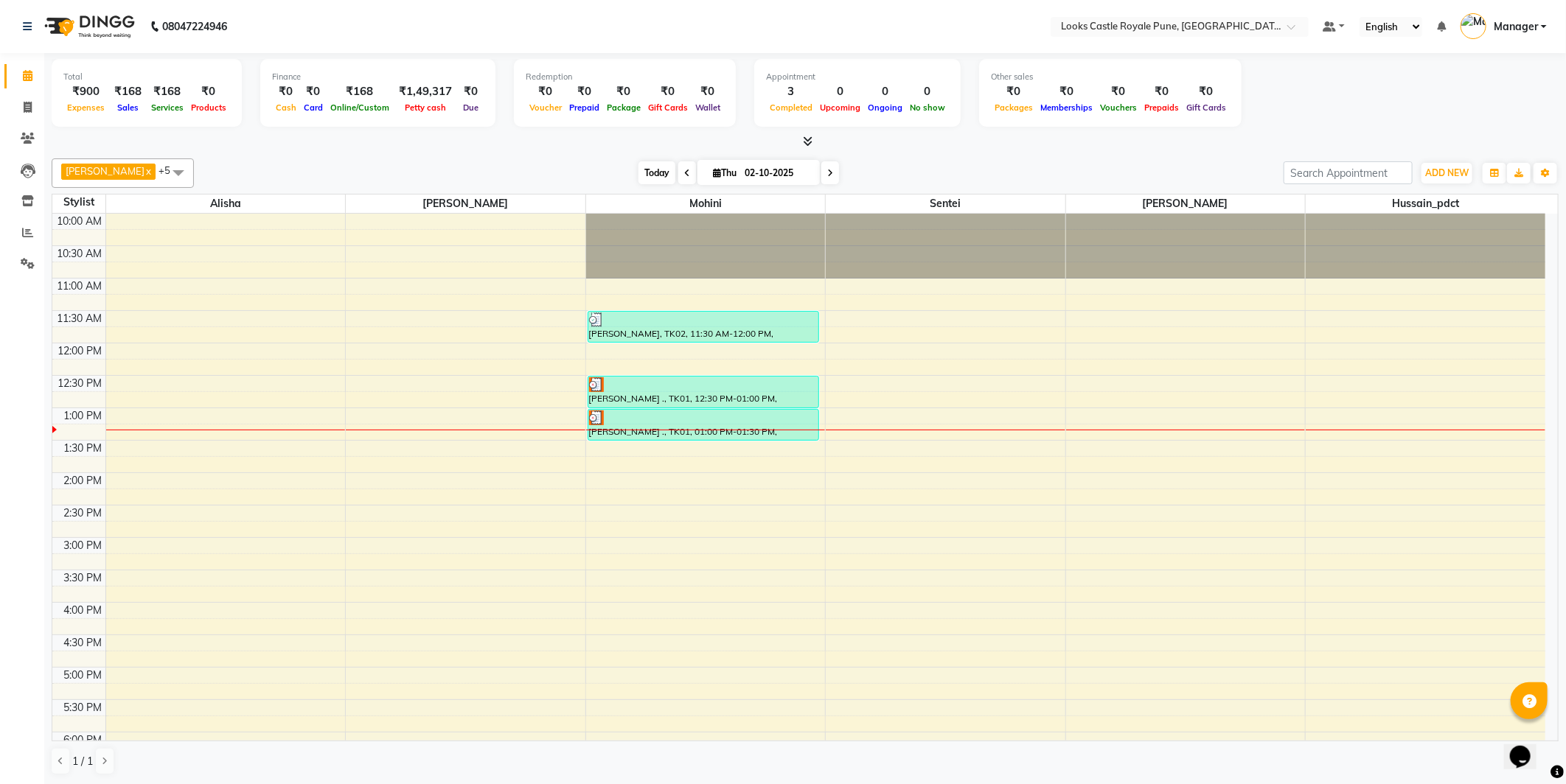
click at [645, 164] on span "Today" at bounding box center [657, 172] width 37 height 22
click at [32, 140] on icon at bounding box center [27, 138] width 14 height 11
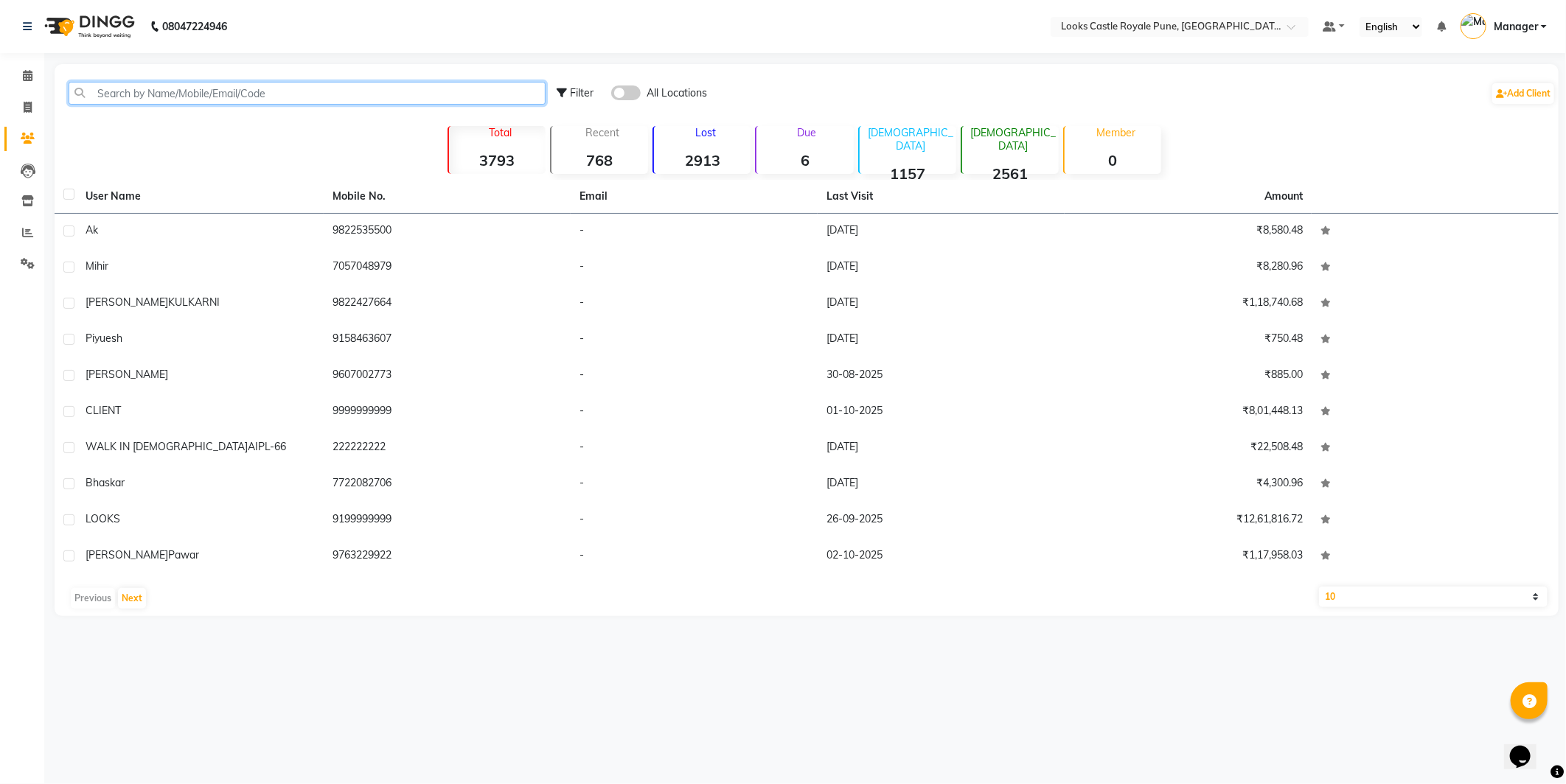
click at [166, 86] on input "text" at bounding box center [307, 92] width 477 height 22
type input "D"
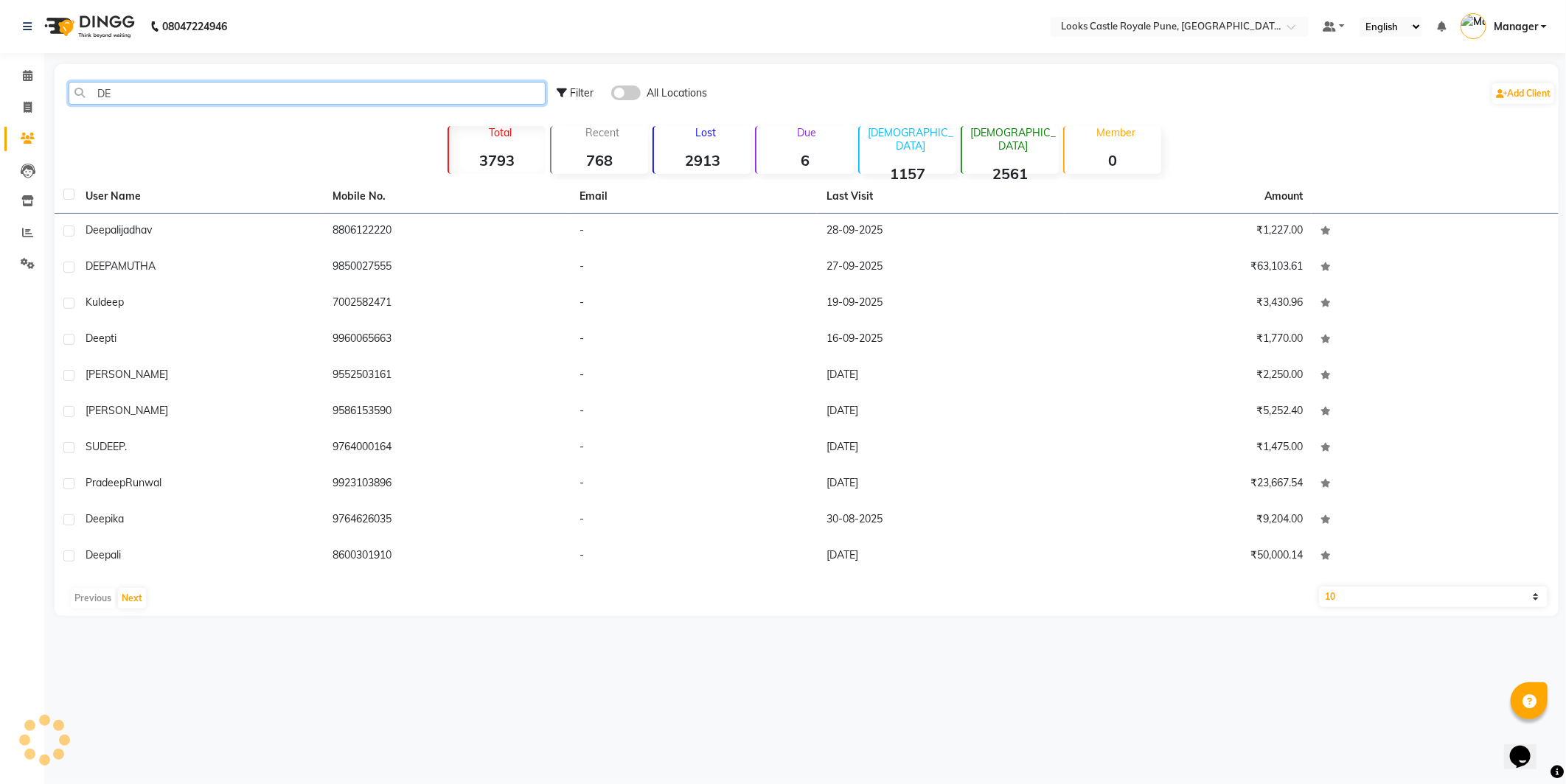
type input "D"
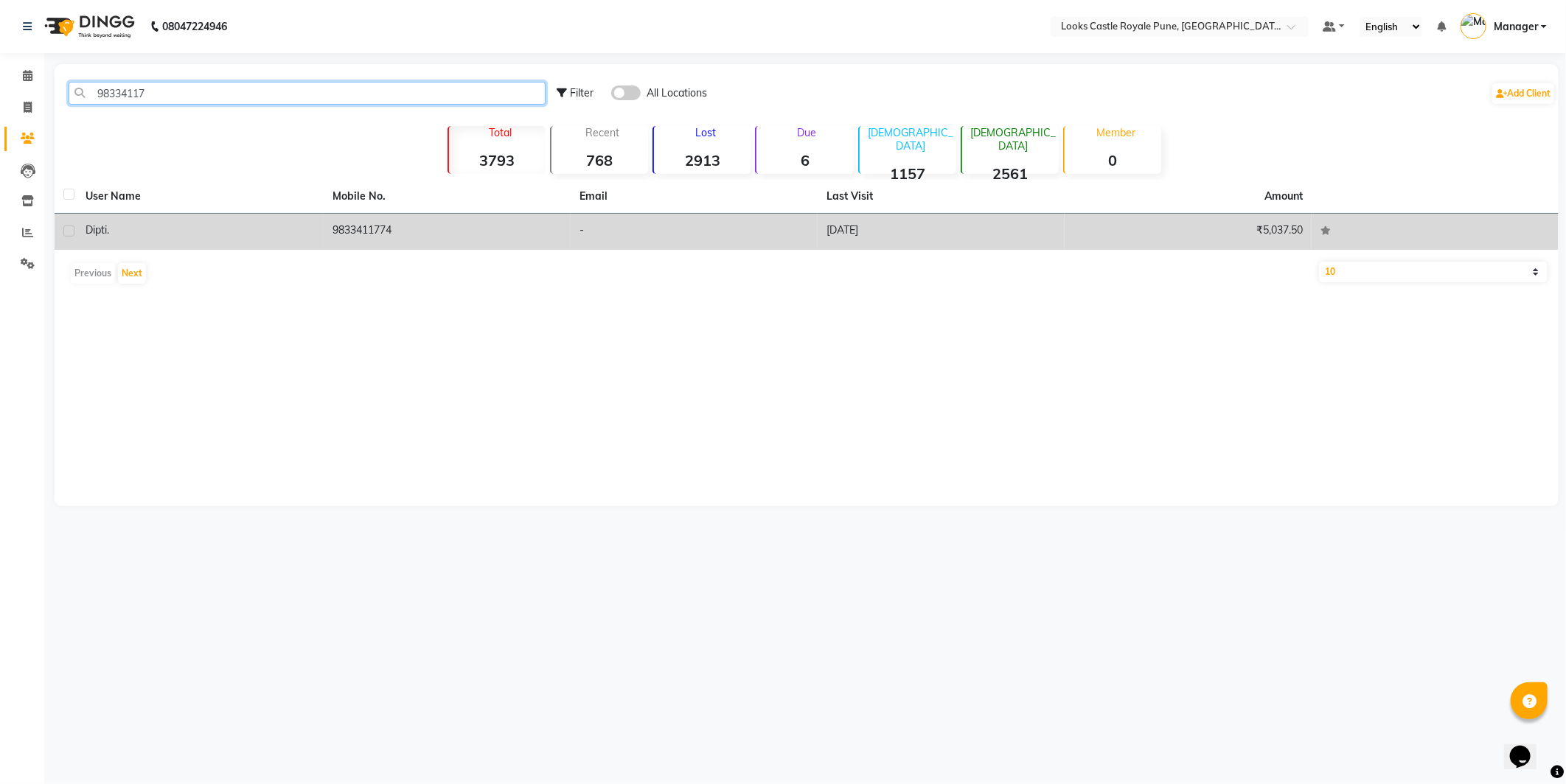
type input "98334117"
click at [268, 226] on div "[PERSON_NAME] ." at bounding box center [200, 230] width 230 height 16
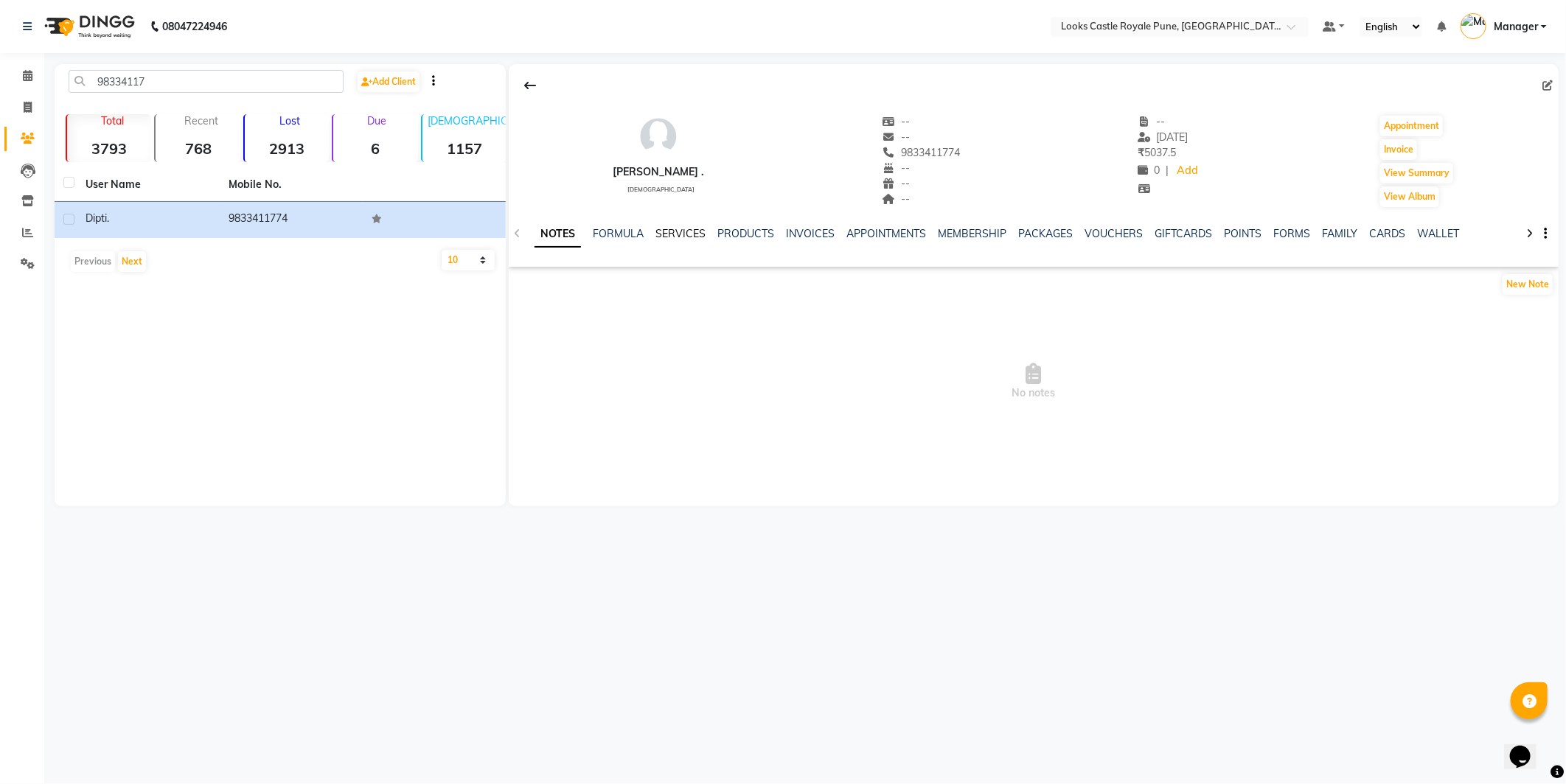
click at [700, 233] on link "SERVICES" at bounding box center [680, 234] width 50 height 13
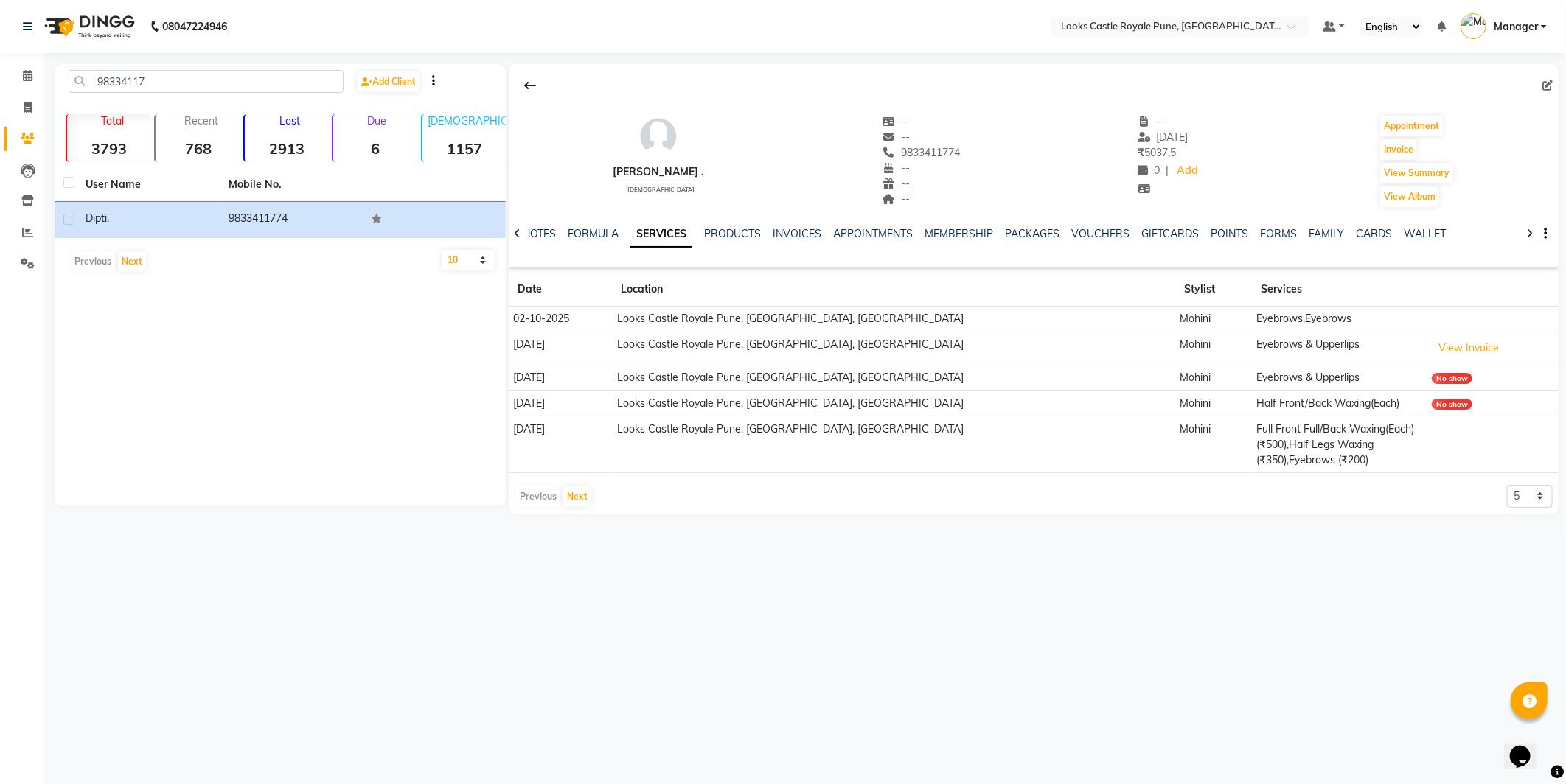
click at [1299, 374] on td "Eyebrows & Upperlips" at bounding box center [1339, 377] width 175 height 26
click at [1456, 354] on button "View Invoice" at bounding box center [1469, 348] width 74 height 22
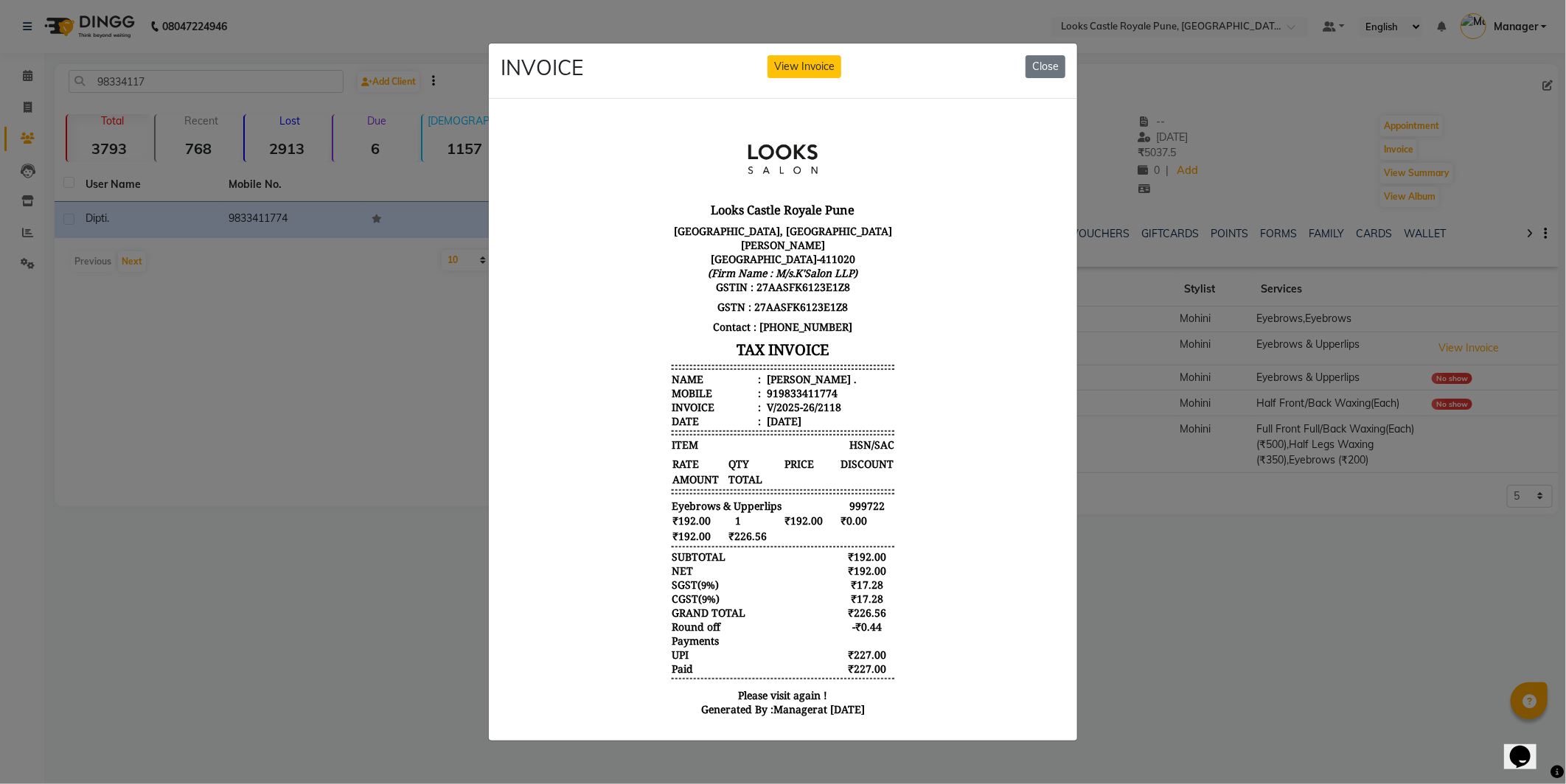
click at [1152, 569] on ngb-modal-window "INVOICE View Invoice Close" at bounding box center [783, 392] width 1566 height 784
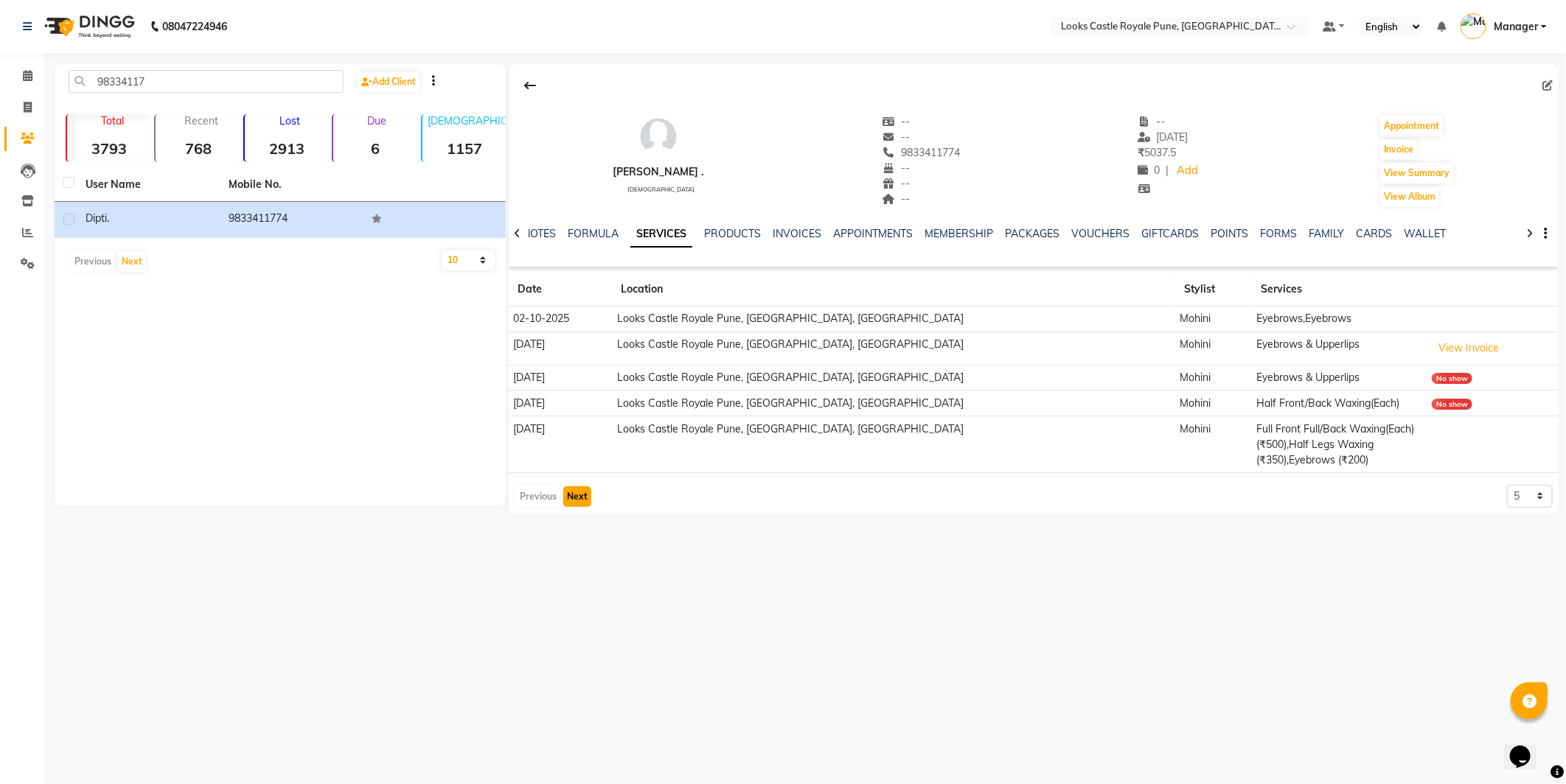
click at [583, 496] on button "Next" at bounding box center [577, 496] width 28 height 21
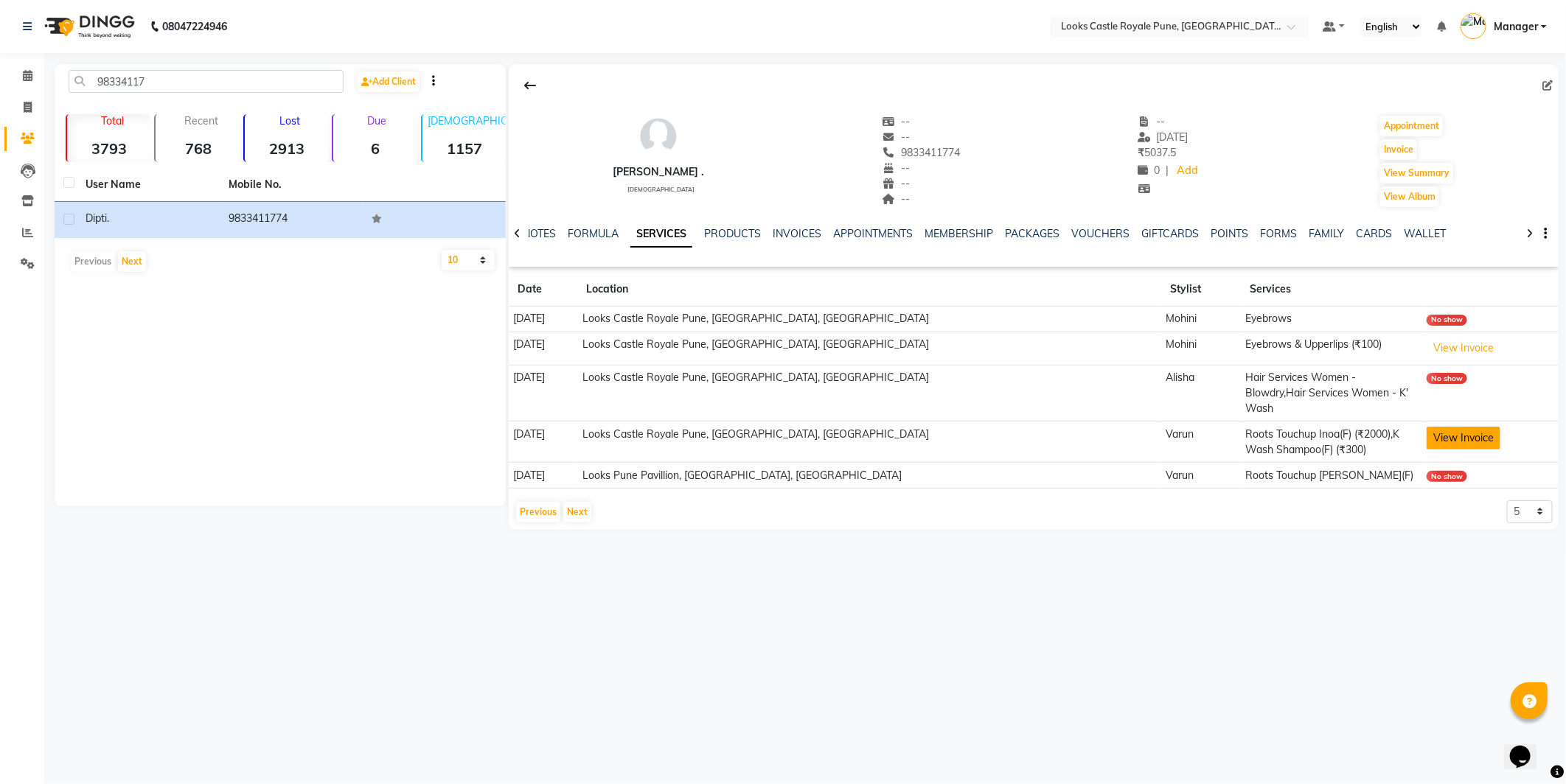
click at [1427, 427] on button "View Invoice" at bounding box center [1464, 437] width 74 height 22
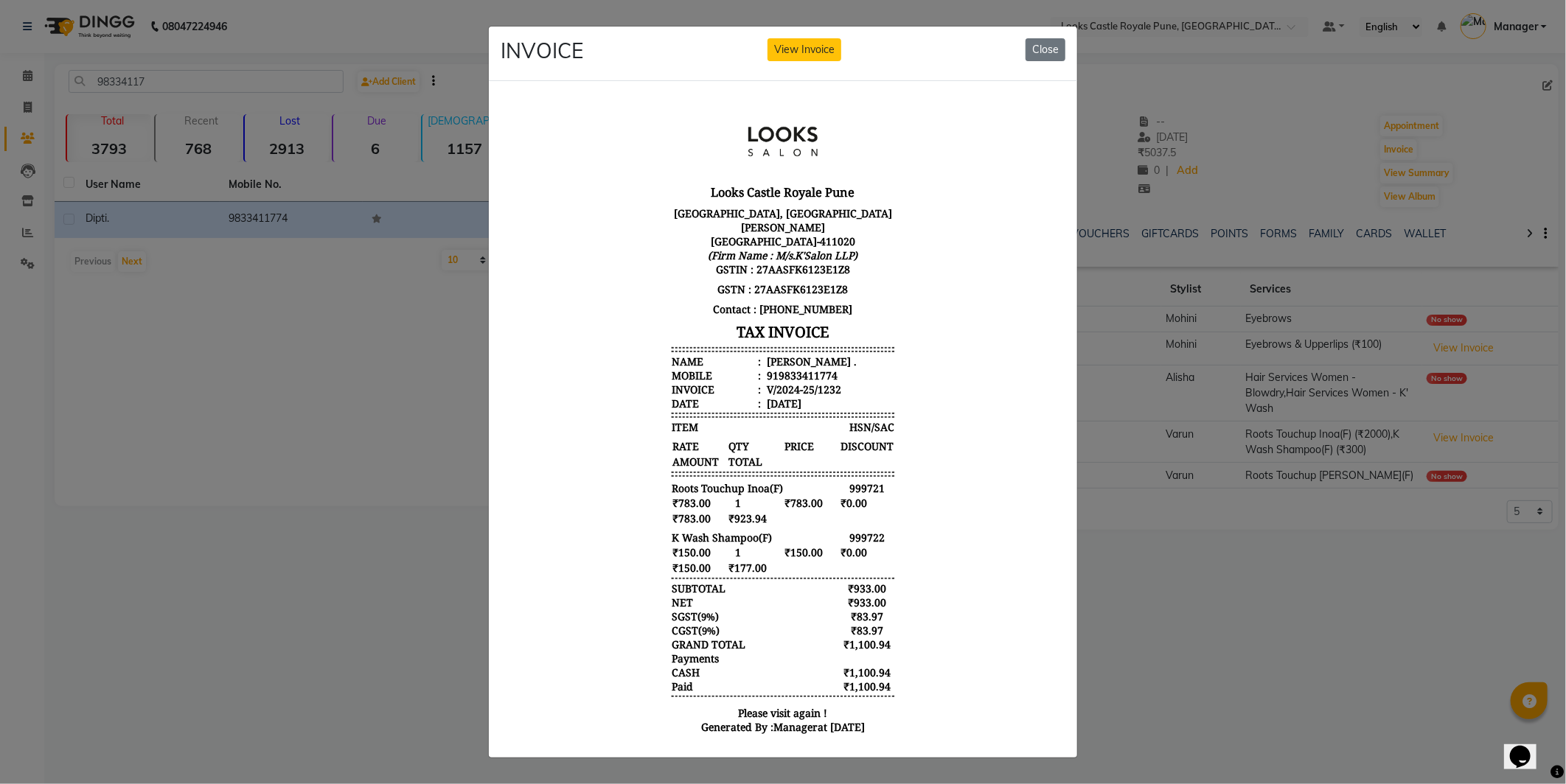
click at [1108, 569] on ngb-modal-window "INVOICE View Invoice Close" at bounding box center [783, 392] width 1566 height 784
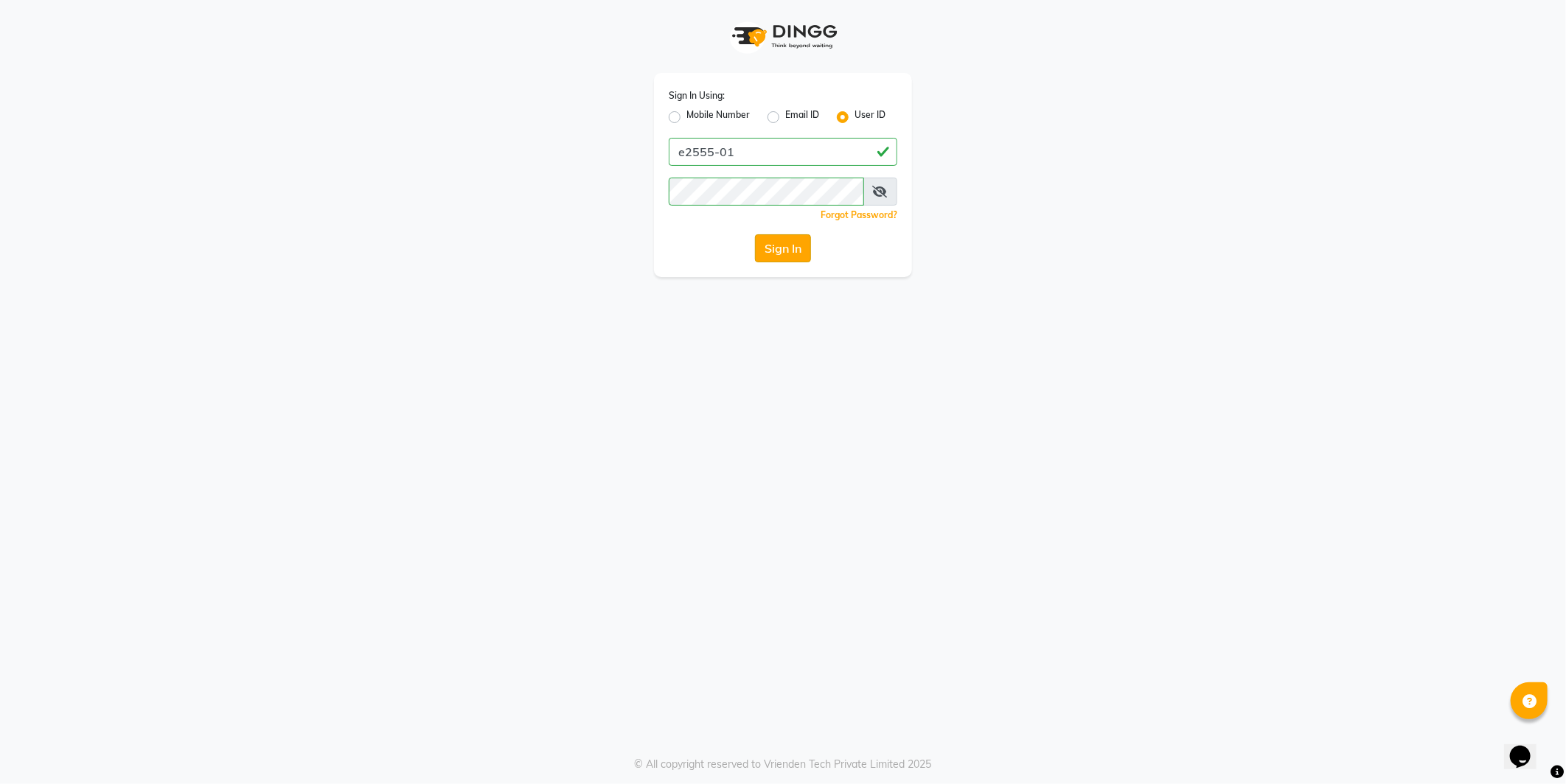
click at [793, 252] on button "Sign In" at bounding box center [783, 249] width 56 height 28
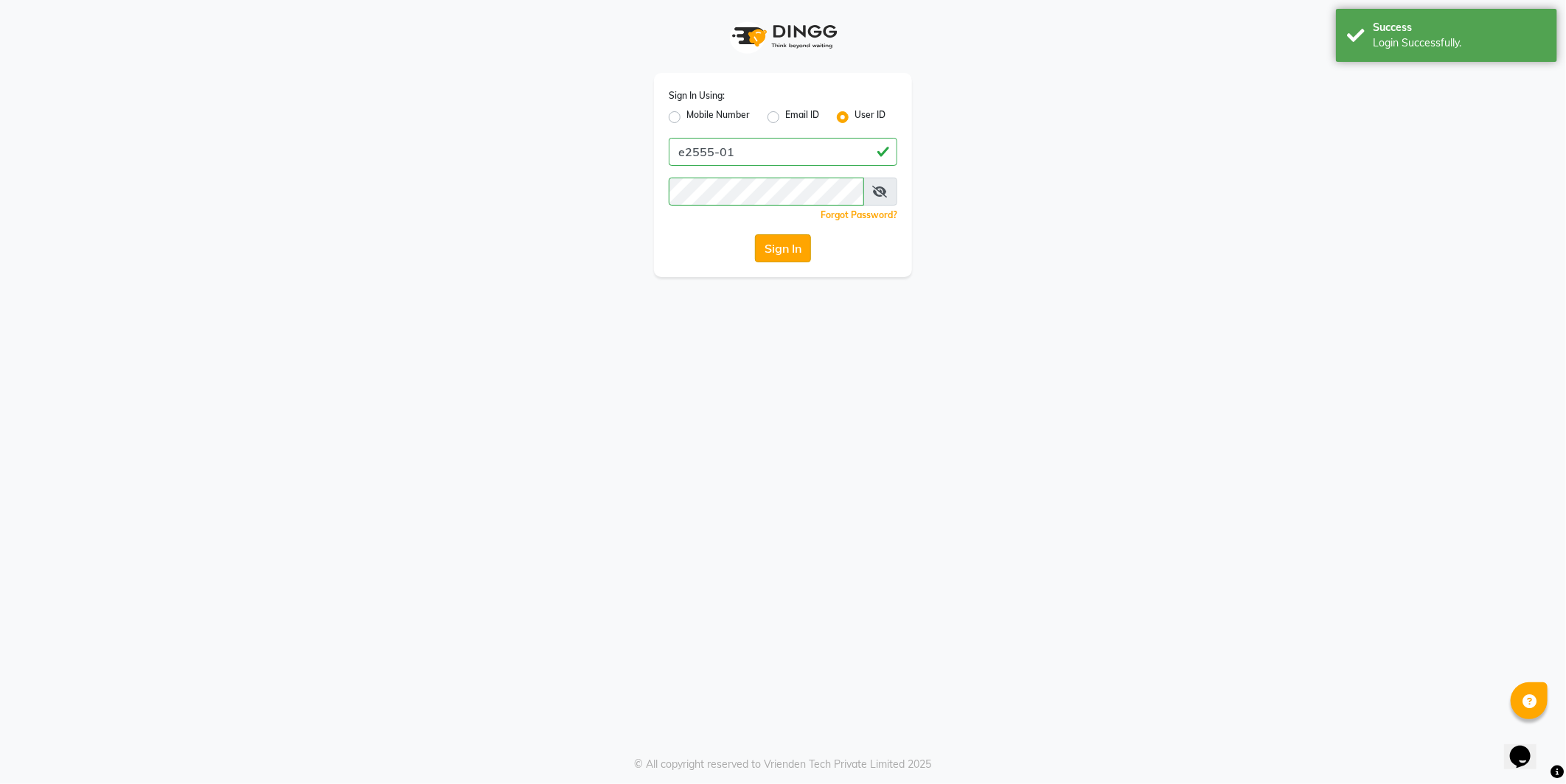
click at [784, 248] on button "Sign In" at bounding box center [783, 249] width 56 height 28
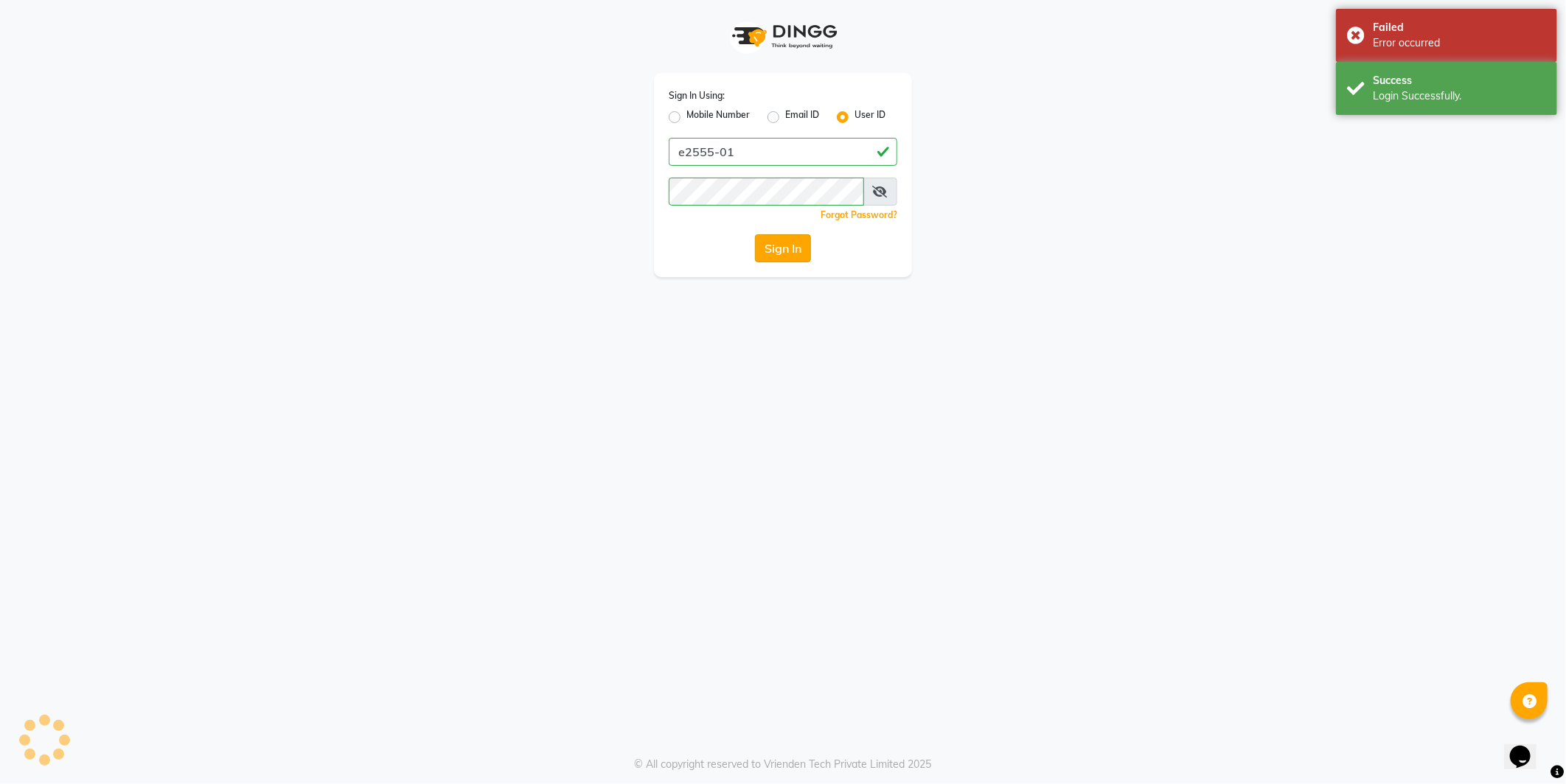
click at [777, 240] on button "Sign In" at bounding box center [783, 249] width 56 height 28
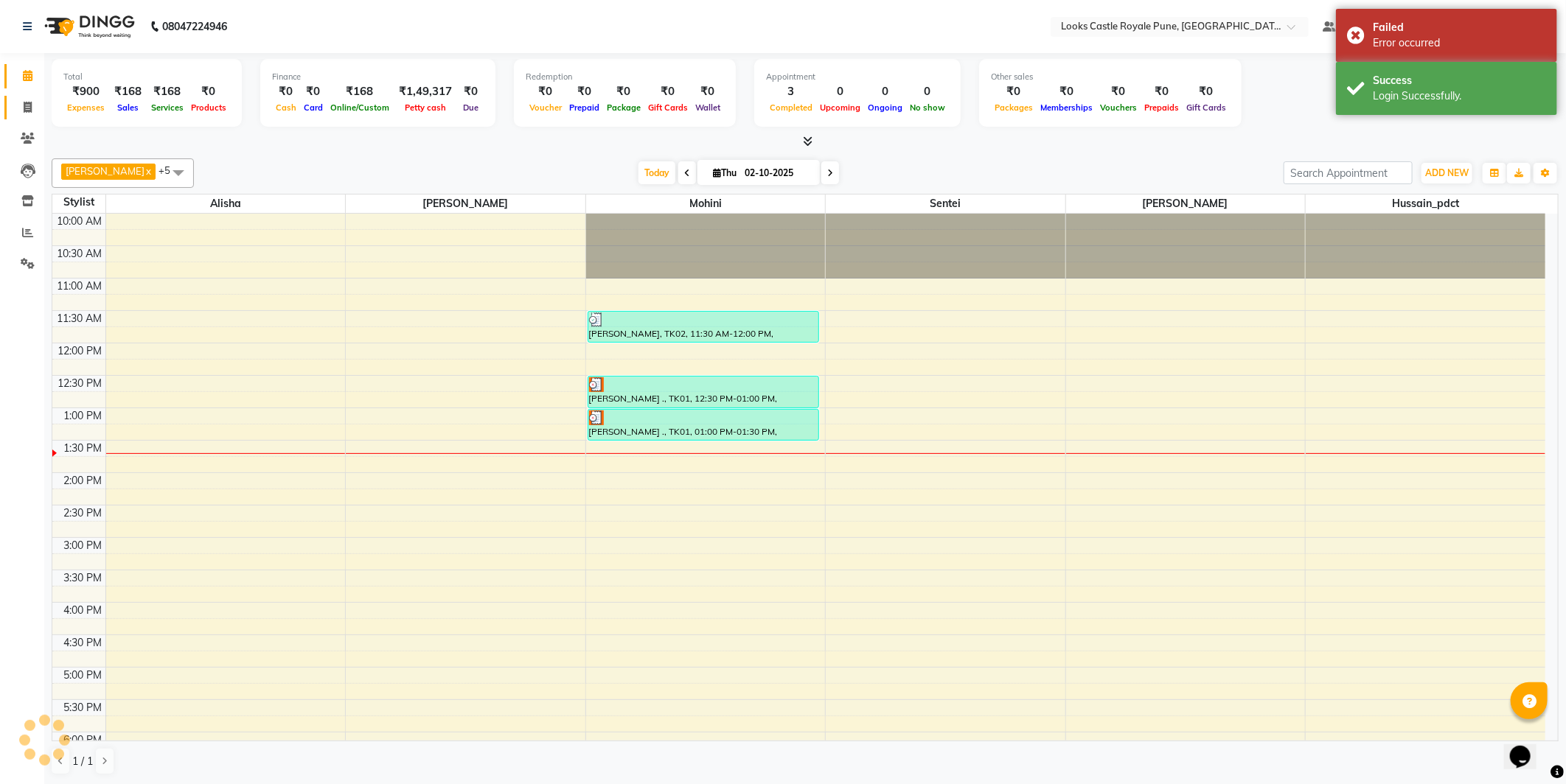
click at [9, 106] on link "Invoice" at bounding box center [22, 107] width 36 height 24
select select "service"
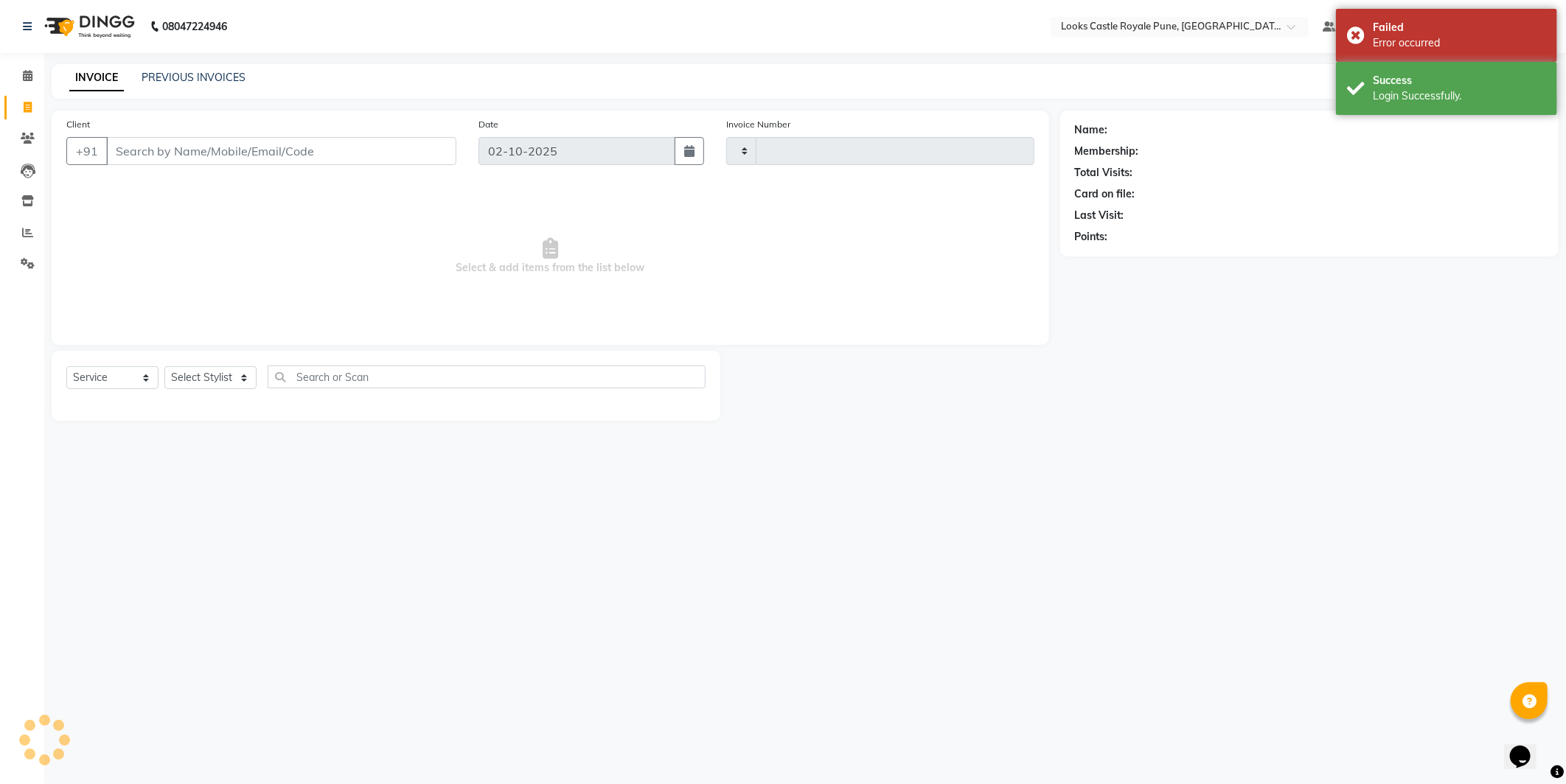
type input "3226"
select select "5915"
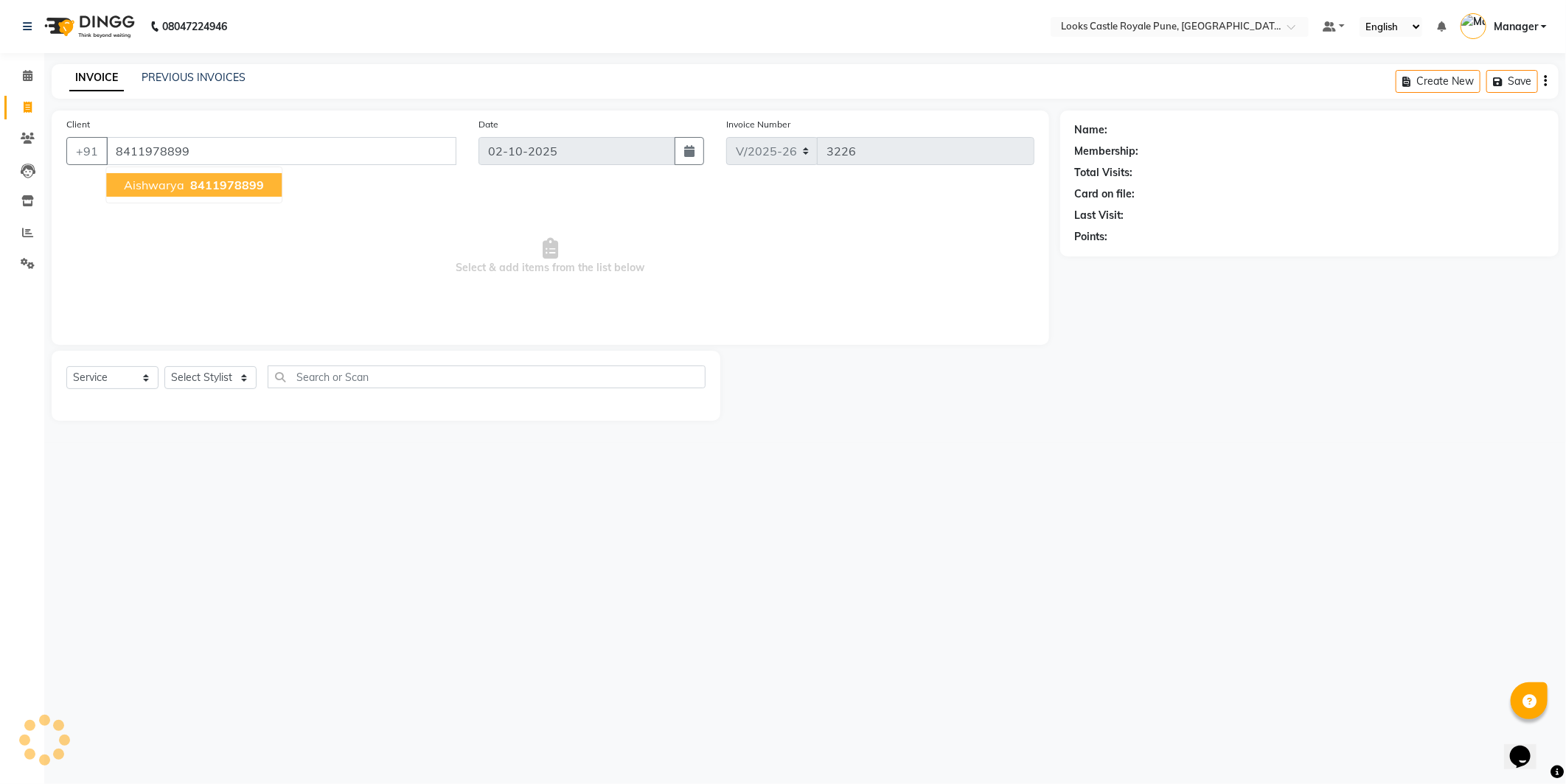
type input "8411978899"
select select "1: Object"
click at [127, 182] on span "aishwarya" at bounding box center [154, 185] width 61 height 15
select select "1: Object"
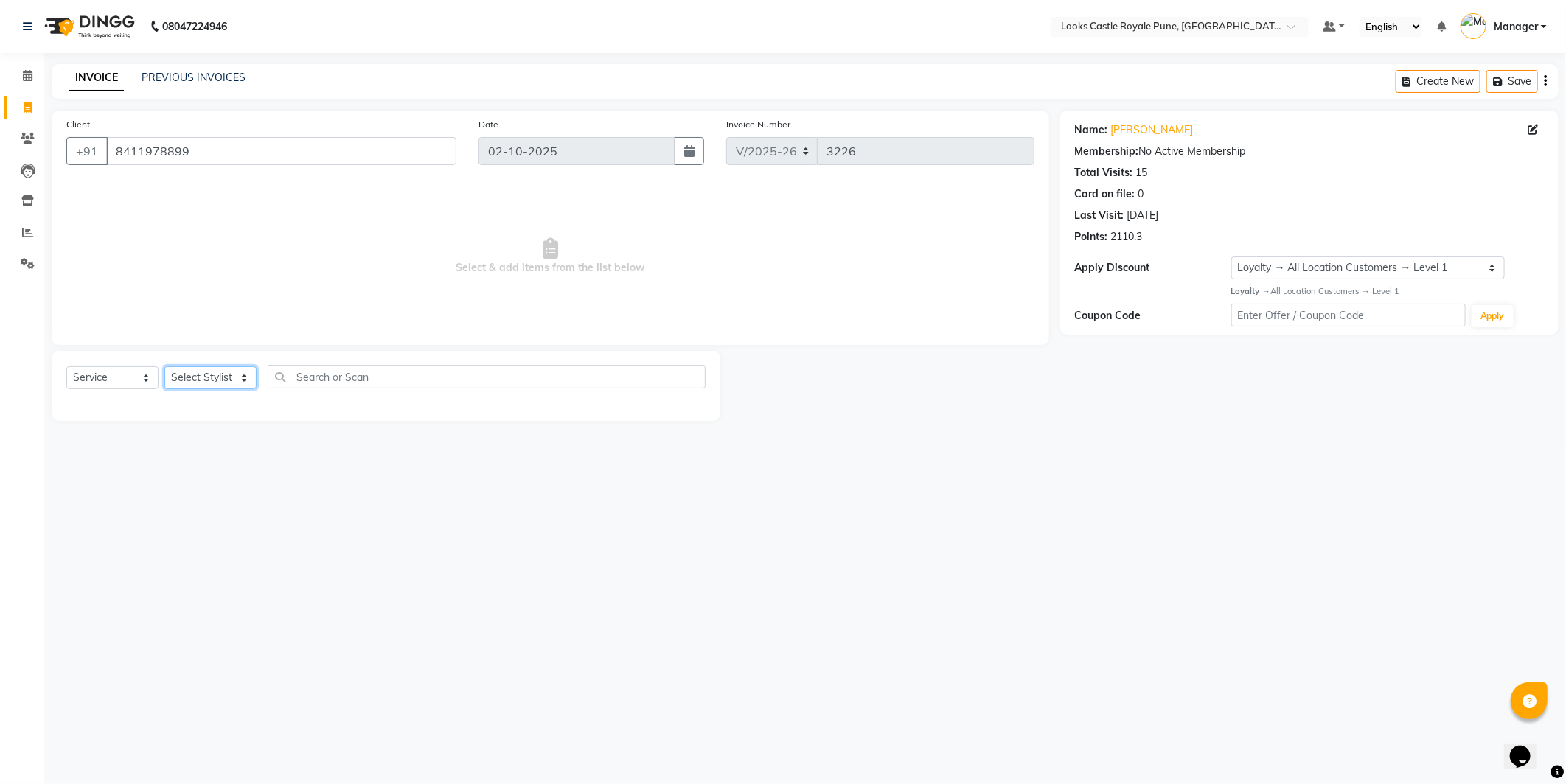
click at [224, 384] on select "Select Stylist Akshay [PERSON_NAME] [PERSON_NAME] [PERSON_NAME] Danish [PERSON_…" at bounding box center [210, 377] width 92 height 22
select select "43051"
click at [165, 367] on select "Select Stylist Akshay [PERSON_NAME] [PERSON_NAME] [PERSON_NAME] Danish [PERSON_…" at bounding box center [210, 377] width 92 height 22
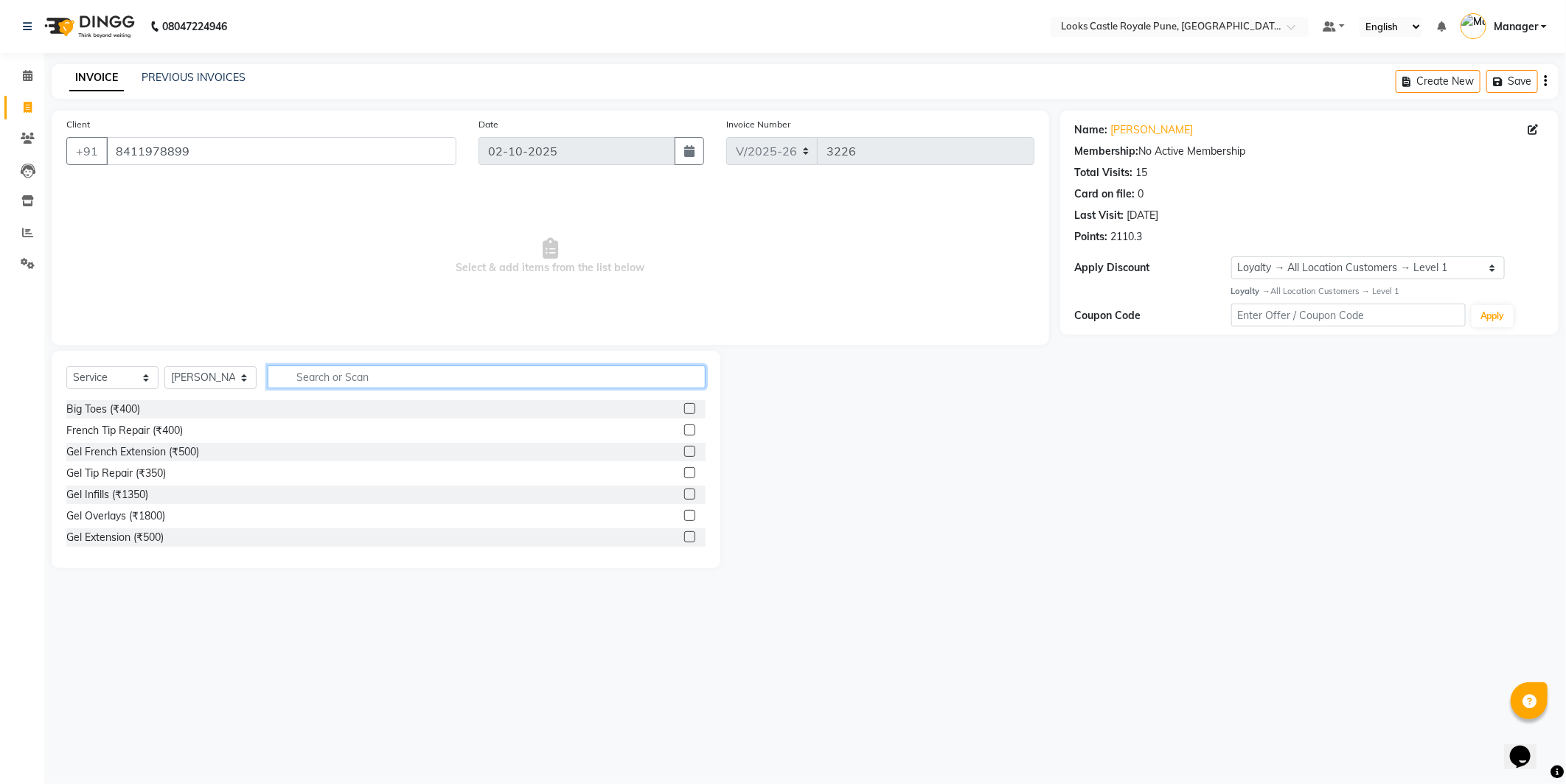
drag, startPoint x: 333, startPoint y: 383, endPoint x: 323, endPoint y: 330, distance: 53.9
click at [333, 372] on input "text" at bounding box center [487, 377] width 438 height 22
type input "INOA"
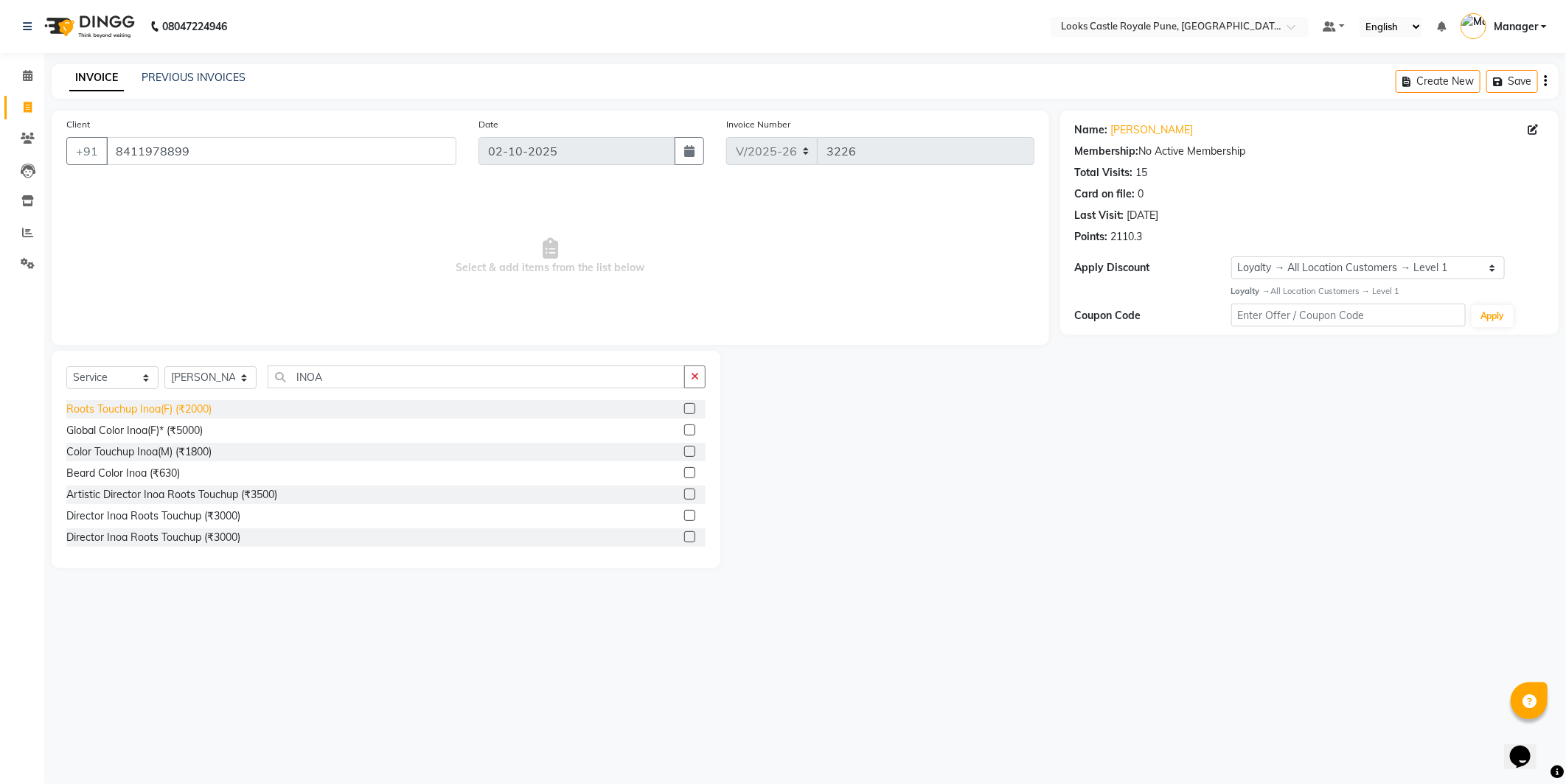
click at [171, 412] on div "Roots Touchup Inoa(F) (₹2000)" at bounding box center [139, 409] width 146 height 16
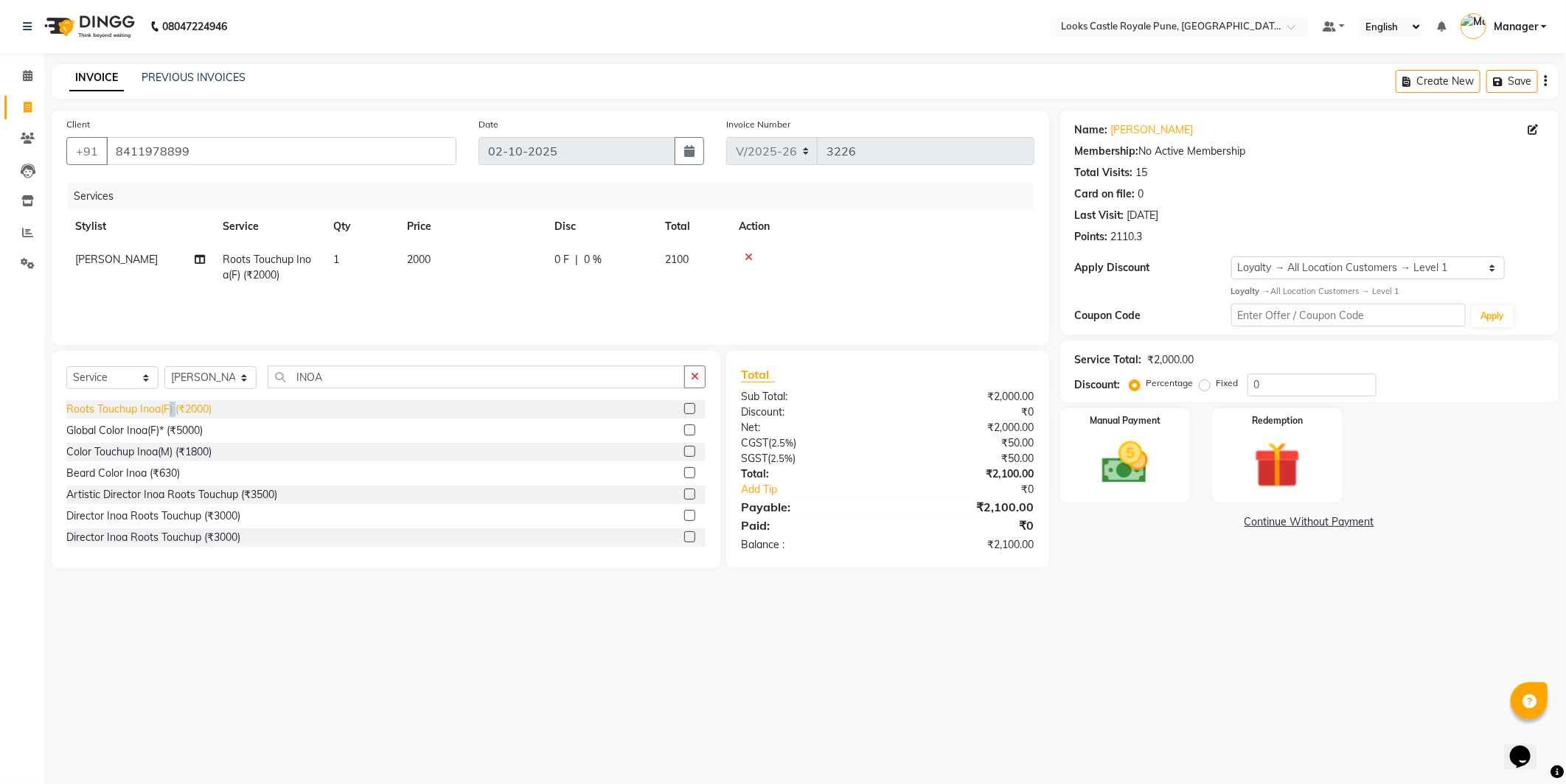
click at [171, 412] on div "Roots Touchup Inoa(F) (₹2000)" at bounding box center [139, 409] width 146 height 16
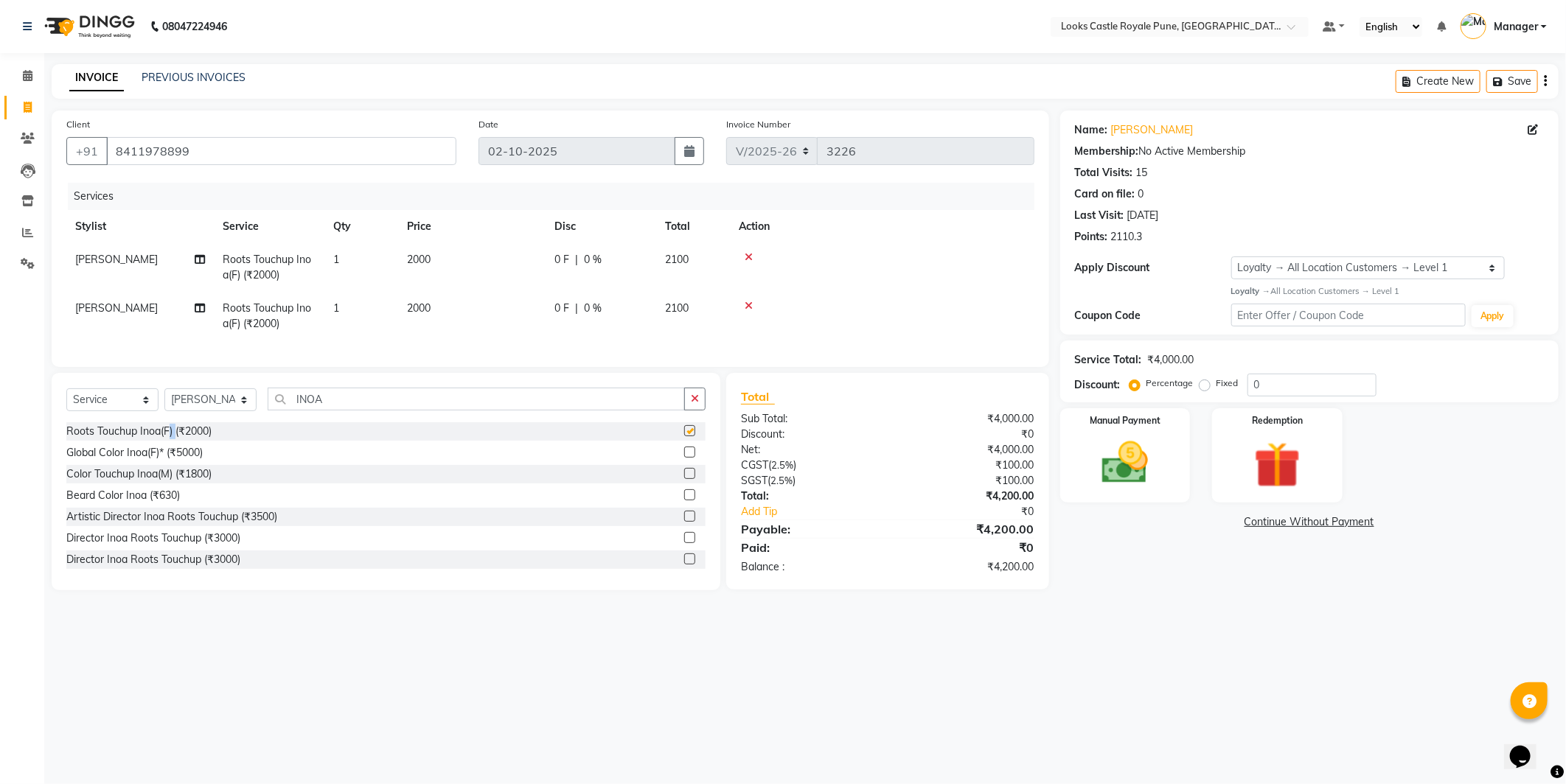
checkbox input "false"
click at [506, 264] on td "2000" at bounding box center [472, 268] width 147 height 49
select select "43051"
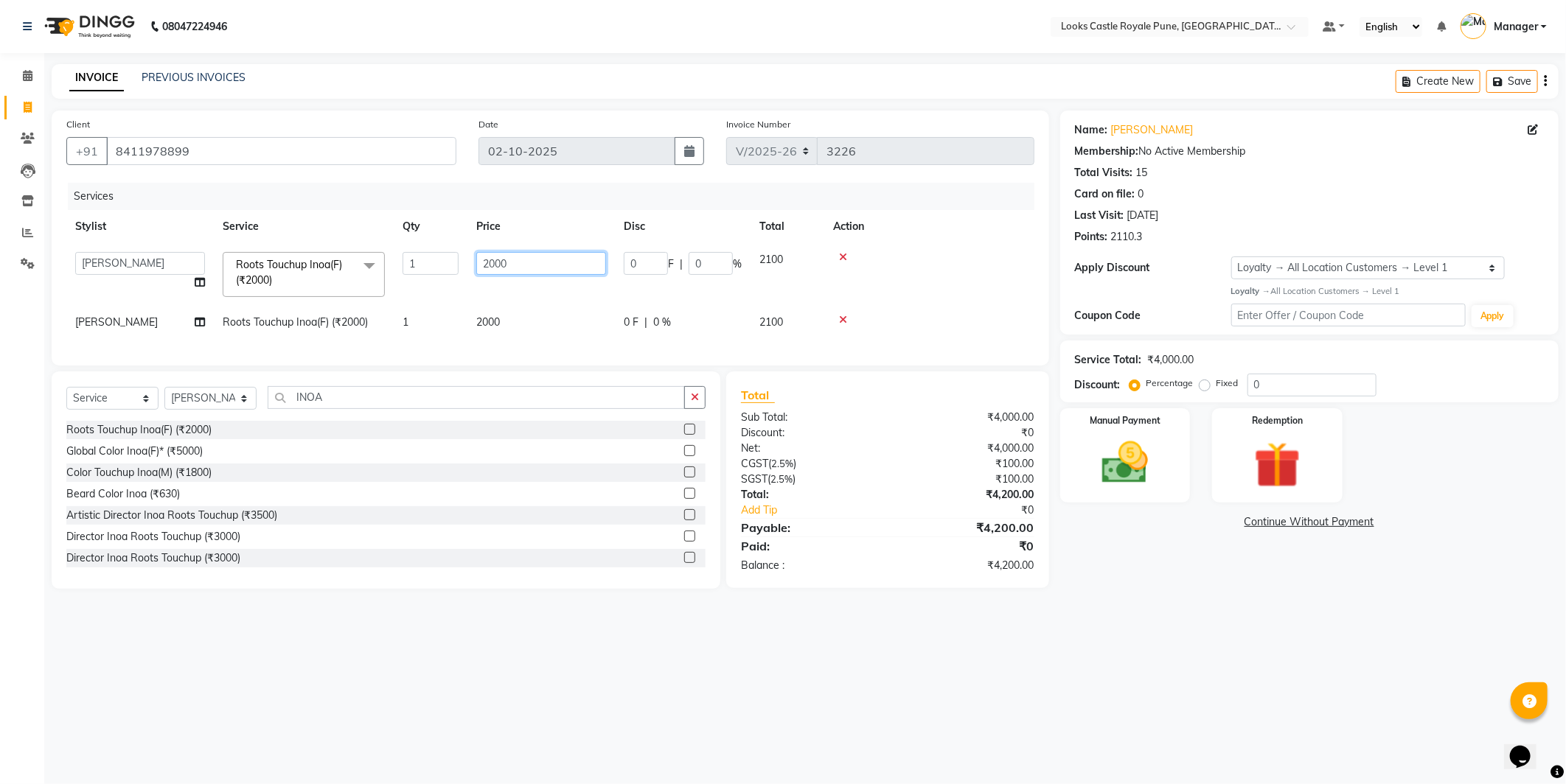
click at [506, 264] on input "2000" at bounding box center [541, 263] width 130 height 22
type input "1600"
click at [536, 315] on td "2000" at bounding box center [541, 323] width 147 height 33
select select "43051"
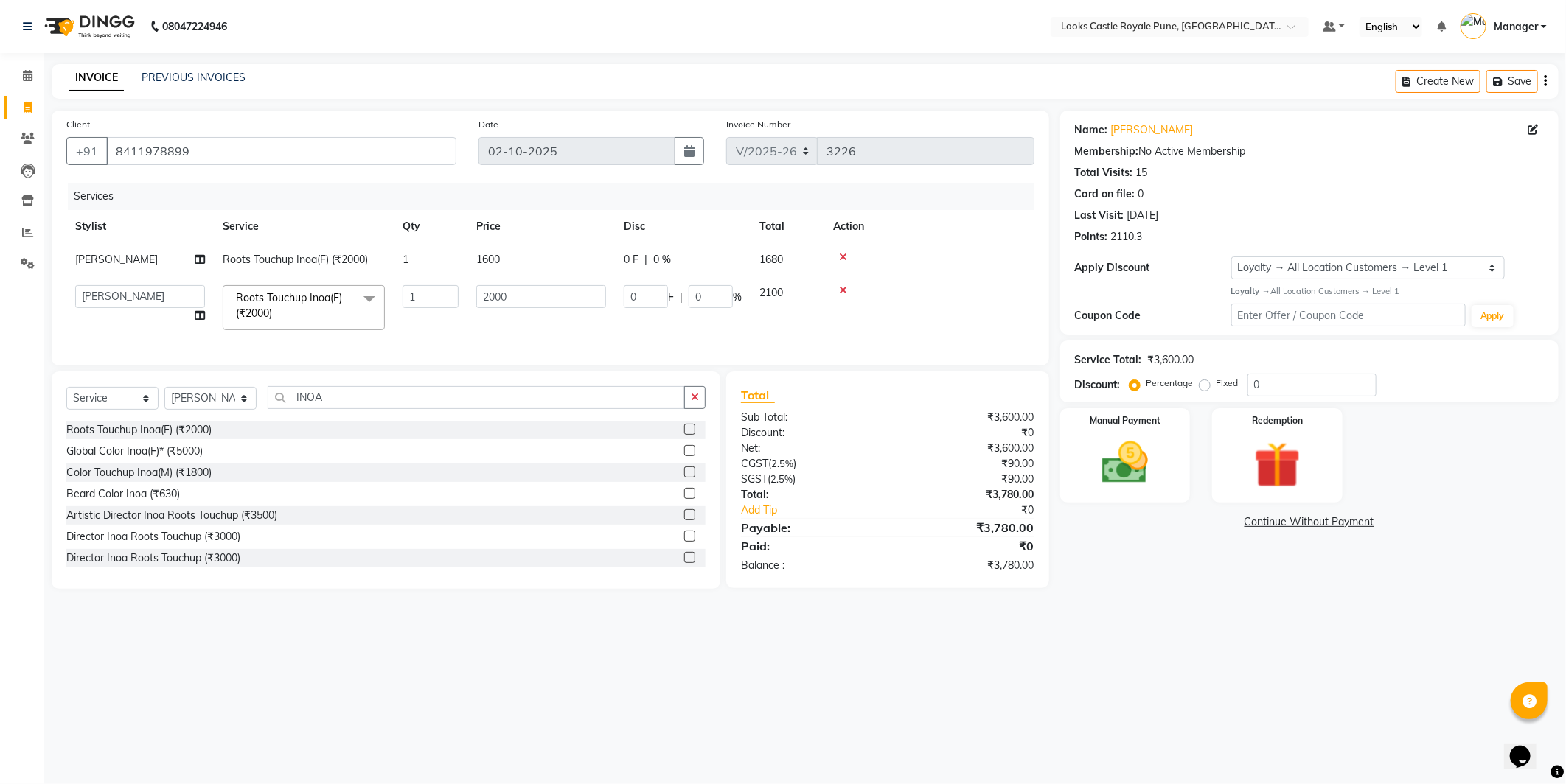
click at [536, 315] on td "2000" at bounding box center [541, 307] width 147 height 62
click at [554, 270] on td "1600" at bounding box center [541, 260] width 147 height 33
select select "43051"
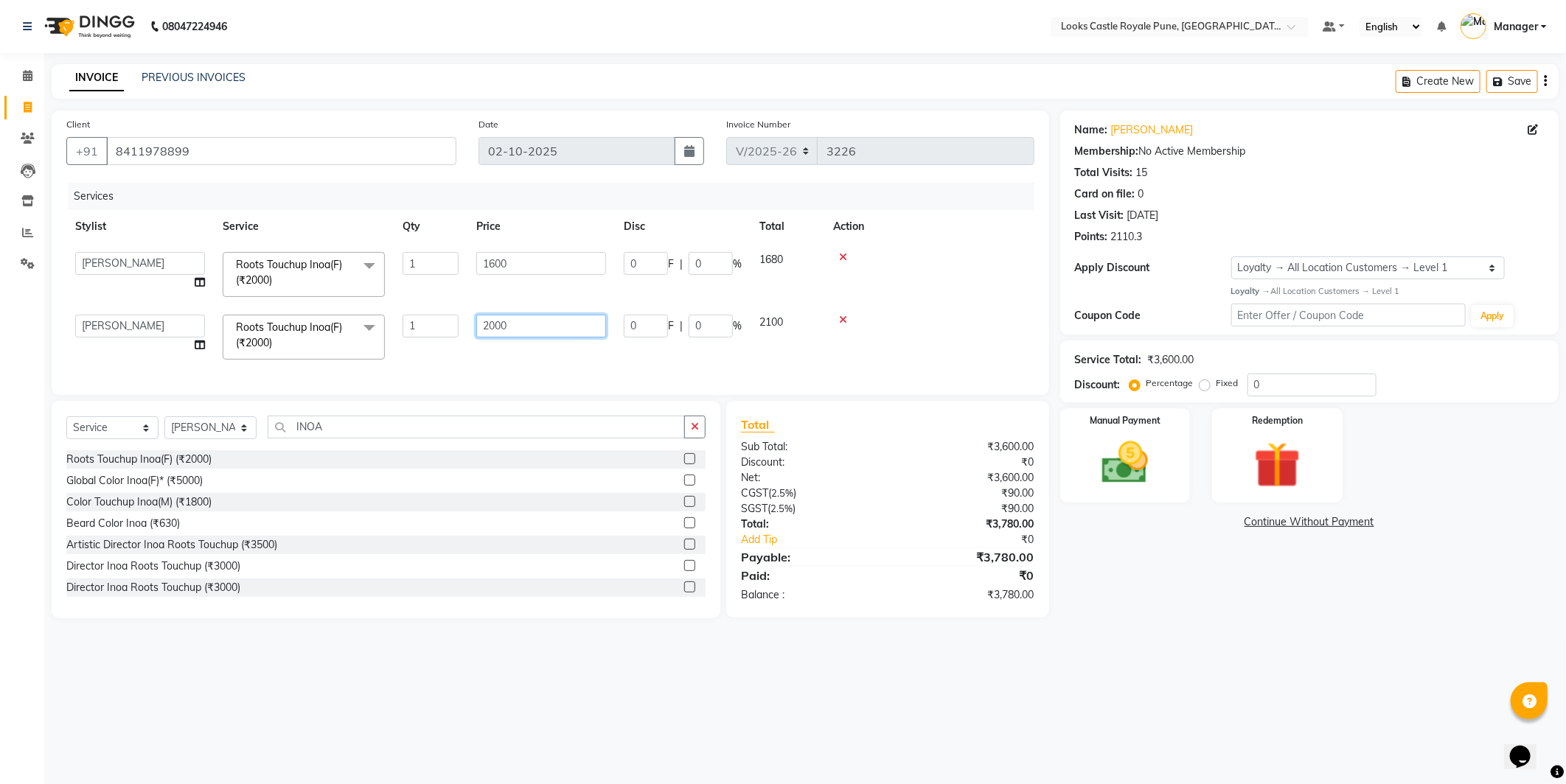
click at [562, 317] on input "2000" at bounding box center [541, 326] width 130 height 22
type input "1600"
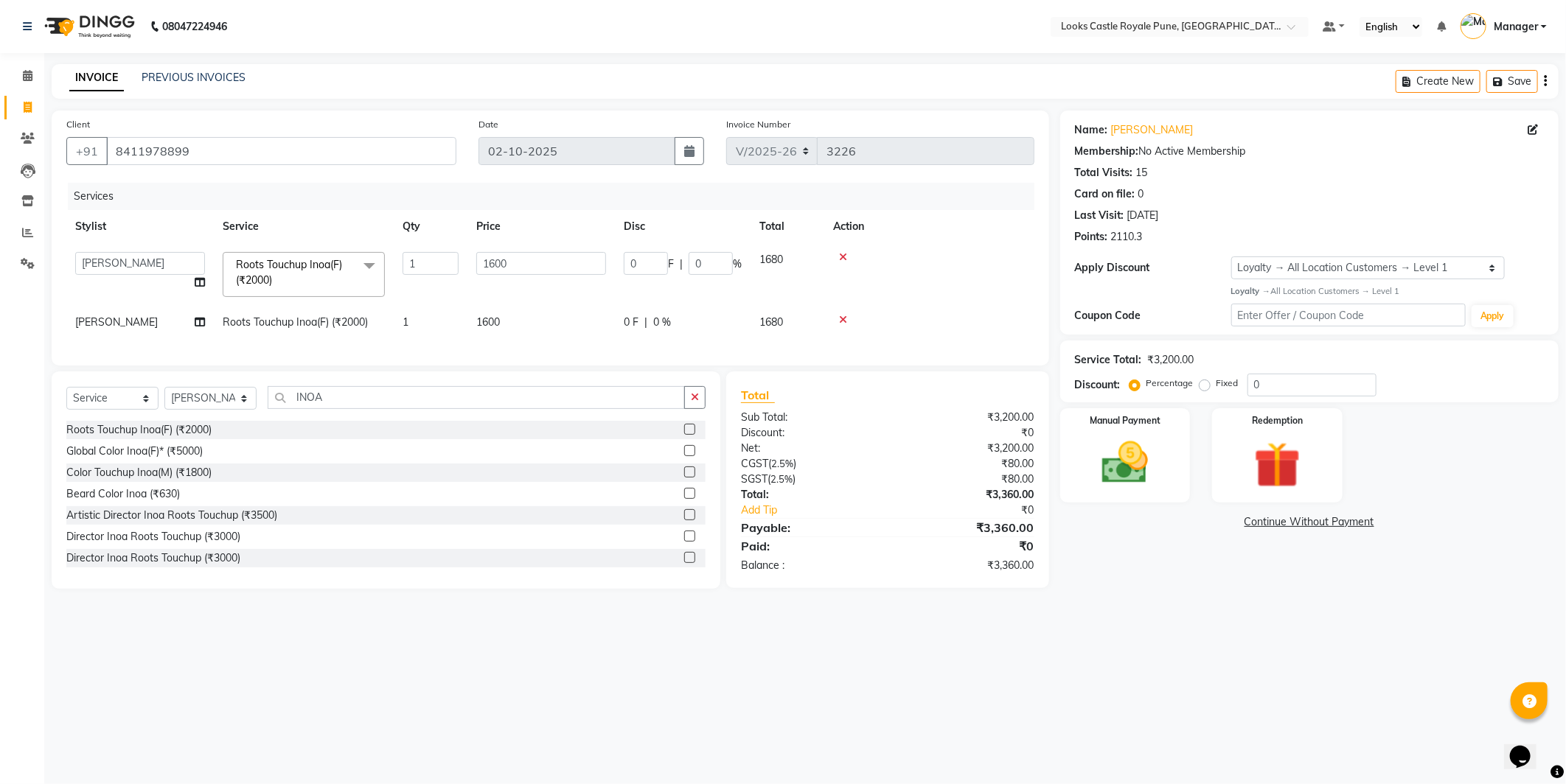
click at [1246, 665] on div "08047224946 Select Location × Looks Castle Royale Pune, [GEOGRAPHIC_DATA], [GEO…" at bounding box center [783, 392] width 1566 height 784
click at [1146, 471] on img at bounding box center [1125, 463] width 79 height 56
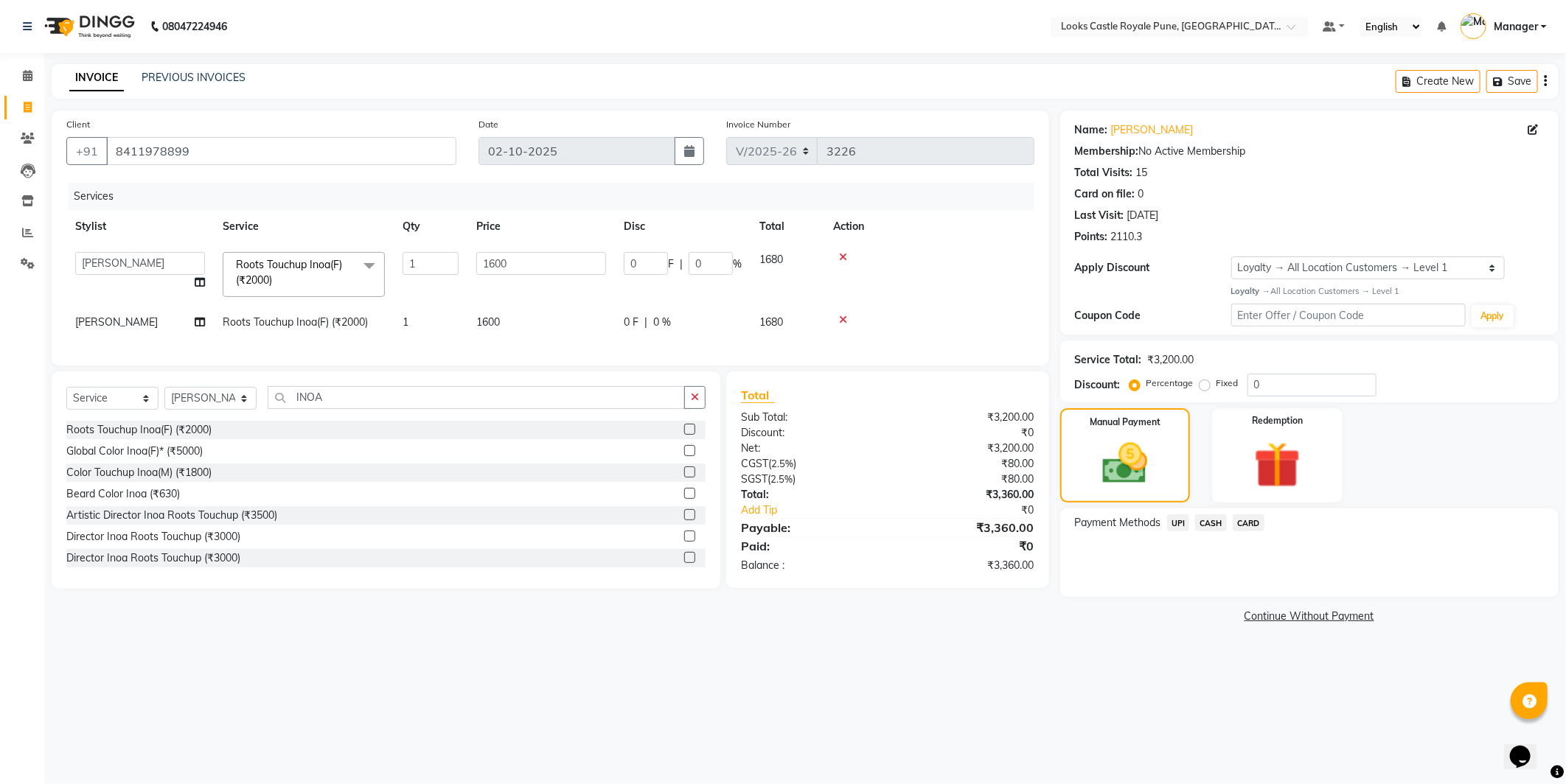
drag, startPoint x: 1212, startPoint y: 521, endPoint x: 1233, endPoint y: 536, distance: 25.8
click at [1213, 522] on span "CASH" at bounding box center [1211, 523] width 32 height 17
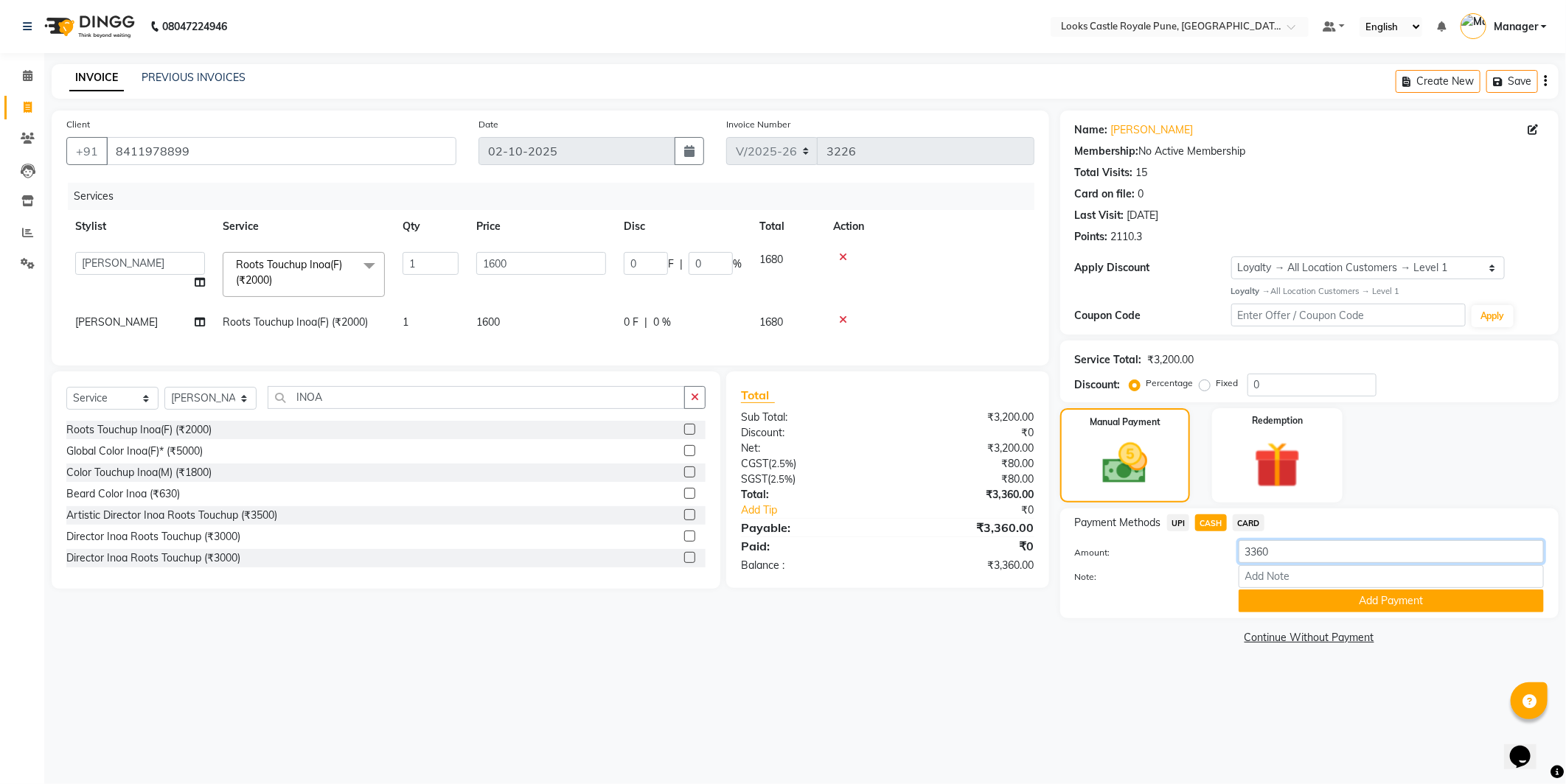
drag, startPoint x: 1314, startPoint y: 553, endPoint x: 1027, endPoint y: 551, distance: 287.0
click at [1027, 551] on div "Client [PHONE_NUMBER] Date [DATE] Invoice Number V/2025 V/[PHONE_NUMBER] Servic…" at bounding box center [805, 379] width 1529 height 538
type input "3"
click at [1297, 554] on input "3000" at bounding box center [1391, 551] width 305 height 22
click at [1297, 554] on input "3000" at bounding box center [1391, 551] width 305 height 22
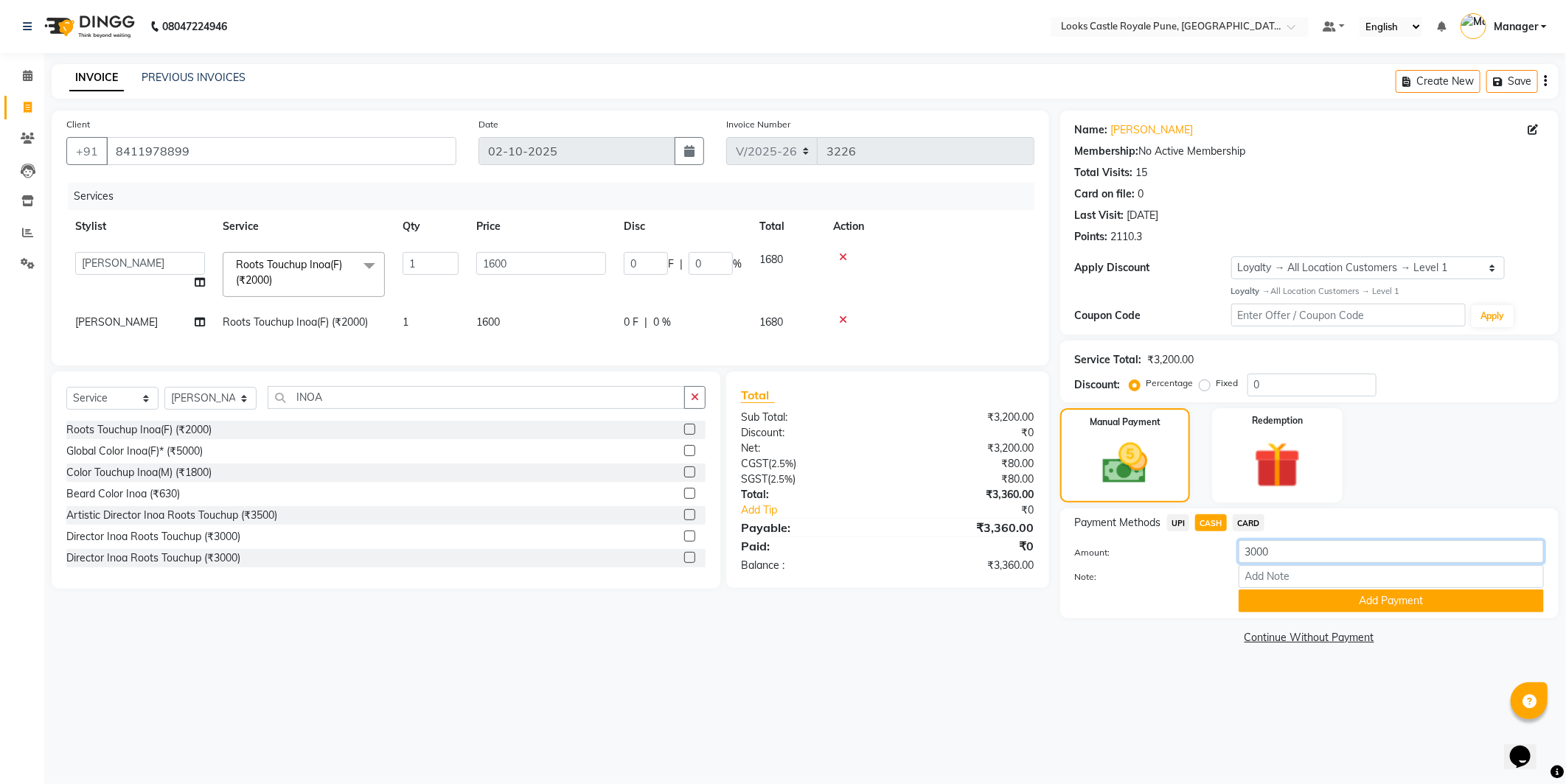
click at [1297, 554] on input "3000" at bounding box center [1391, 551] width 305 height 22
type input "3000"
click at [1326, 615] on div "Payment Methods UPI CASH CARD Amount: 3000 Note: Add Payment" at bounding box center [1309, 564] width 498 height 110
click at [1287, 606] on button "Add Payment" at bounding box center [1391, 600] width 305 height 22
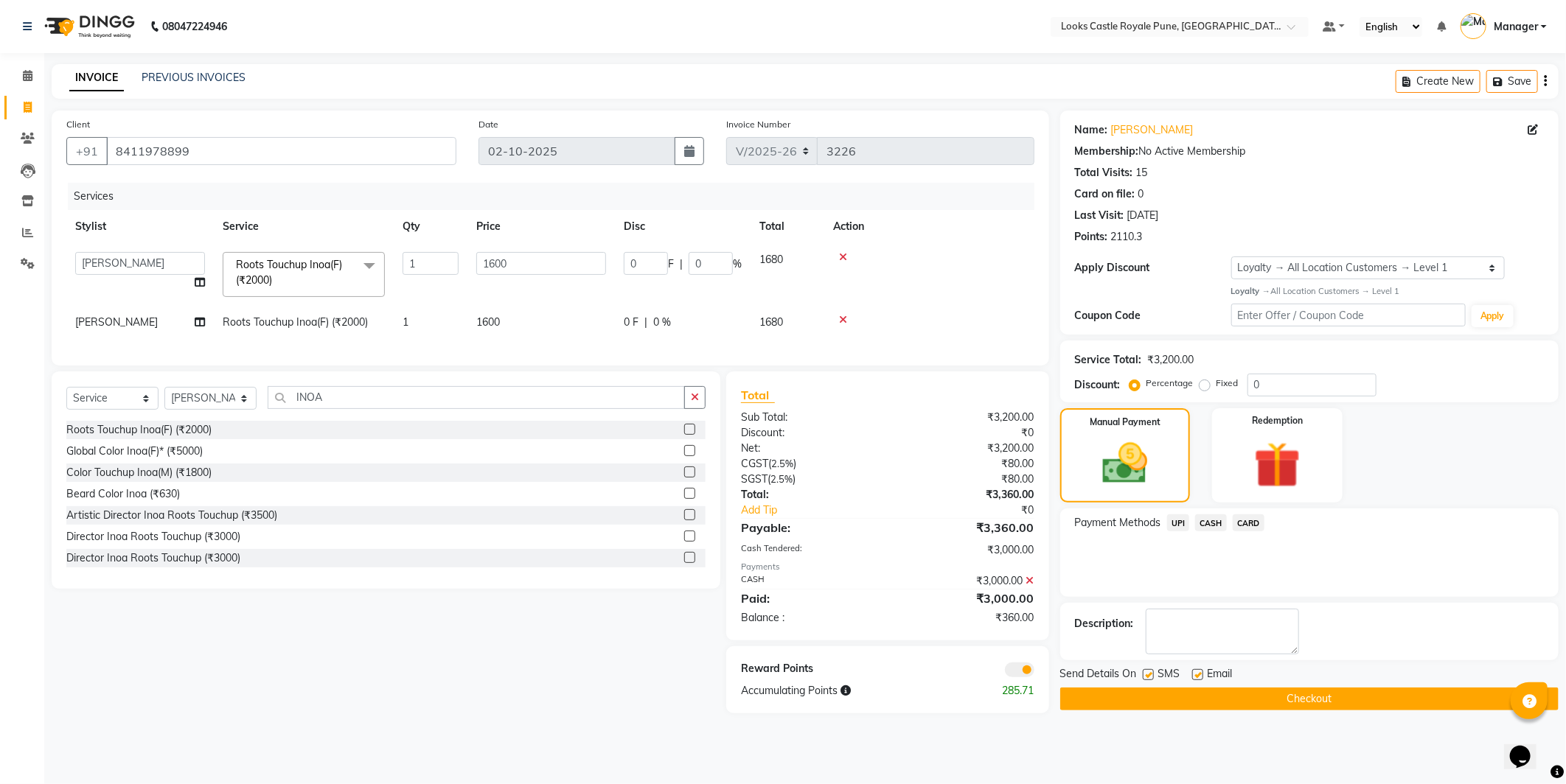
click at [1186, 517] on span "UPI" at bounding box center [1178, 523] width 22 height 17
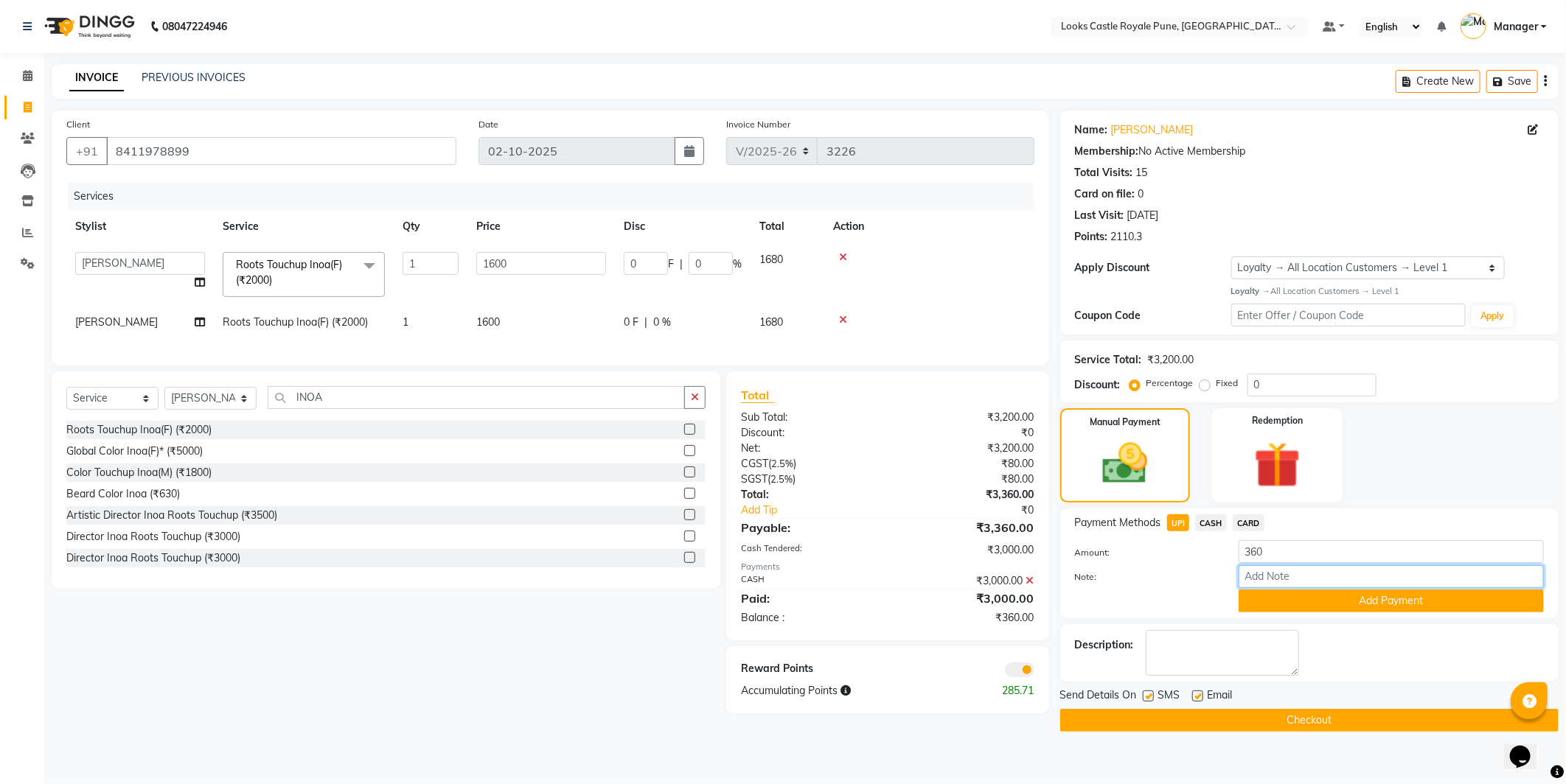
click at [1320, 585] on input "Note:" at bounding box center [1391, 576] width 305 height 22
drag, startPoint x: 1323, startPoint y: 604, endPoint x: 1317, endPoint y: 646, distance: 42.4
click at [1323, 604] on button "Add Payment" at bounding box center [1391, 600] width 305 height 22
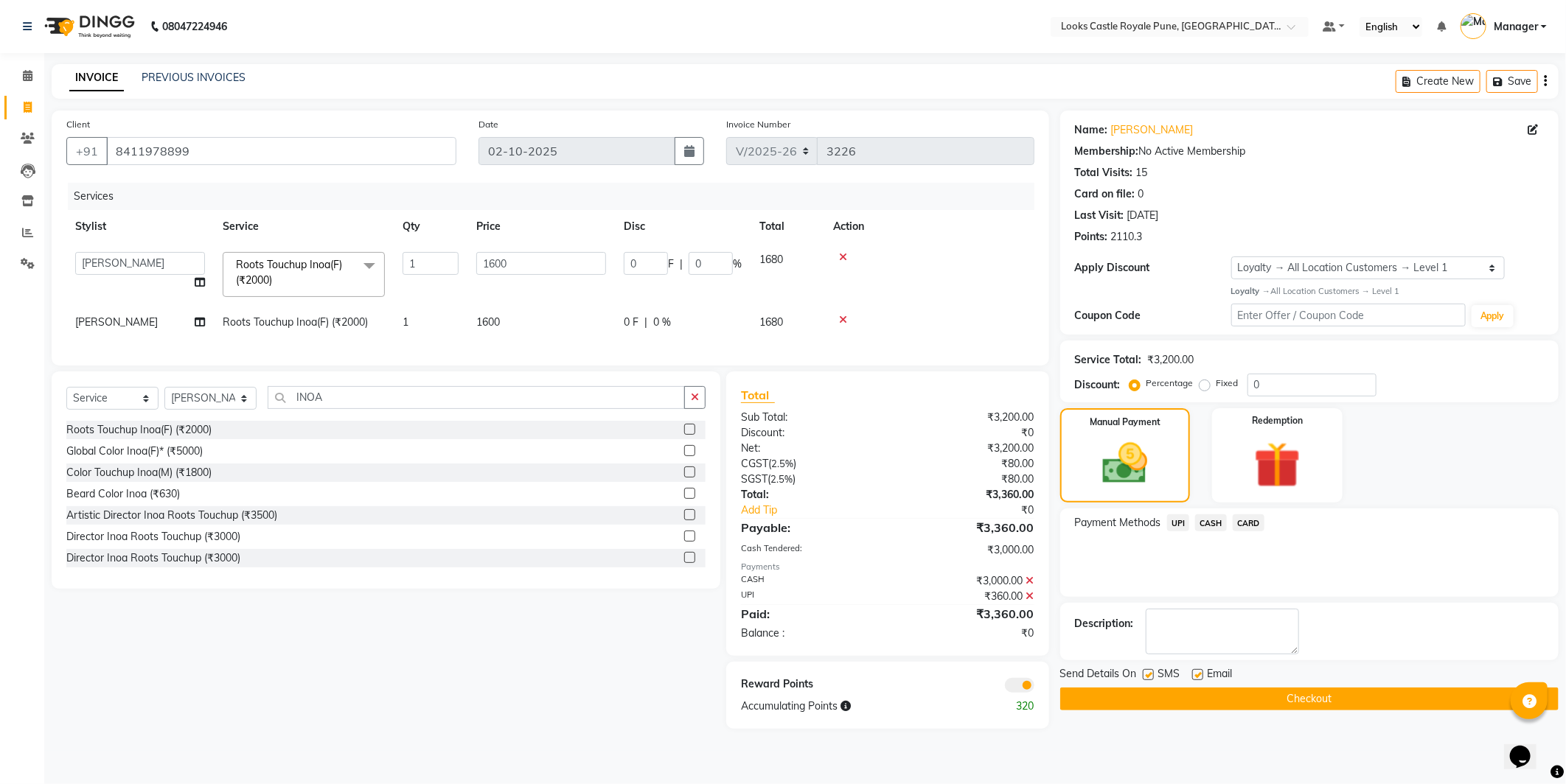
click at [1247, 706] on button "Checkout" at bounding box center [1309, 698] width 498 height 22
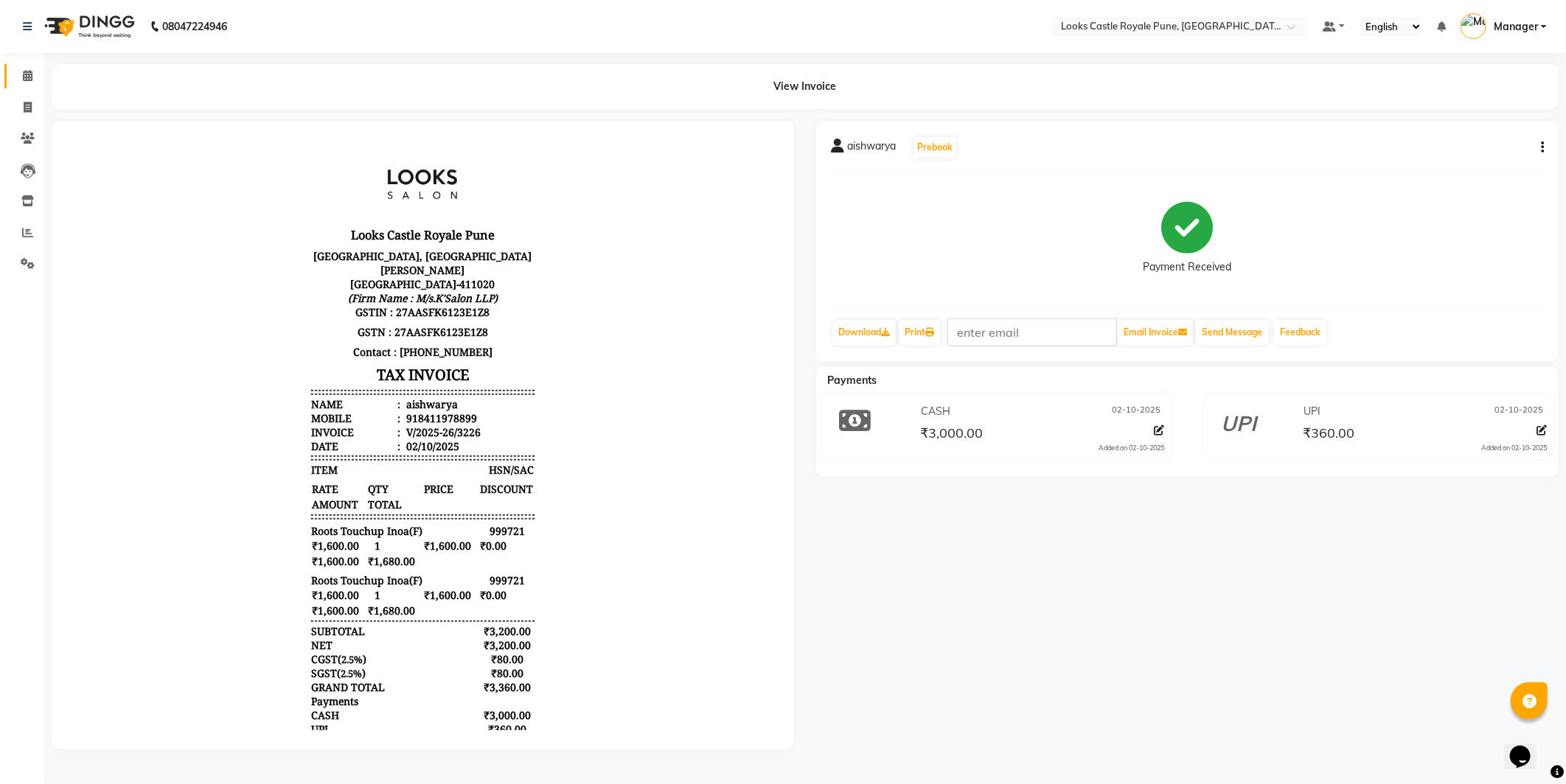
click at [32, 85] on link "Calendar" at bounding box center [22, 76] width 36 height 24
